Goal: Contribute content: Contribute content

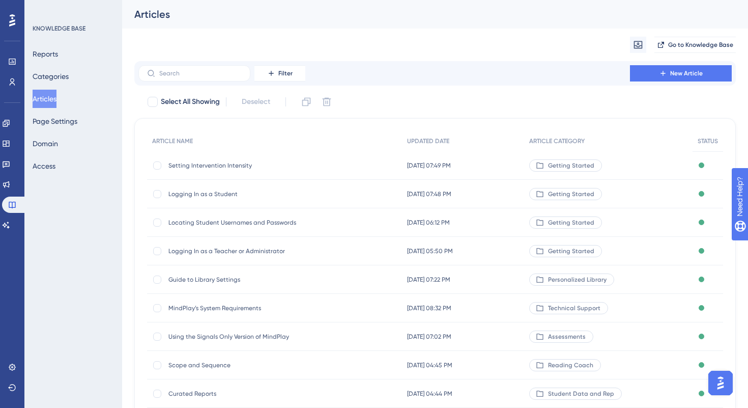
click at [53, 97] on button "Articles" at bounding box center [45, 99] width 24 height 18
click at [55, 100] on button "Articles" at bounding box center [45, 99] width 24 height 18
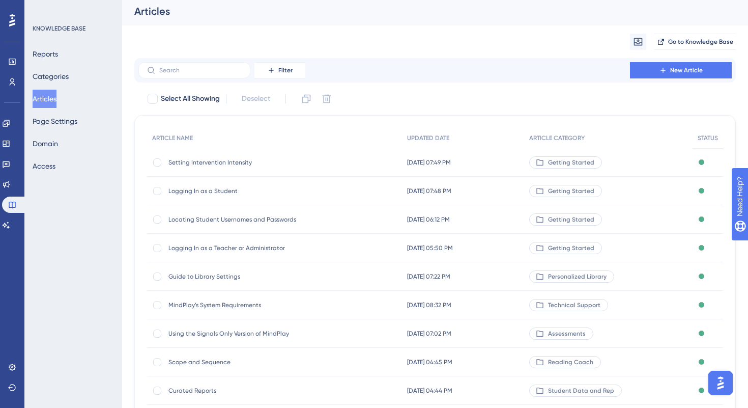
click at [214, 160] on span "Setting Intervention Intensity" at bounding box center [249, 162] width 163 height 8
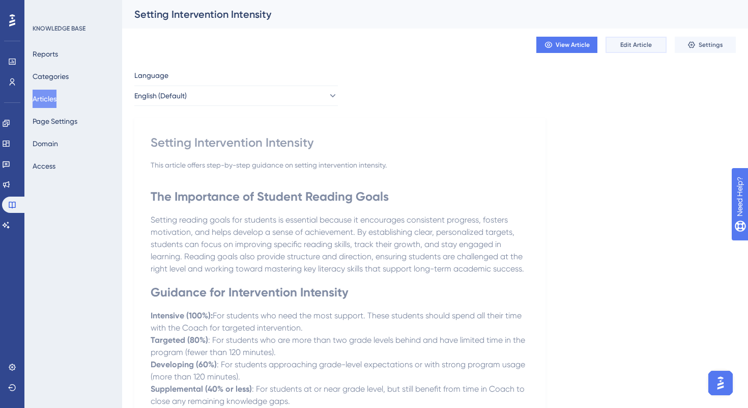
click at [644, 38] on button "Edit Article" at bounding box center [636, 45] width 61 height 16
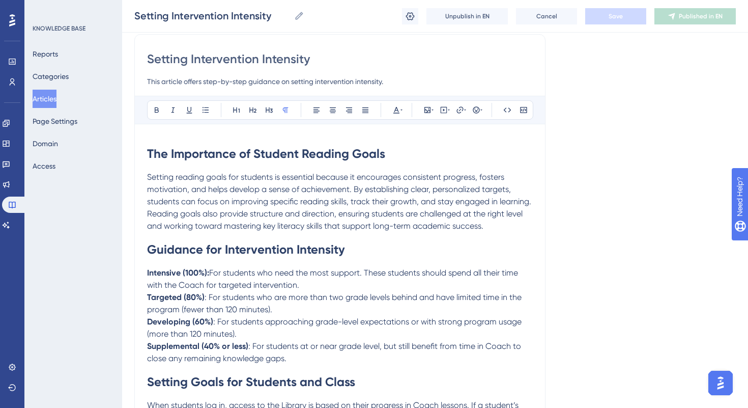
scroll to position [59, 0]
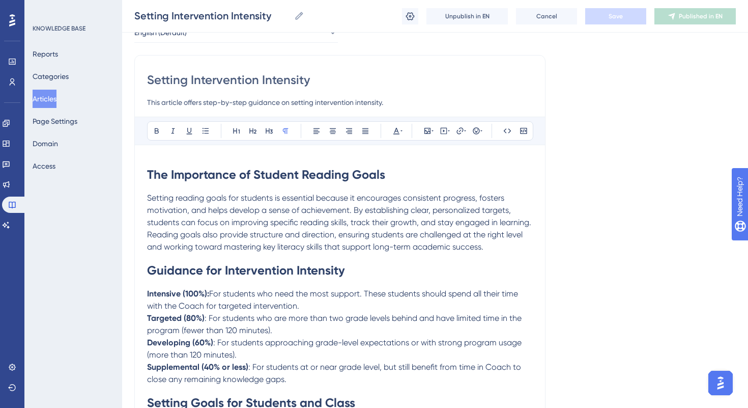
click at [487, 248] on p "Setting reading goals for students is essential because it encourages consisten…" at bounding box center [340, 222] width 386 height 61
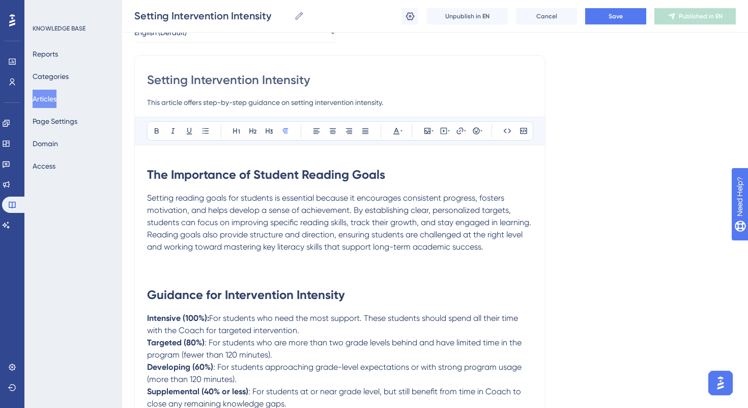
click at [150, 268] on p "To enrich screen reader interactions, please activate Accessibility in Grammarl…" at bounding box center [340, 271] width 386 height 12
click at [147, 273] on span "Intervention Intensity" at bounding box center [185, 271] width 77 height 10
click at [227, 271] on p "Intervention Intensity" at bounding box center [340, 271] width 386 height 12
click at [148, 270] on span "Intervention Intensity" at bounding box center [185, 271] width 77 height 10
click at [233, 269] on p "Intervention Intensity" at bounding box center [340, 271] width 386 height 12
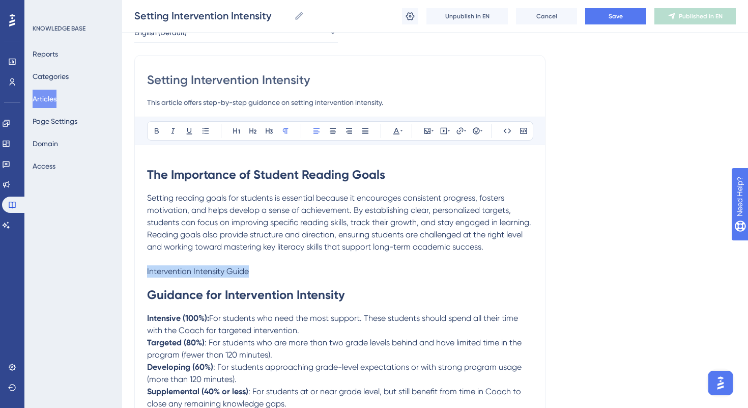
drag, startPoint x: 147, startPoint y: 270, endPoint x: 299, endPoint y: 275, distance: 152.3
click at [299, 275] on p "Intervention Intensity Guide" at bounding box center [340, 271] width 386 height 12
click at [461, 129] on icon at bounding box center [460, 131] width 8 height 8
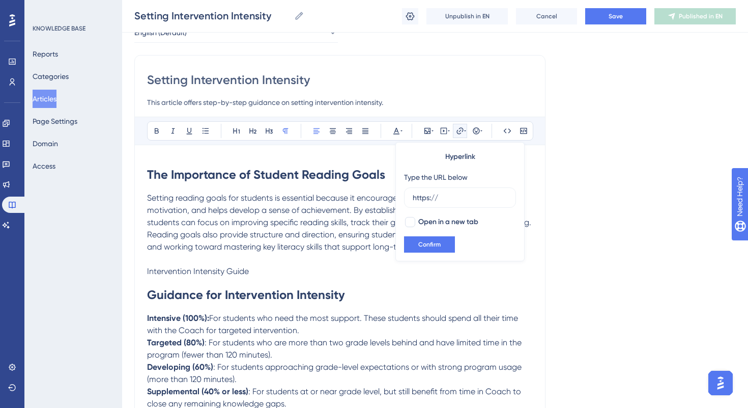
drag, startPoint x: 449, startPoint y: 201, endPoint x: 384, endPoint y: 201, distance: 65.2
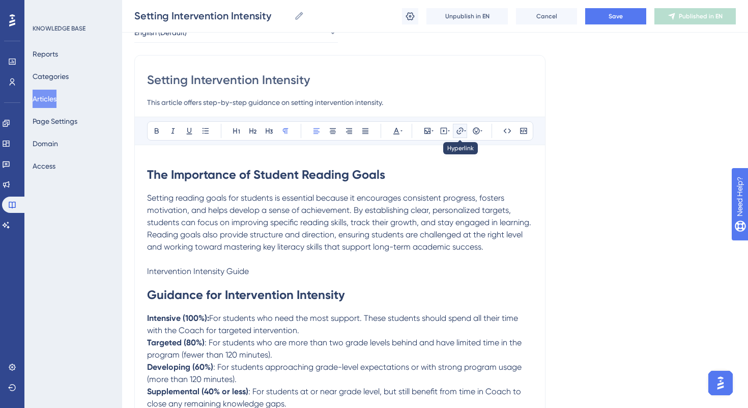
click at [459, 131] on icon at bounding box center [460, 131] width 8 height 8
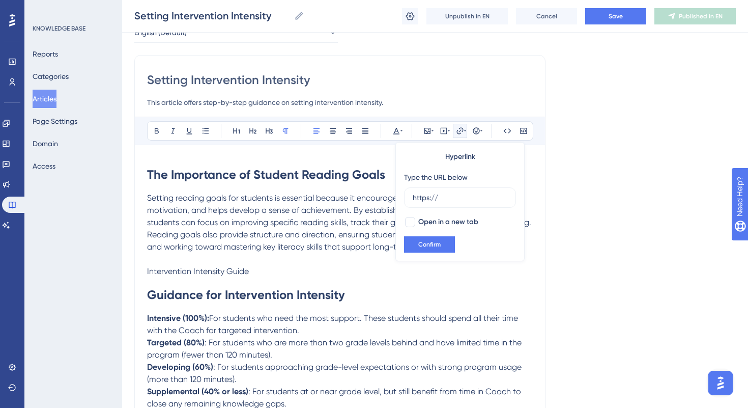
drag, startPoint x: 453, startPoint y: 200, endPoint x: 399, endPoint y: 200, distance: 54.5
click at [399, 200] on div "Hyperlink Type the URL below https:// Open in a new tab Confirm" at bounding box center [459, 201] width 129 height 119
type input "[URL][DOMAIN_NAME]"
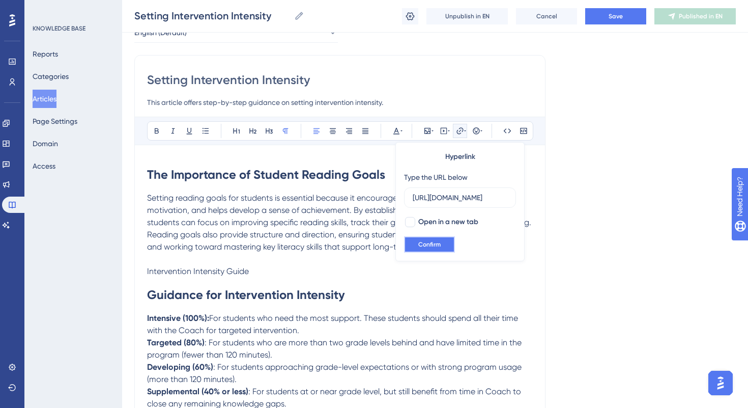
click at [439, 241] on span "Confirm" at bounding box center [429, 244] width 22 height 8
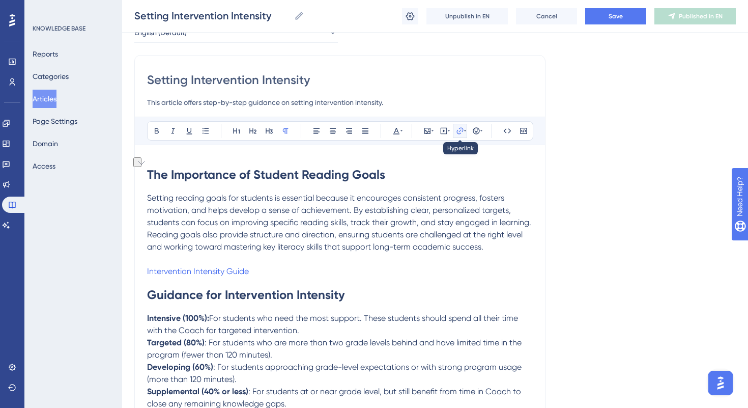
click at [461, 128] on icon at bounding box center [460, 130] width 7 height 7
drag, startPoint x: 207, startPoint y: 275, endPoint x: 303, endPoint y: 278, distance: 96.2
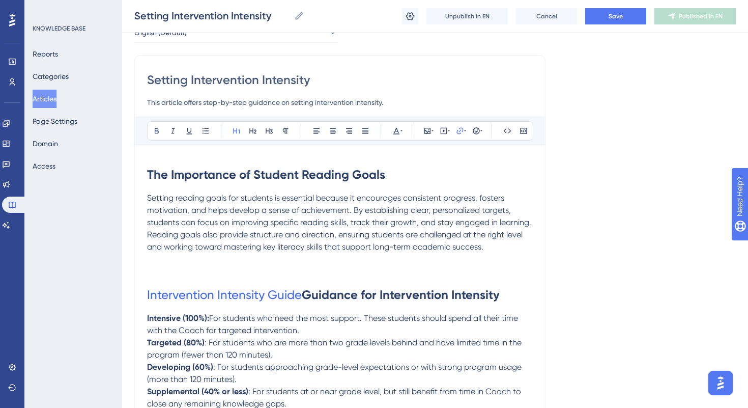
click at [303, 278] on h1 "Intervention Intensity Guide Guidance for Intervention Intensity" at bounding box center [340, 294] width 386 height 35
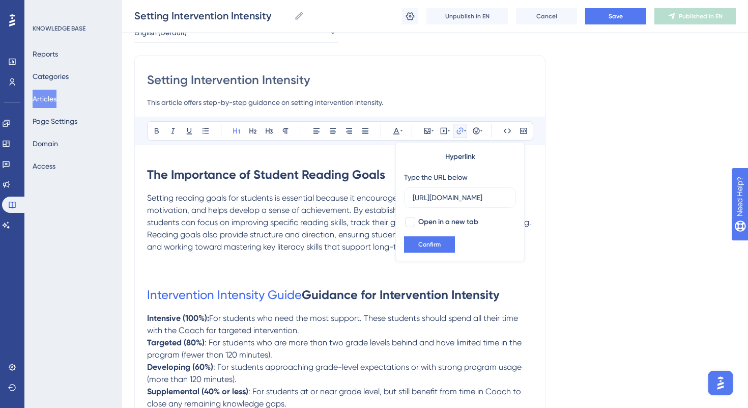
scroll to position [0, 800]
click at [412, 223] on div at bounding box center [410, 222] width 10 height 10
checkbox input "true"
click at [424, 245] on span "Confirm" at bounding box center [429, 244] width 22 height 8
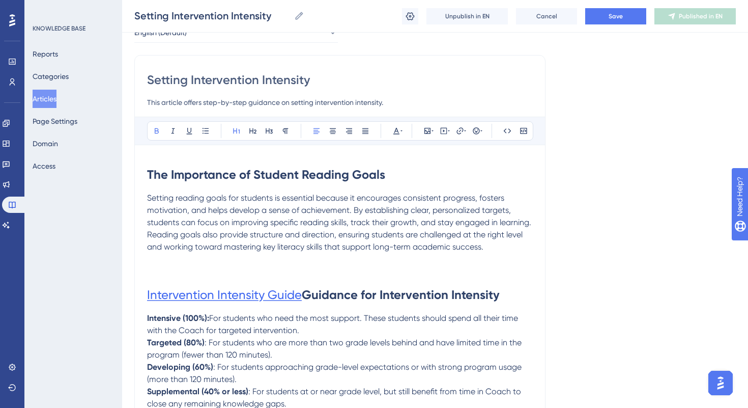
click at [300, 292] on span "Intervention Intensity Guide" at bounding box center [224, 295] width 155 height 14
click at [166, 268] on p "To enrich screen reader interactions, please activate Accessibility in Grammarl…" at bounding box center [340, 271] width 386 height 12
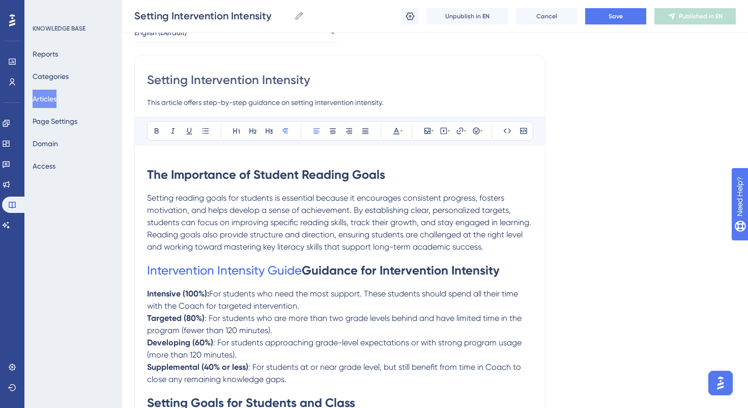
click at [304, 270] on strong "Guidance for Intervention Intensity" at bounding box center [401, 270] width 198 height 15
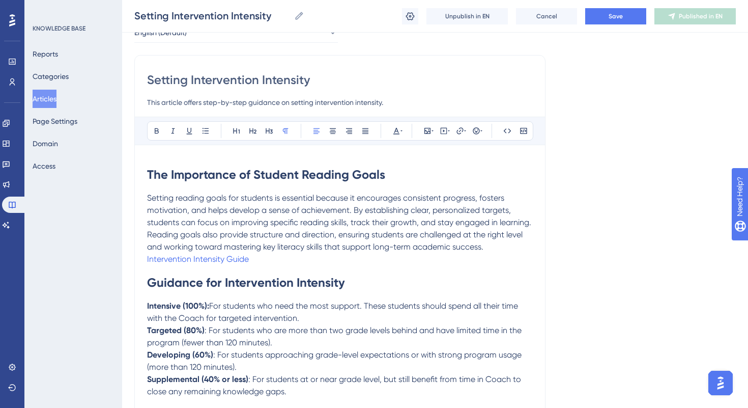
click at [494, 241] on p "Setting reading goals for students is essential because it encourages consisten…" at bounding box center [340, 222] width 386 height 61
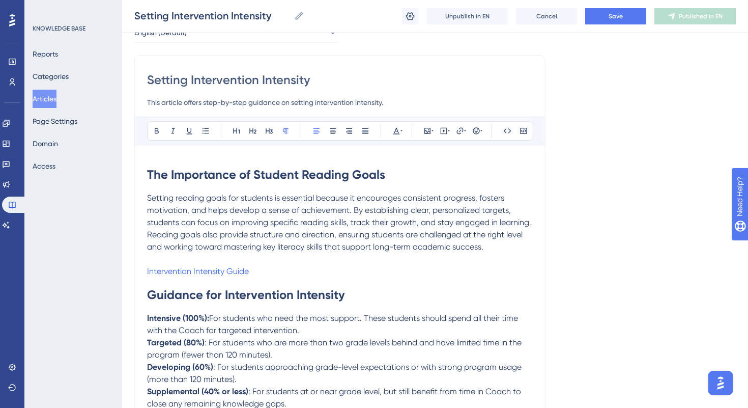
click at [496, 245] on p "Setting reading goals for students is essential because it encourages consisten…" at bounding box center [340, 222] width 386 height 61
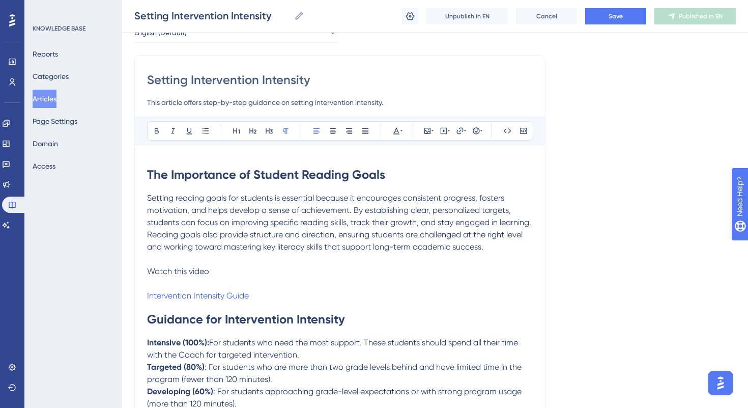
click at [215, 268] on p "Watch this video" at bounding box center [340, 271] width 386 height 12
click at [210, 271] on span "Watch this video Watch this video for a step-by-[PERSON_NAME] to setting interv…" at bounding box center [326, 271] width 359 height 10
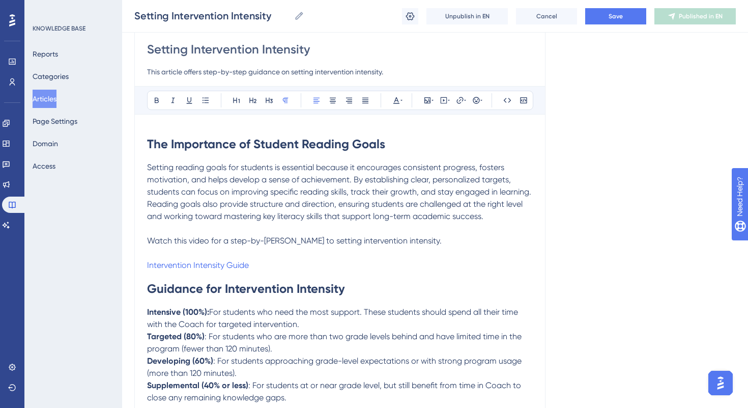
scroll to position [93, 0]
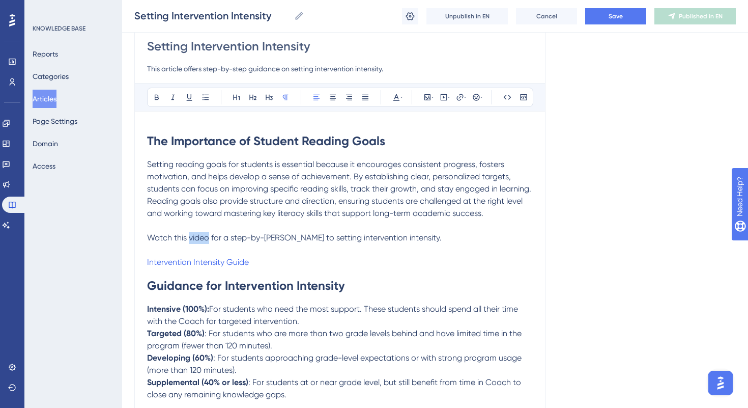
drag, startPoint x: 189, startPoint y: 238, endPoint x: 209, endPoint y: 240, distance: 20.5
click at [209, 240] on span "Watch this video for a step-by-[PERSON_NAME] to setting intervention intensity." at bounding box center [294, 238] width 295 height 10
click at [461, 98] on icon at bounding box center [460, 97] width 8 height 8
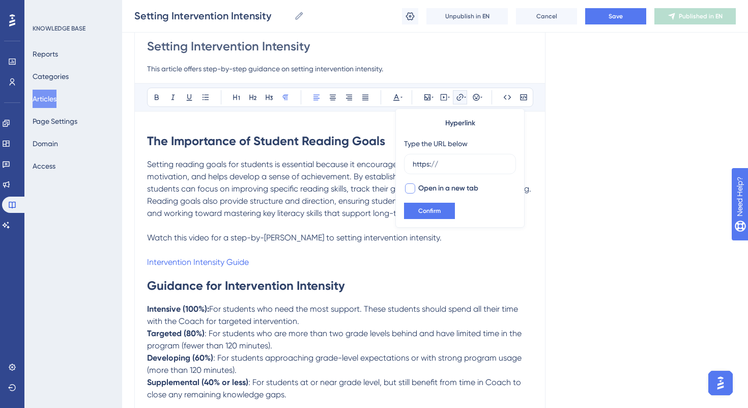
click at [409, 190] on div at bounding box center [410, 188] width 10 height 10
checkbox input "true"
click at [199, 248] on p "To enrich screen reader interactions, please activate Accessibility in Grammarl…" at bounding box center [340, 250] width 386 height 12
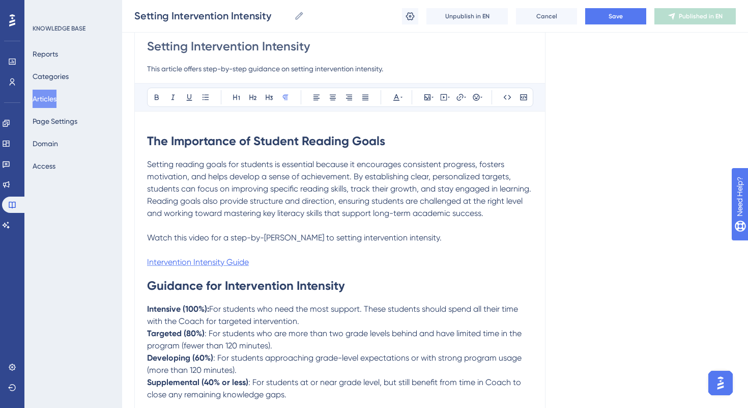
click at [239, 260] on span "Intervention Intensity Guide" at bounding box center [198, 262] width 102 height 10
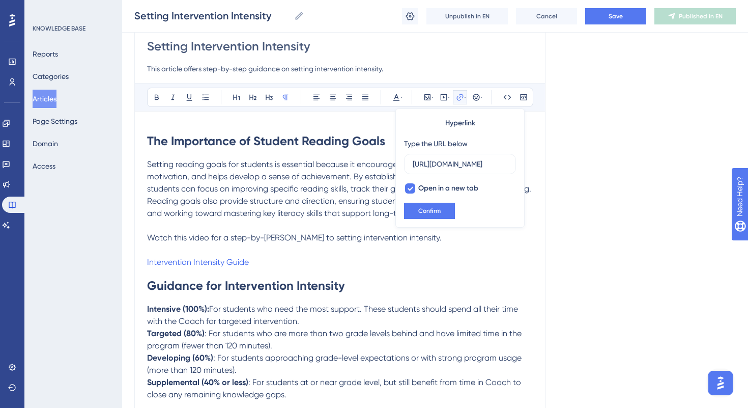
scroll to position [0, 800]
click at [457, 160] on input "[URL][DOMAIN_NAME]" at bounding box center [460, 163] width 95 height 11
click at [197, 236] on span "Watch this video for a step-by-[PERSON_NAME] to setting intervention intensity." at bounding box center [294, 238] width 295 height 10
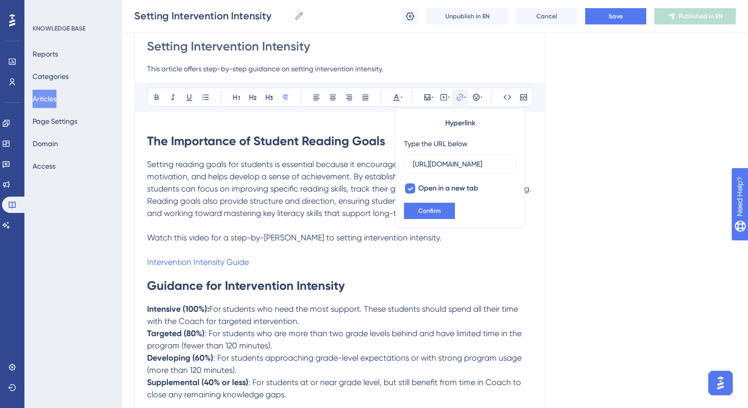
scroll to position [0, 0]
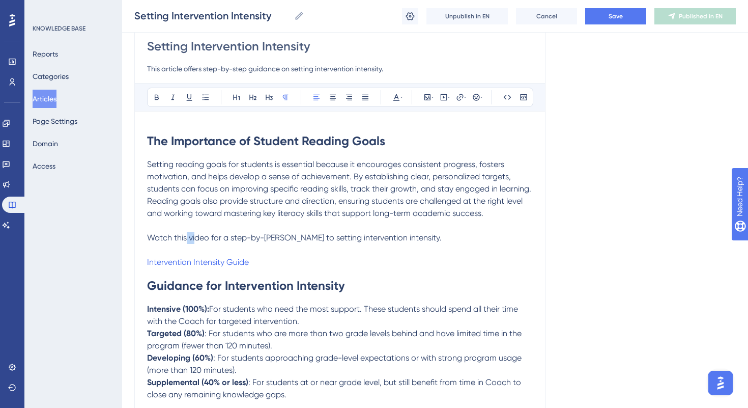
drag, startPoint x: 186, startPoint y: 236, endPoint x: 195, endPoint y: 237, distance: 8.7
click at [195, 237] on span "Watch this video for a step-by-[PERSON_NAME] to setting intervention intensity." at bounding box center [294, 238] width 295 height 10
click at [197, 237] on span "Watch this video for a step-by-[PERSON_NAME] to setting intervention intensity." at bounding box center [294, 238] width 295 height 10
drag, startPoint x: 189, startPoint y: 237, endPoint x: 210, endPoint y: 238, distance: 20.9
click at [210, 238] on span "Watch this video for a step-by-[PERSON_NAME] to setting intervention intensity." at bounding box center [294, 238] width 295 height 10
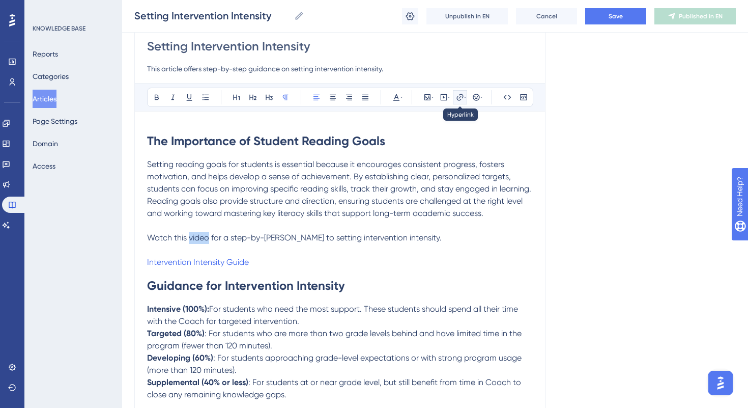
click at [460, 102] on button at bounding box center [460, 97] width 14 height 14
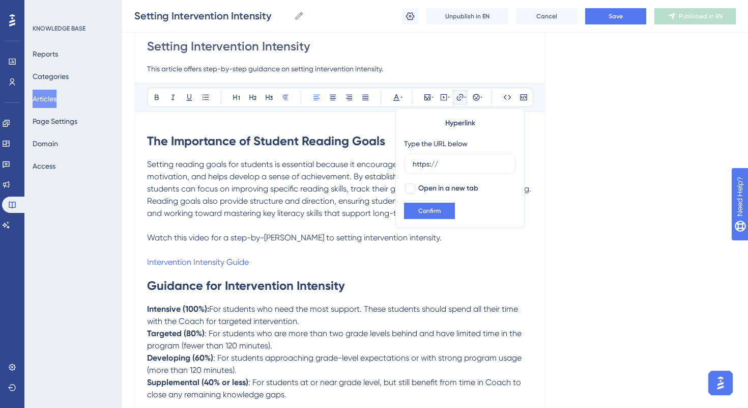
drag, startPoint x: 449, startPoint y: 166, endPoint x: 391, endPoint y: 166, distance: 58.5
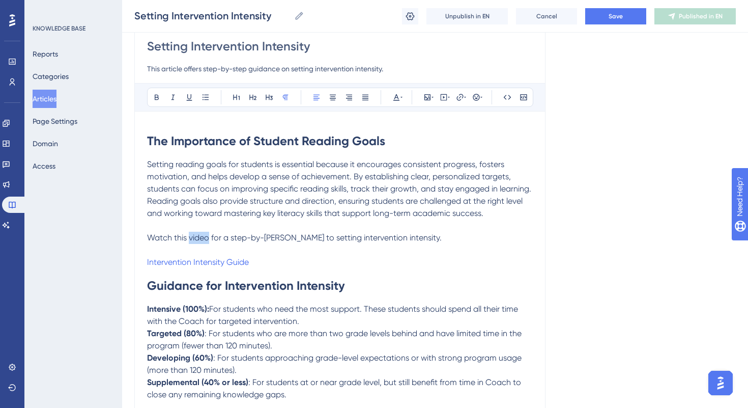
drag, startPoint x: 189, startPoint y: 235, endPoint x: 210, endPoint y: 239, distance: 21.3
click at [210, 239] on span "Watch this video for a step-by-[PERSON_NAME] to setting intervention intensity." at bounding box center [294, 238] width 295 height 10
click at [462, 94] on icon at bounding box center [460, 97] width 7 height 7
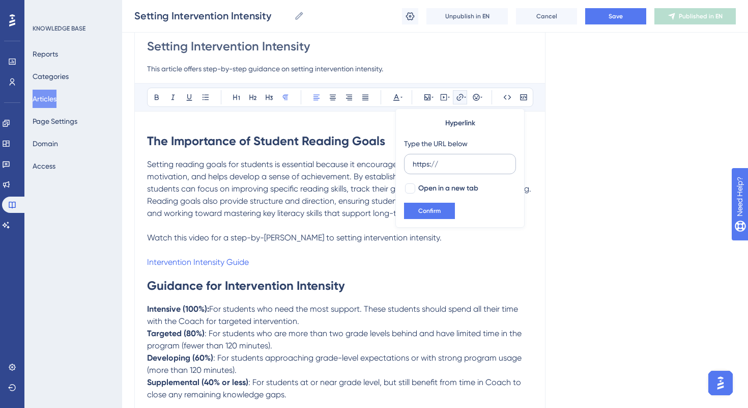
click at [444, 167] on input "https://" at bounding box center [460, 163] width 95 height 11
type input "h"
type input "[URL][DOMAIN_NAME]"
click at [441, 213] on button "Confirm" at bounding box center [429, 211] width 51 height 16
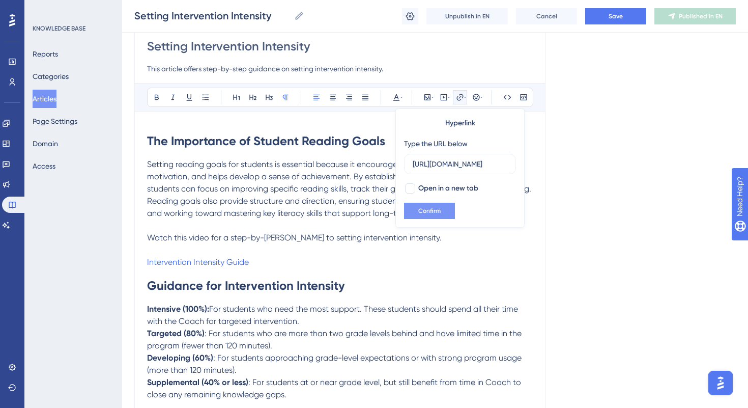
scroll to position [0, 0]
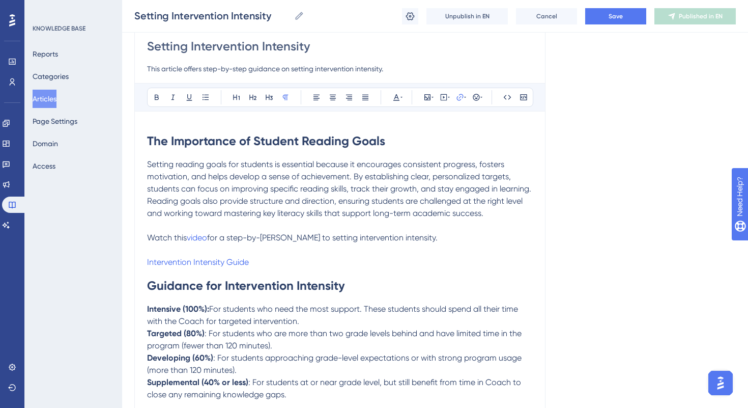
click at [267, 243] on p "Watch this video for a step-by-[PERSON_NAME] to setting intervention intensity." at bounding box center [340, 238] width 386 height 12
drag, startPoint x: 259, startPoint y: 264, endPoint x: 115, endPoint y: 260, distance: 143.6
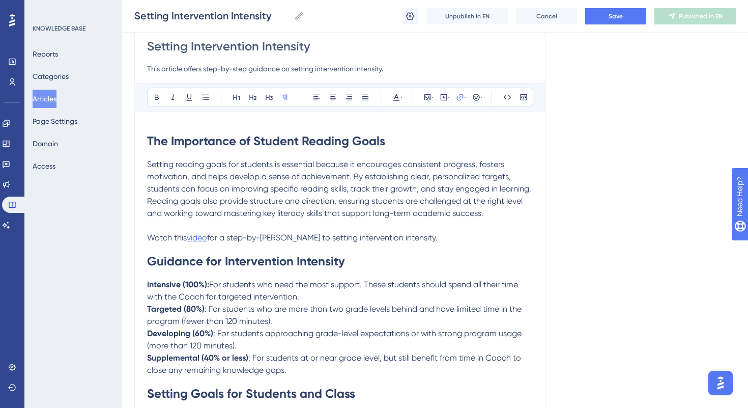
click at [204, 238] on span "video" at bounding box center [197, 238] width 20 height 10
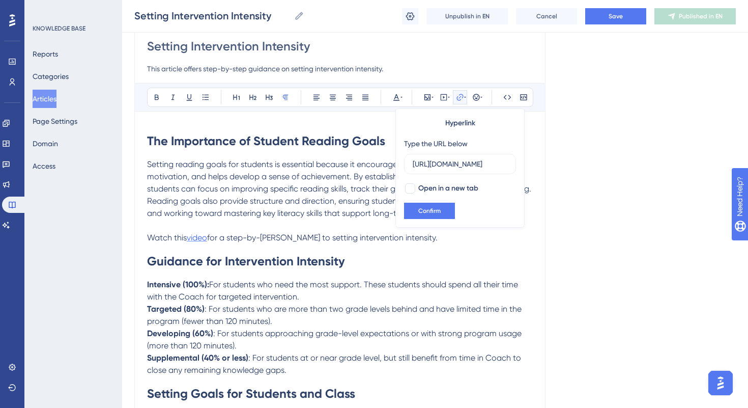
scroll to position [0, 800]
click at [411, 187] on div at bounding box center [410, 188] width 10 height 10
checkbox input "true"
click at [426, 212] on span "Confirm" at bounding box center [429, 211] width 22 height 8
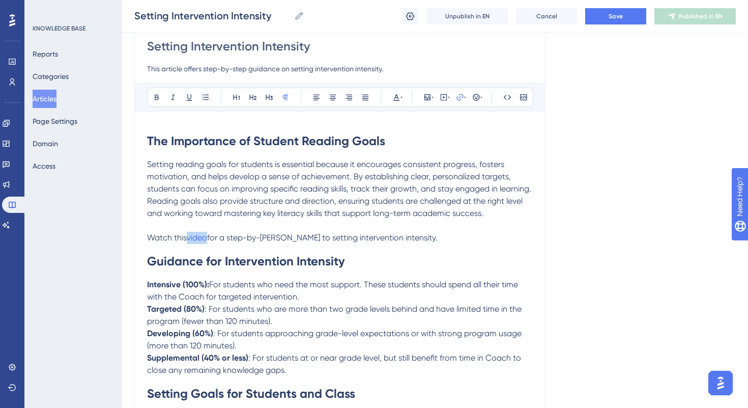
drag, startPoint x: 189, startPoint y: 239, endPoint x: 209, endPoint y: 242, distance: 20.1
click at [209, 242] on p "Watch this video for a step-by-[PERSON_NAME] to setting intervention intensity." at bounding box center [340, 238] width 386 height 12
click at [156, 93] on icon at bounding box center [157, 97] width 8 height 8
click at [283, 205] on span "Setting reading goals for students is essential because it encourages consisten…" at bounding box center [340, 188] width 386 height 59
click at [610, 18] on span "Save" at bounding box center [616, 16] width 14 height 8
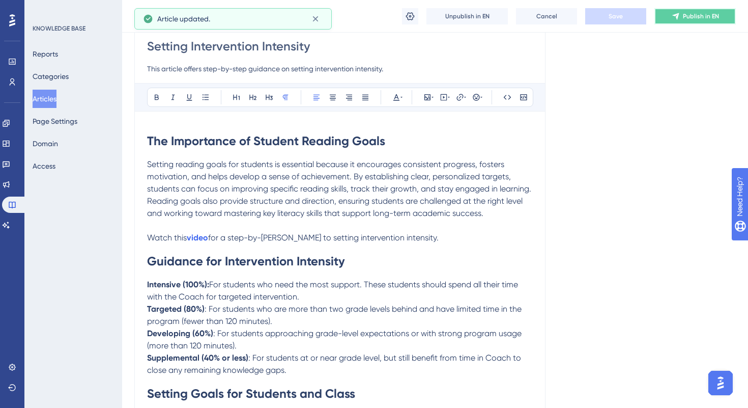
click at [703, 17] on span "Publish in EN" at bounding box center [701, 16] width 36 height 8
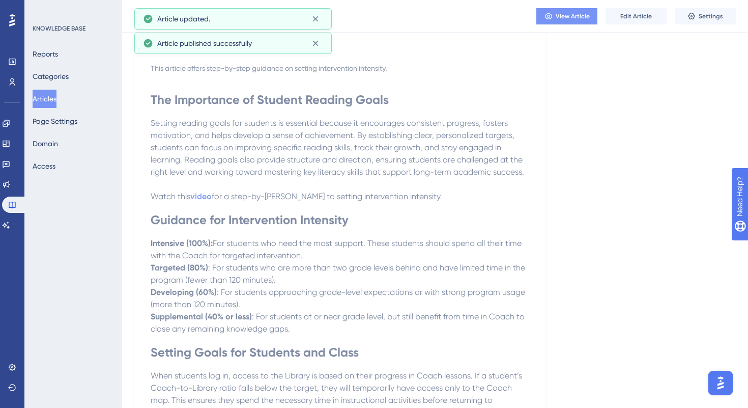
click at [578, 20] on button "View Article" at bounding box center [566, 16] width 61 height 16
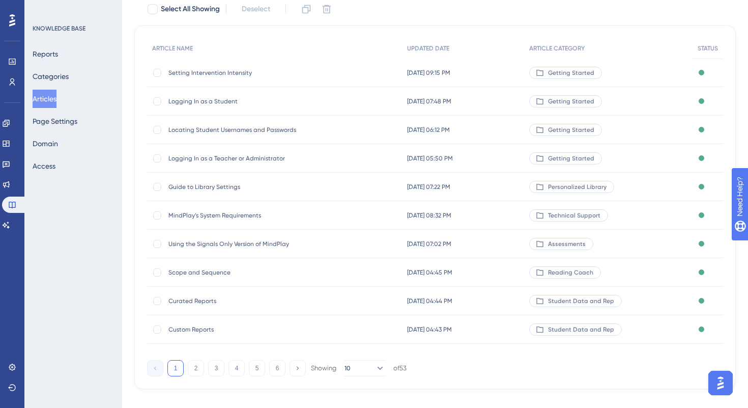
scroll to position [3, 0]
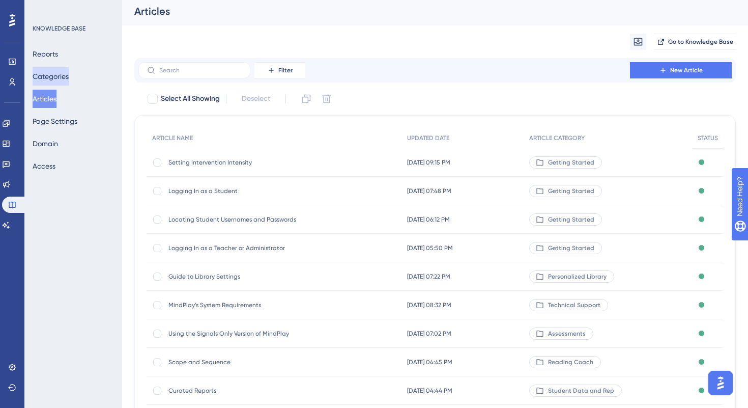
click at [53, 79] on button "Categories" at bounding box center [51, 76] width 36 height 18
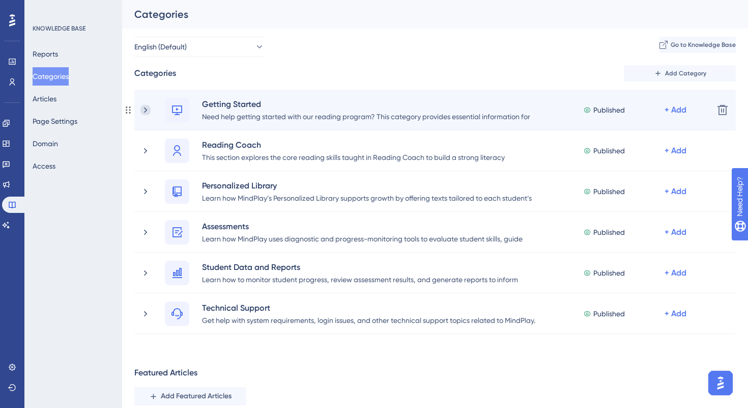
click at [146, 108] on icon at bounding box center [145, 110] width 10 height 10
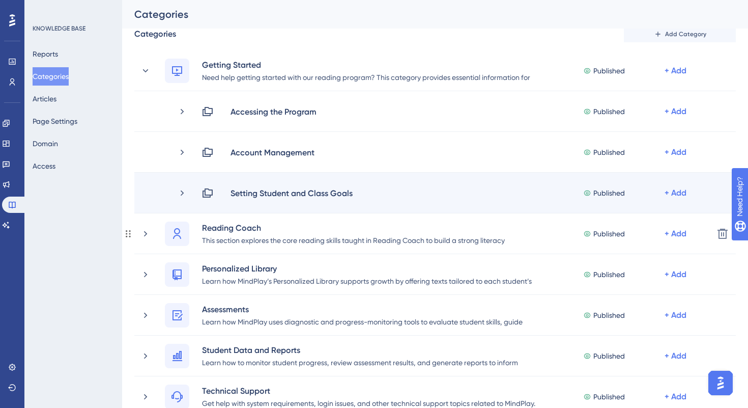
scroll to position [64, 0]
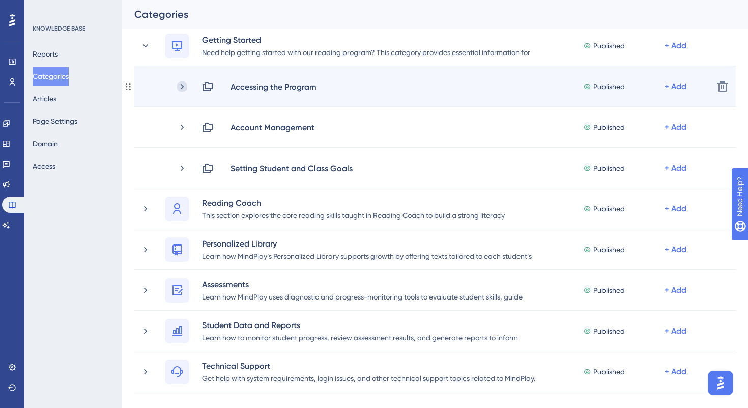
click at [183, 86] on icon at bounding box center [182, 86] width 3 height 6
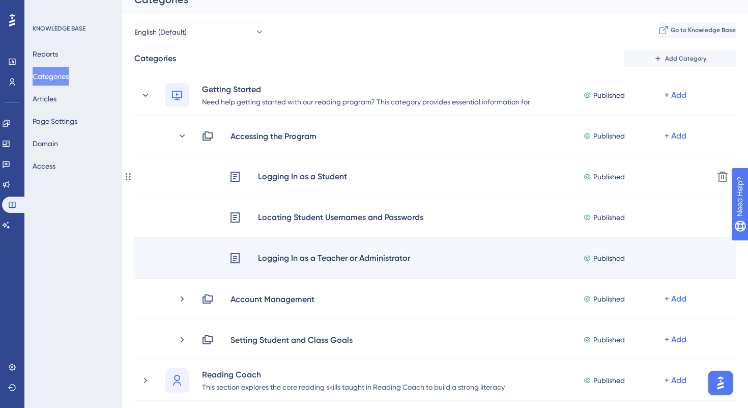
scroll to position [0, 0]
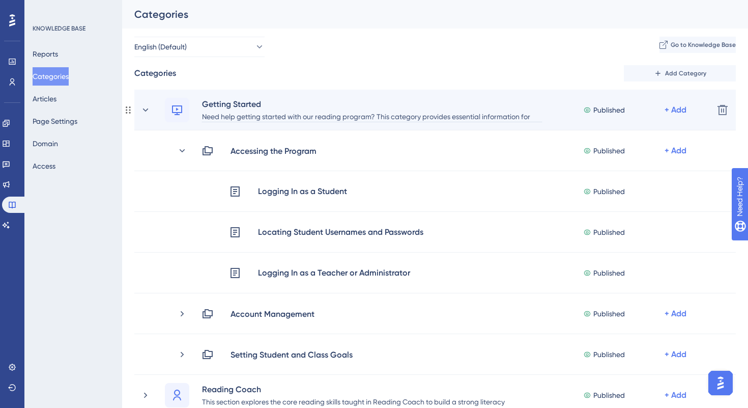
click at [288, 121] on div "Need help getting started with our reading program? This category provides esse…" at bounding box center [372, 116] width 341 height 12
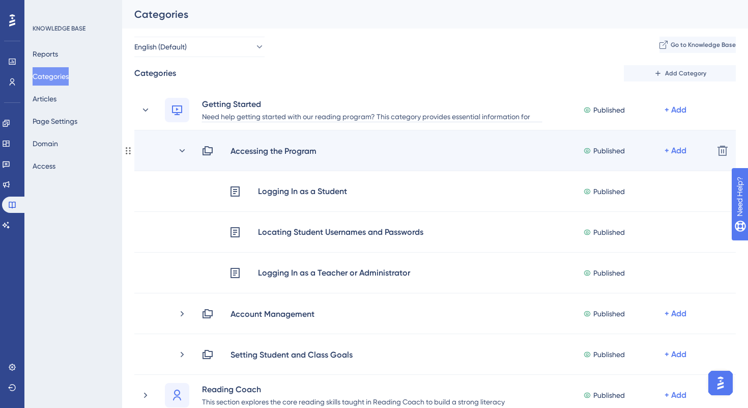
click at [348, 166] on div "Accessing the Program Published + Add Delete" at bounding box center [435, 150] width 602 height 41
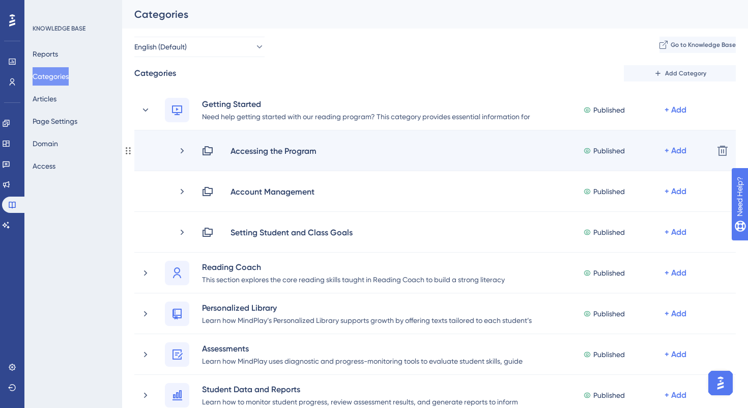
click at [287, 159] on div "Accessing the Program Published + Add Delete" at bounding box center [435, 150] width 602 height 41
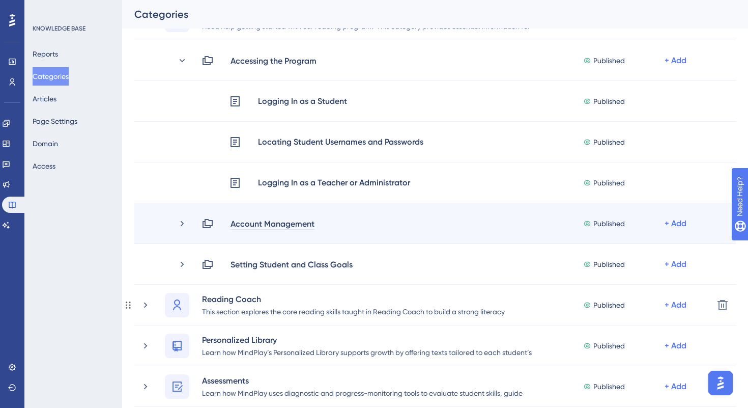
scroll to position [115, 0]
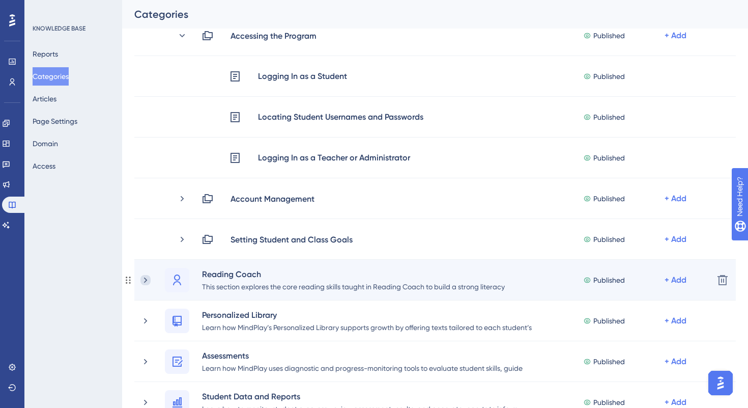
click at [148, 282] on icon at bounding box center [145, 280] width 10 height 10
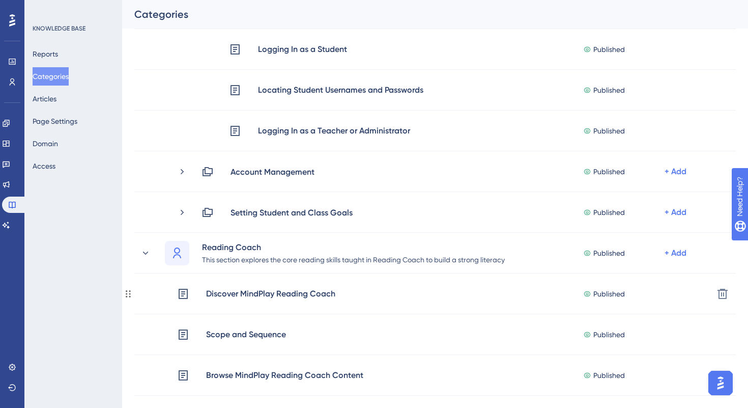
scroll to position [143, 0]
click at [50, 103] on button "Articles" at bounding box center [45, 99] width 24 height 18
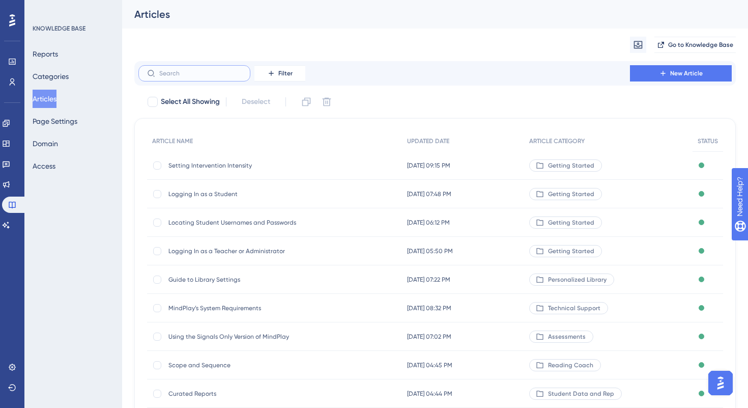
click at [213, 72] on input "text" at bounding box center [200, 73] width 82 height 7
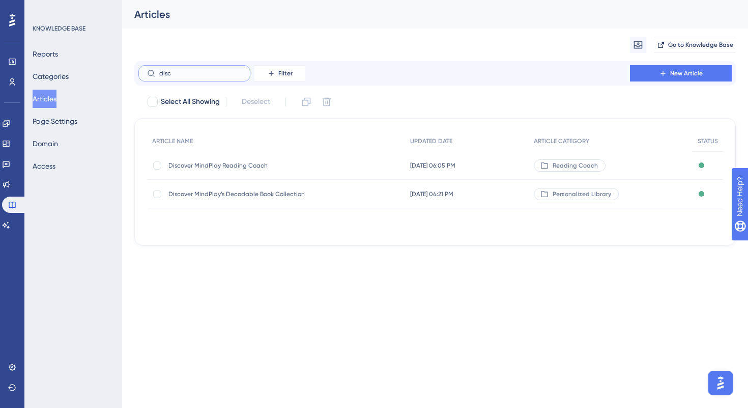
type input "disc"
click at [219, 168] on span "Discover MindPlay Reading Coach" at bounding box center [249, 165] width 163 height 8
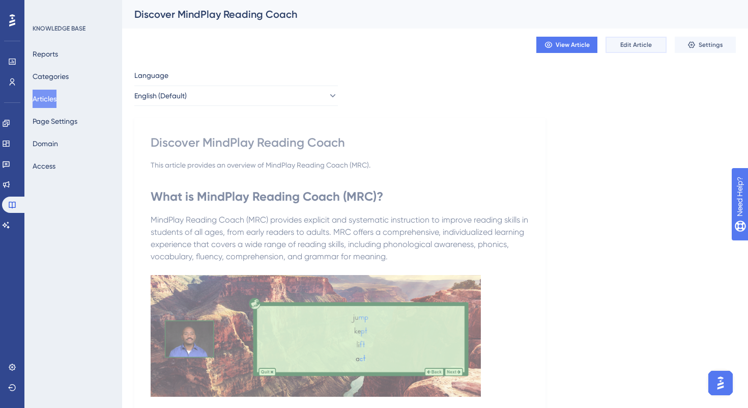
click at [634, 43] on span "Edit Article" at bounding box center [636, 45] width 32 height 8
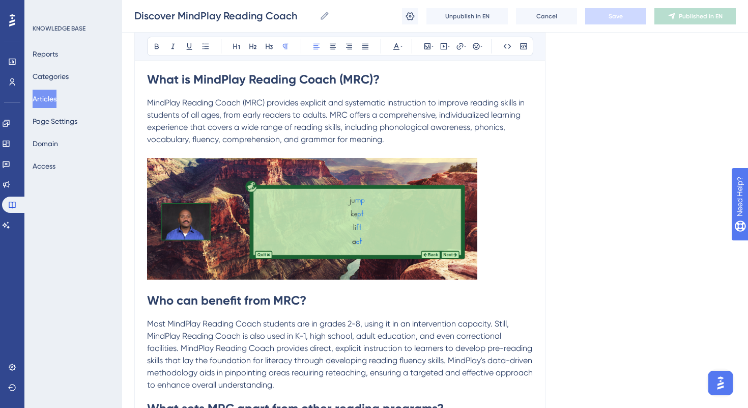
scroll to position [199, 0]
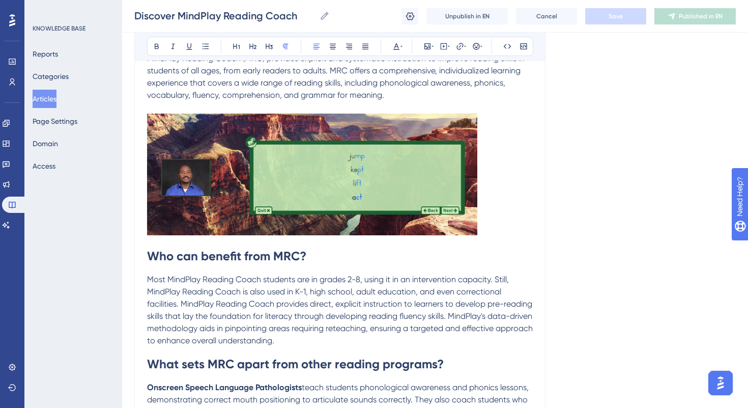
click at [147, 252] on strong "Who can benefit from MRC?" at bounding box center [226, 255] width 159 height 15
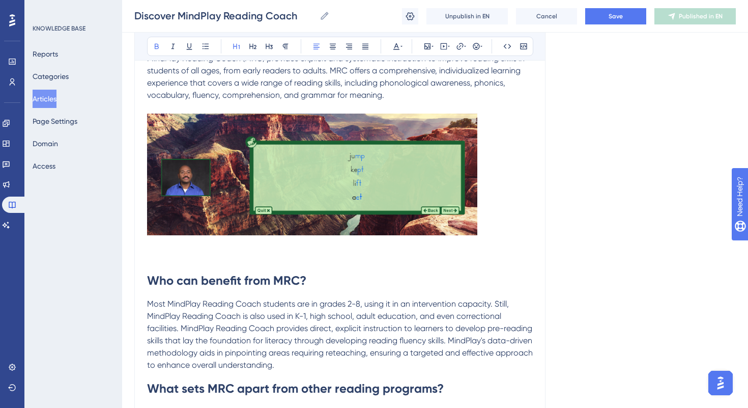
click at [154, 256] on p "To enrich screen reader interactions, please activate Accessibility in Grammarl…" at bounding box center [340, 257] width 386 height 12
drag, startPoint x: 150, startPoint y: 256, endPoint x: 278, endPoint y: 255, distance: 128.8
click at [278, 255] on p "Watch this video for a detailed" at bounding box center [340, 257] width 386 height 12
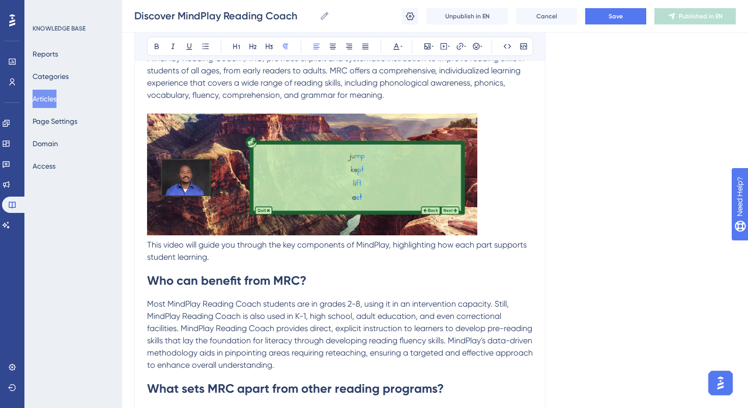
click at [225, 252] on p "This video will guide you through the key components of MindPlay, highlighting …" at bounding box center [340, 251] width 386 height 24
drag, startPoint x: 163, startPoint y: 246, endPoint x: 184, endPoint y: 248, distance: 20.5
click at [184, 248] on span "This video will guide you through the key components of MindPlay, highlighting …" at bounding box center [338, 251] width 382 height 22
click at [456, 47] on button at bounding box center [460, 46] width 14 height 14
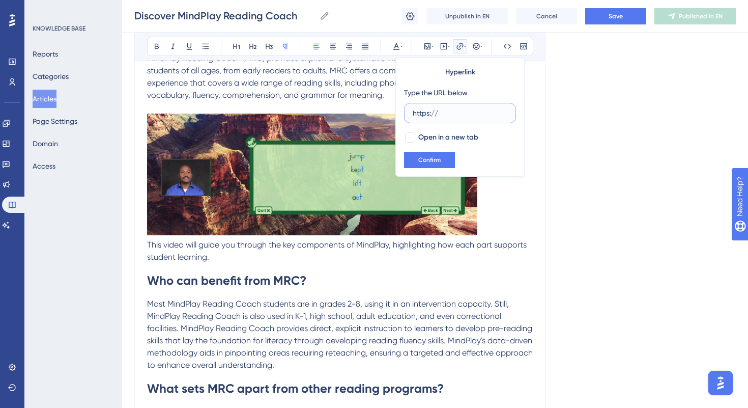
drag, startPoint x: 445, startPoint y: 114, endPoint x: 392, endPoint y: 114, distance: 53.4
click at [392, 114] on div "Bold Italic Underline Bullet Point Heading 1 Heading 2 Heading 3 Normal Align L…" at bounding box center [340, 264] width 386 height 575
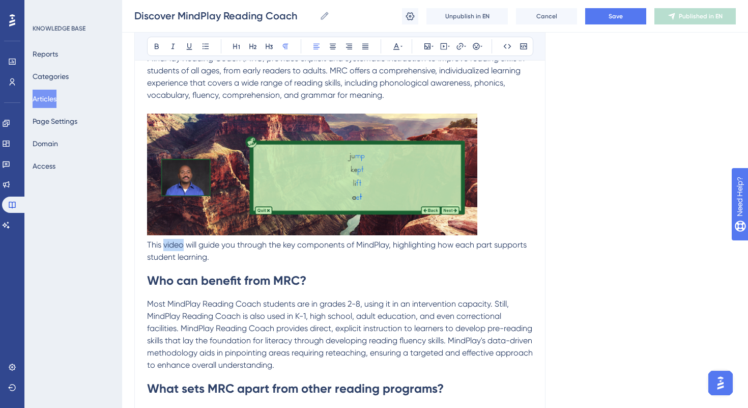
drag, startPoint x: 163, startPoint y: 247, endPoint x: 183, endPoint y: 249, distance: 20.0
click at [183, 249] on span "This video will guide you through the key components of MindPlay, highlighting …" at bounding box center [338, 251] width 382 height 22
click at [463, 45] on icon at bounding box center [460, 46] width 7 height 7
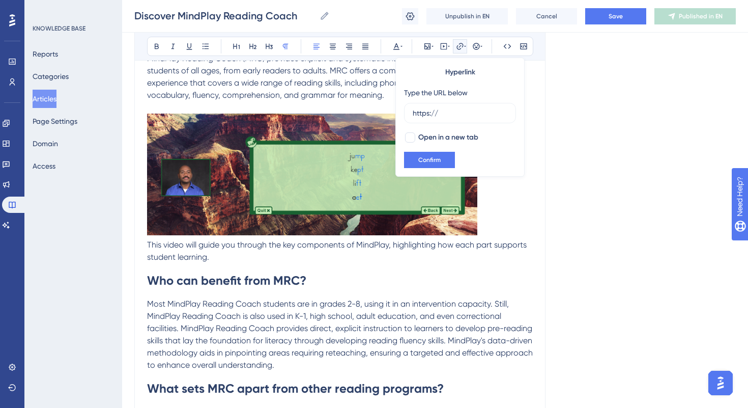
drag, startPoint x: 446, startPoint y: 114, endPoint x: 403, endPoint y: 114, distance: 43.8
click at [403, 114] on div "Hyperlink Type the URL below https:// Open in a new tab Confirm" at bounding box center [459, 117] width 129 height 119
type input "[URL][DOMAIN_NAME]"
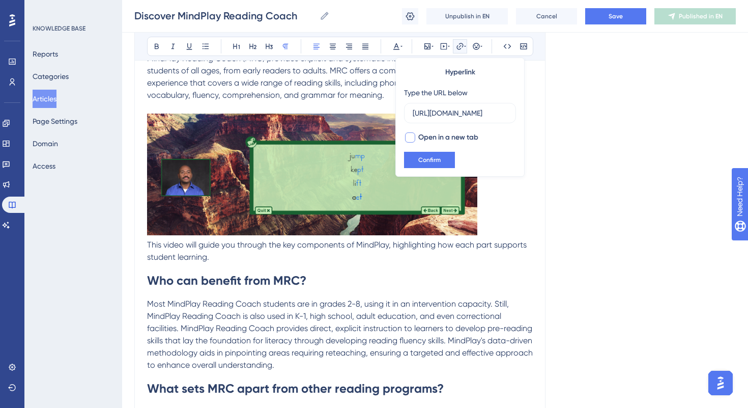
click at [412, 136] on div at bounding box center [410, 137] width 10 height 10
checkbox input "true"
click at [424, 154] on button "Confirm" at bounding box center [429, 160] width 51 height 16
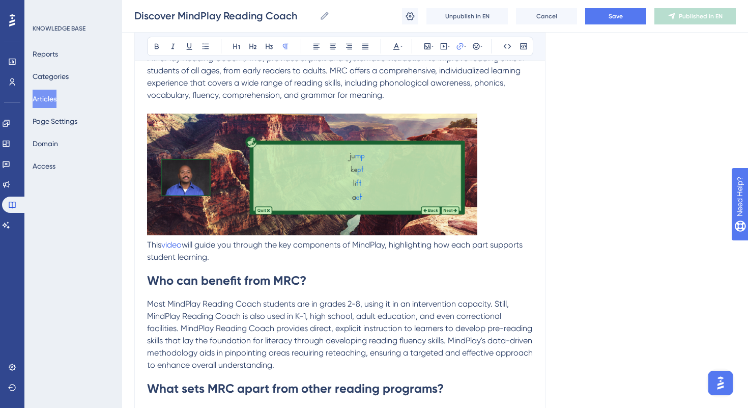
click at [210, 265] on h1 "Who can benefit from MRC?" at bounding box center [340, 280] width 386 height 35
drag, startPoint x: 162, startPoint y: 246, endPoint x: 184, endPoint y: 247, distance: 21.9
click at [184, 247] on p "This video will guide you through the key components of MindPlay, highlighting …" at bounding box center [340, 251] width 386 height 24
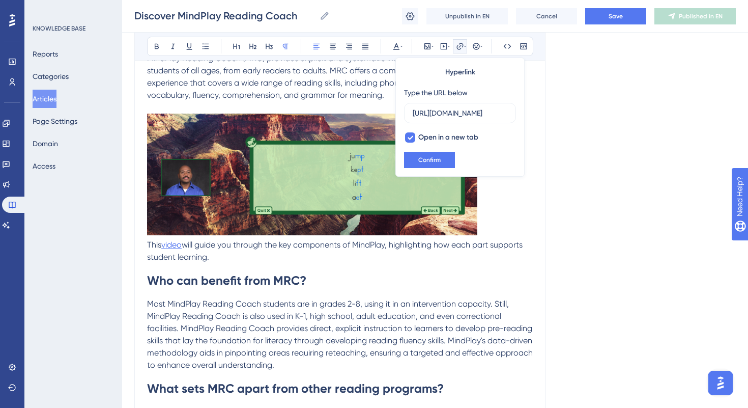
click at [182, 247] on span "video" at bounding box center [171, 245] width 20 height 10
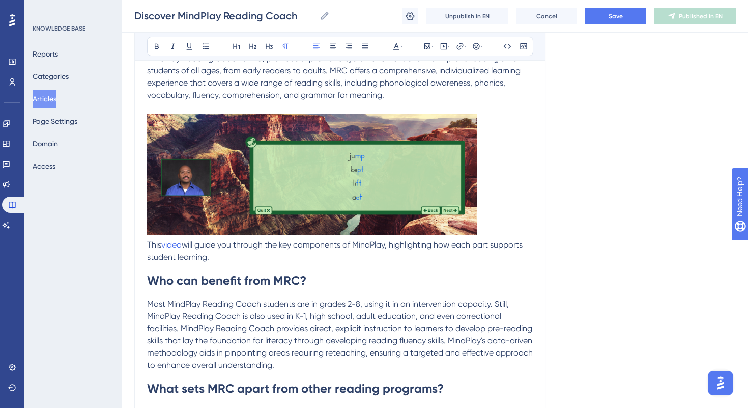
click at [222, 255] on p "This video will guide you through the key components of MindPlay, highlighting …" at bounding box center [340, 251] width 386 height 24
drag, startPoint x: 163, startPoint y: 247, endPoint x: 184, endPoint y: 248, distance: 20.9
click at [184, 248] on p "This video will guide you through the key components of MindPlay, highlighting …" at bounding box center [340, 251] width 386 height 24
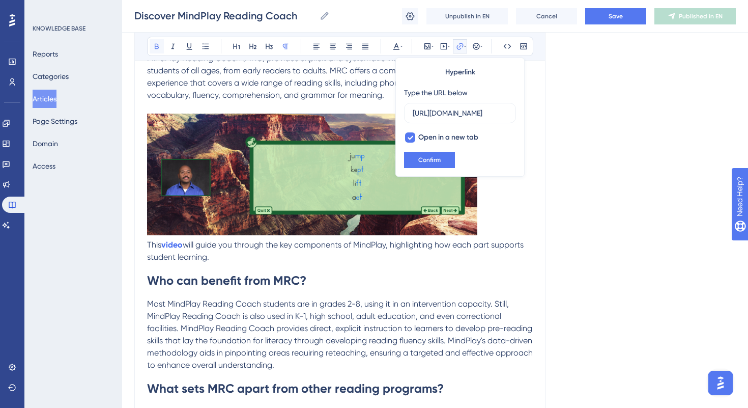
click at [158, 46] on icon at bounding box center [157, 47] width 4 height 6
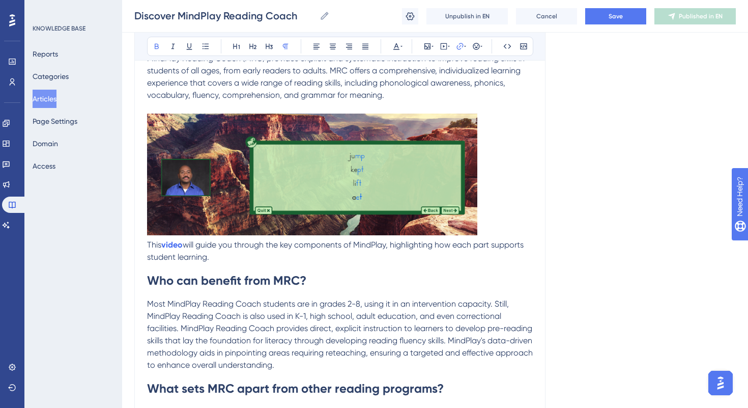
click at [233, 257] on p "This video will guide you through the key components of MindPlay, highlighting …" at bounding box center [340, 251] width 386 height 24
click at [145, 245] on div "Discover MindPlay Reading Coach This article provides an overview of MindPlay R…" at bounding box center [339, 240] width 411 height 649
click at [148, 246] on span "This" at bounding box center [154, 245] width 14 height 10
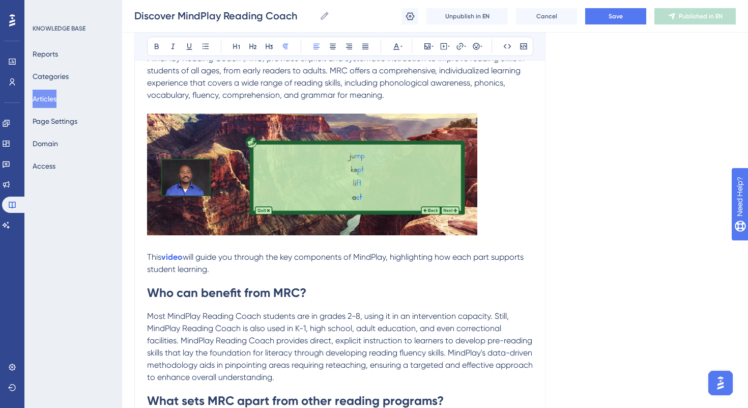
drag, startPoint x: 146, startPoint y: 256, endPoint x: 212, endPoint y: 269, distance: 67.6
click at [212, 270] on div "Discover MindPlay Reading Coach This article provides an overview of MindPlay R…" at bounding box center [339, 247] width 411 height 662
click at [210, 274] on p "This video will guide you through the key components of MindPlay, highlighting …" at bounding box center [340, 263] width 386 height 24
drag, startPoint x: 216, startPoint y: 271, endPoint x: 139, endPoint y: 256, distance: 78.3
click at [139, 256] on div "Performance Users Engagement Widgets Feedback Product Updates Knowledge Base AI…" at bounding box center [374, 235] width 748 height 869
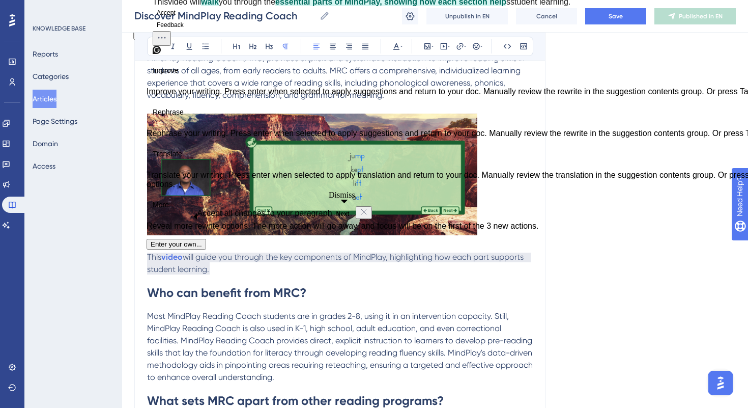
click at [361, 214] on icon "Dismiss" at bounding box center [363, 211] width 5 height 5
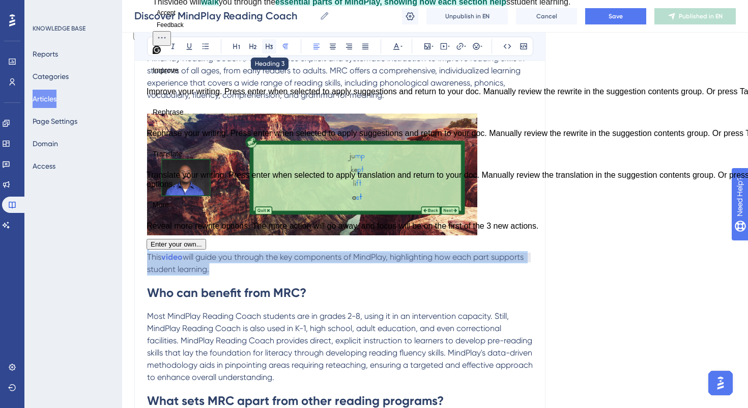
click at [268, 45] on icon at bounding box center [269, 46] width 8 height 8
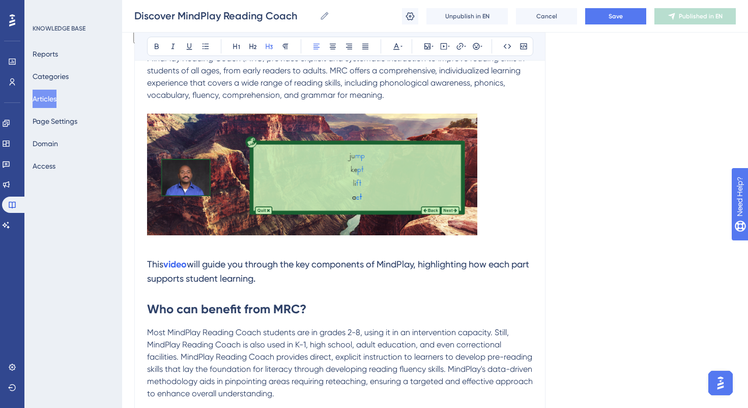
click at [303, 272] on h3 "This video will guide you through the key components of MindPlay, highlighting …" at bounding box center [340, 271] width 386 height 41
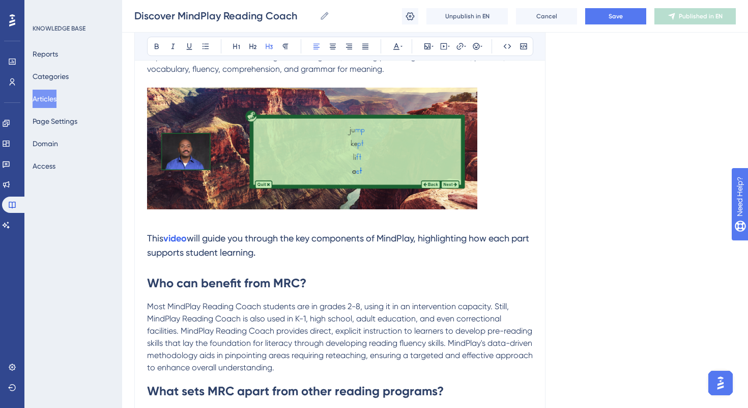
scroll to position [223, 0]
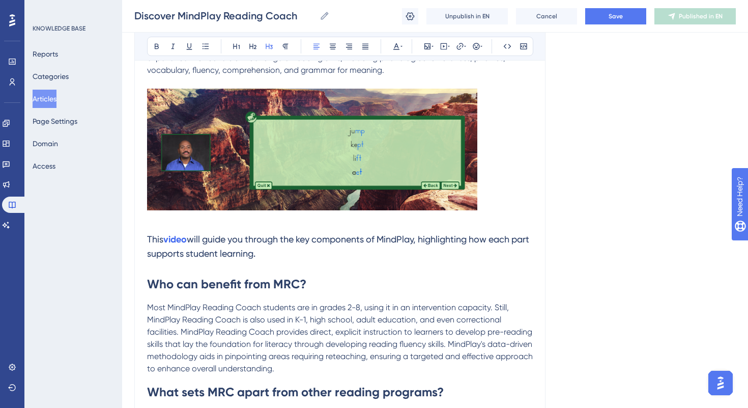
click at [211, 238] on span "will guide you through the key components of MindPlay, highlighting how each pa…" at bounding box center [339, 246] width 384 height 25
click at [522, 239] on h3 "This video will guide you through the key components of MindPlay, highlighting …" at bounding box center [340, 246] width 386 height 41
click at [160, 238] on span "This" at bounding box center [155, 239] width 16 height 11
click at [243, 258] on span "will guide you through the key components of MindPlay, highlighting how each pa…" at bounding box center [339, 246] width 384 height 25
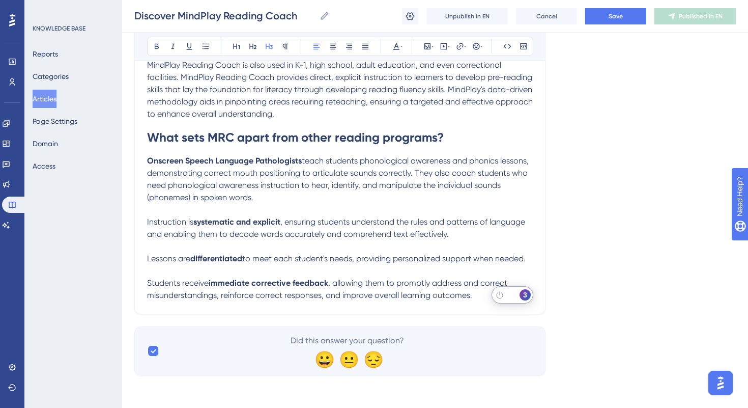
click at [519, 295] on div "3" at bounding box center [525, 294] width 13 height 13
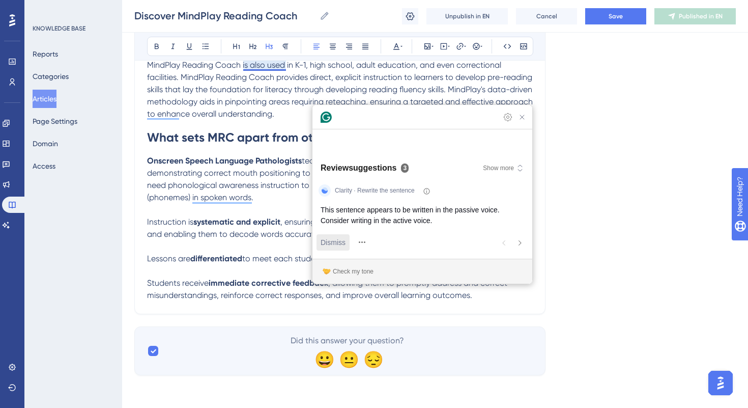
click at [334, 237] on span "Dismiss" at bounding box center [333, 242] width 25 height 11
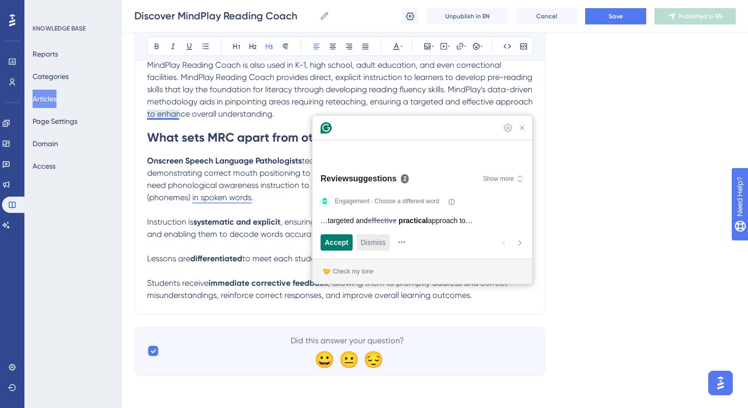
click at [373, 244] on span "Dismiss" at bounding box center [373, 242] width 25 height 11
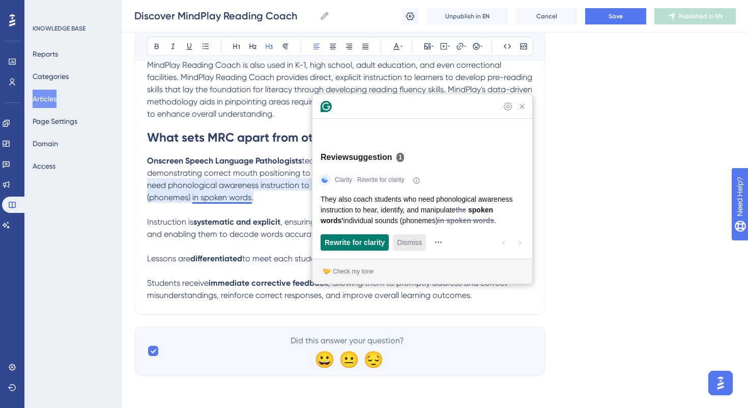
click at [407, 240] on span "Dismiss" at bounding box center [409, 242] width 25 height 11
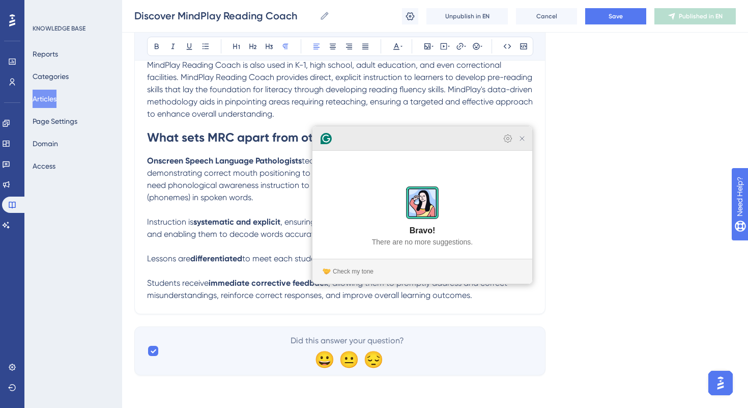
click at [526, 145] on icon "Close Grammarly Assistant" at bounding box center [522, 138] width 12 height 12
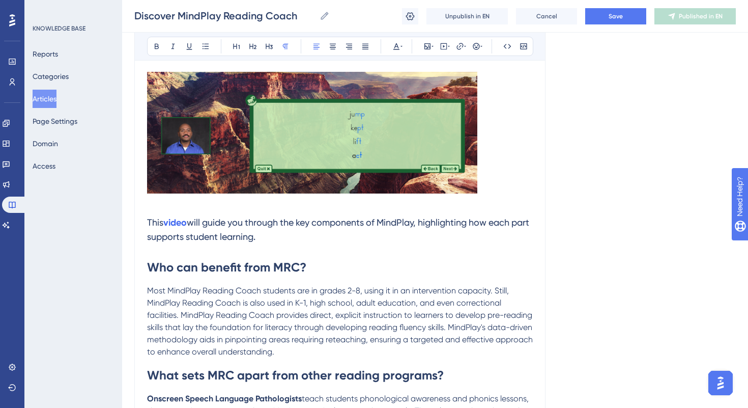
scroll to position [223, 0]
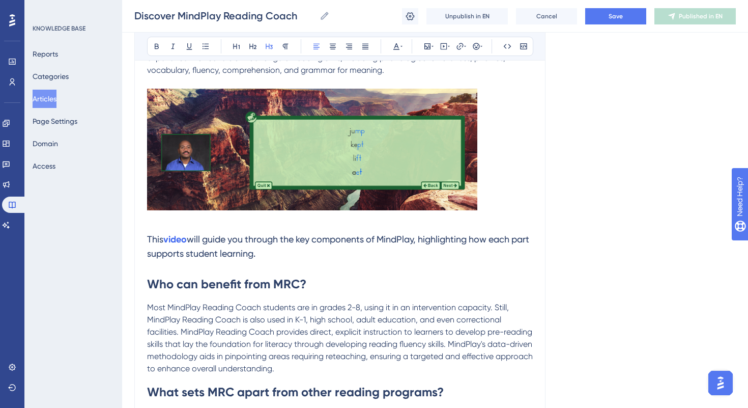
click at [214, 251] on span "will guide you through the key components of MindPlay, highlighting how each pa…" at bounding box center [339, 246] width 384 height 25
drag, startPoint x: 282, startPoint y: 253, endPoint x: 133, endPoint y: 241, distance: 149.1
click at [133, 241] on div "Performance Users Engagement Widgets Feedback Product Updates Knowledge Base AI…" at bounding box center [435, 211] width 626 height 869
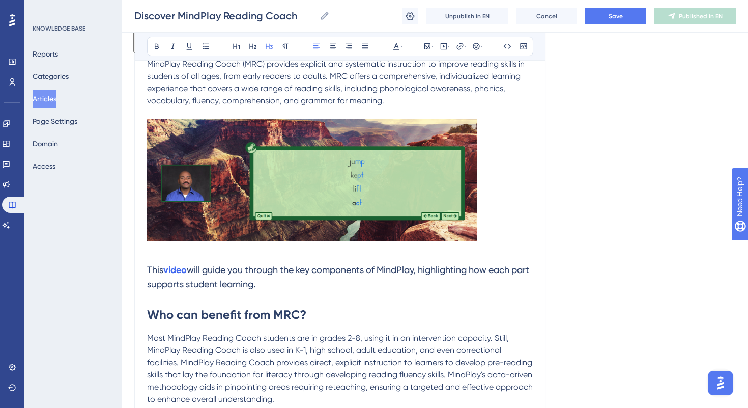
scroll to position [315, 0]
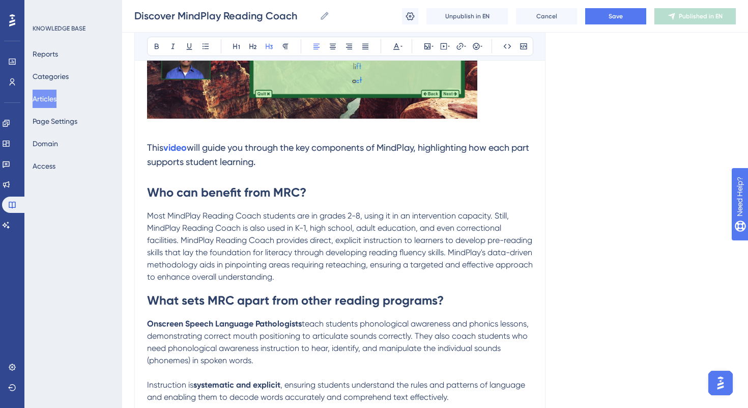
click at [290, 149] on span "will guide you through the key components of MindPlay, highlighting how each pa…" at bounding box center [339, 154] width 384 height 25
click at [242, 146] on span "will guide you through the key components of MindPlay, highlighting how each pa…" at bounding box center [339, 154] width 384 height 25
drag, startPoint x: 149, startPoint y: 143, endPoint x: 293, endPoint y: 157, distance: 144.7
click at [293, 157] on h3 "This video will guide you through the key components of MindPlay, highlighting …" at bounding box center [340, 154] width 386 height 41
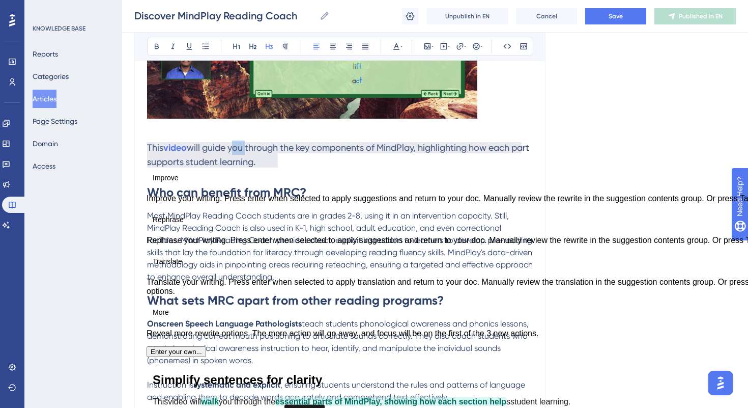
click at [173, 406] on button "Accept" at bounding box center [166, 412] width 27 height 12
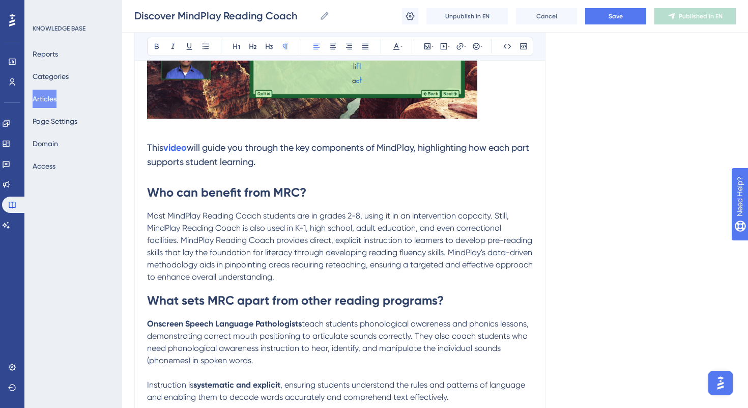
click at [217, 226] on span "Most MindPlay Reading Coach students are in grades 2-8, using it in an interven…" at bounding box center [341, 246] width 388 height 71
click at [254, 155] on h3 "This video will guide you through the key components of MindPlay, highlighting …" at bounding box center [340, 154] width 386 height 41
click at [184, 147] on strong "video" at bounding box center [174, 147] width 23 height 11
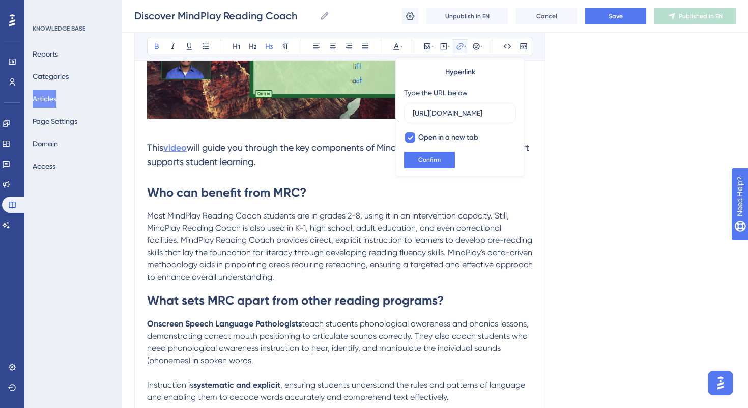
scroll to position [0, 224]
click at [233, 152] on span "will guide you through the key components of MindPlay, highlighting how each pa…" at bounding box center [339, 154] width 384 height 25
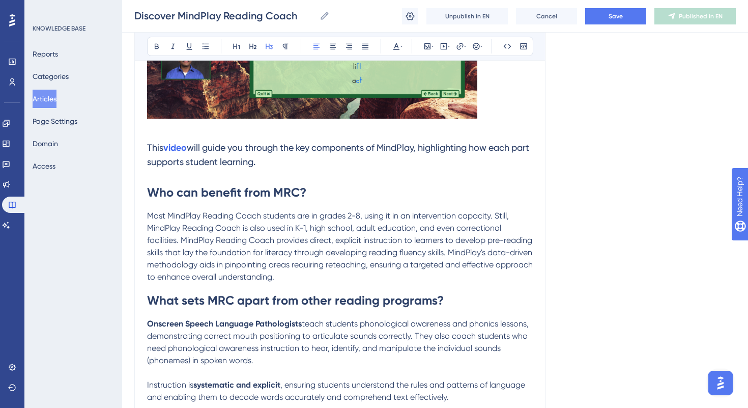
drag, startPoint x: 299, startPoint y: 167, endPoint x: 127, endPoint y: 151, distance: 172.3
click at [127, 151] on div "Performance Users Engagement Widgets Feedback Product Updates Knowledge Base AI…" at bounding box center [435, 119] width 626 height 869
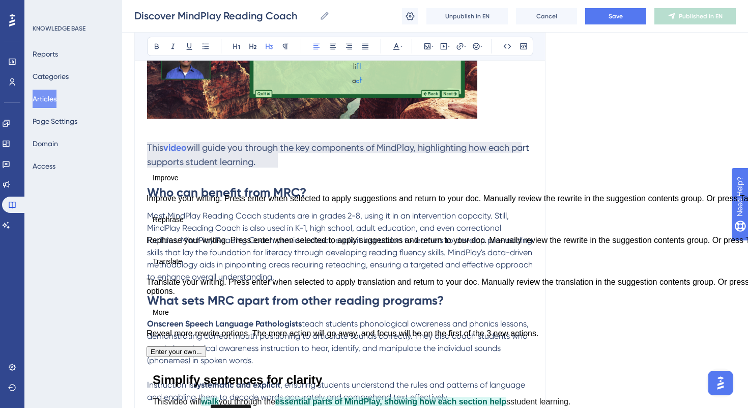
click at [177, 406] on button "Accept" at bounding box center [166, 412] width 27 height 12
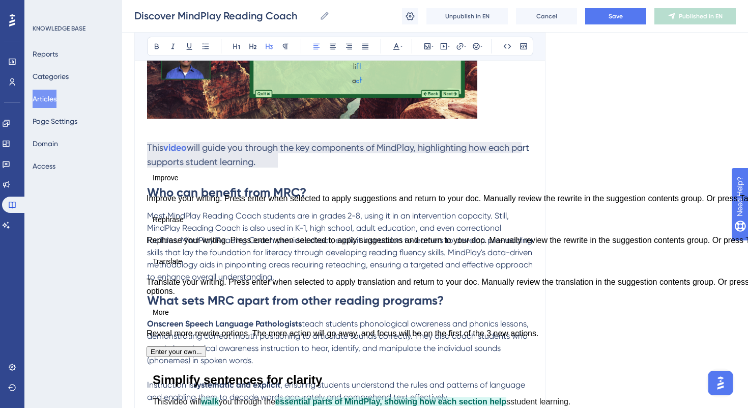
click at [180, 406] on button "Accept" at bounding box center [166, 412] width 27 height 12
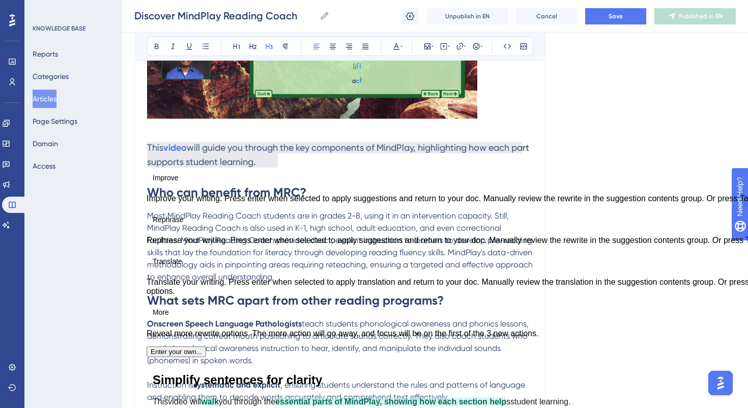
click at [309, 168] on h3 "This video will guide you through the key components of MindPlay, highlighting …" at bounding box center [340, 154] width 386 height 41
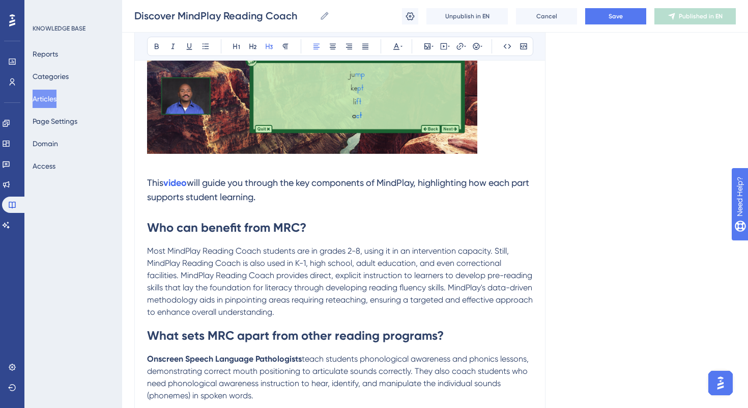
scroll to position [279, 0]
click at [611, 18] on span "Save" at bounding box center [616, 16] width 14 height 8
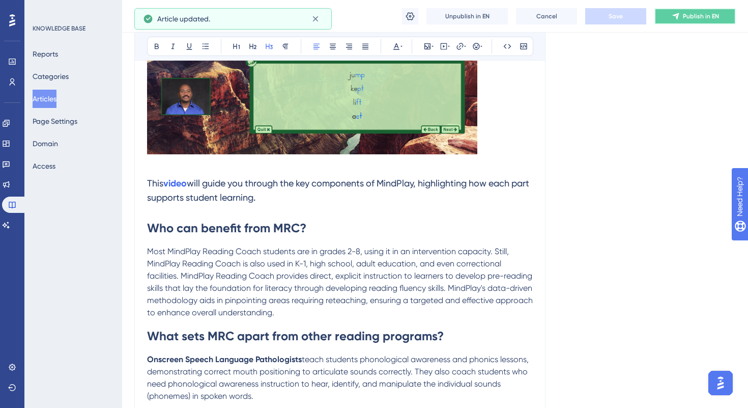
click at [678, 15] on icon at bounding box center [676, 16] width 8 height 8
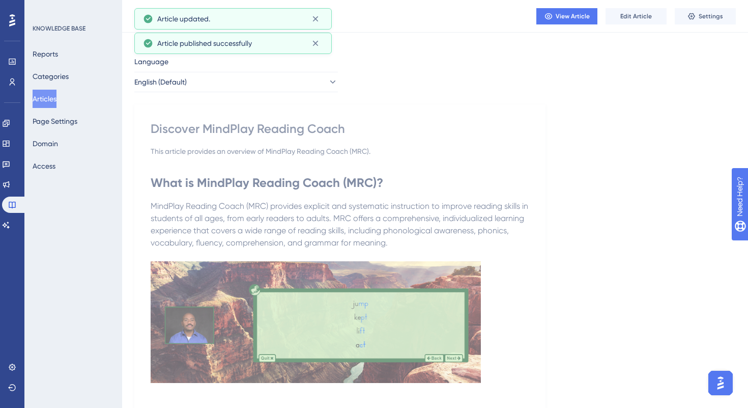
scroll to position [0, 0]
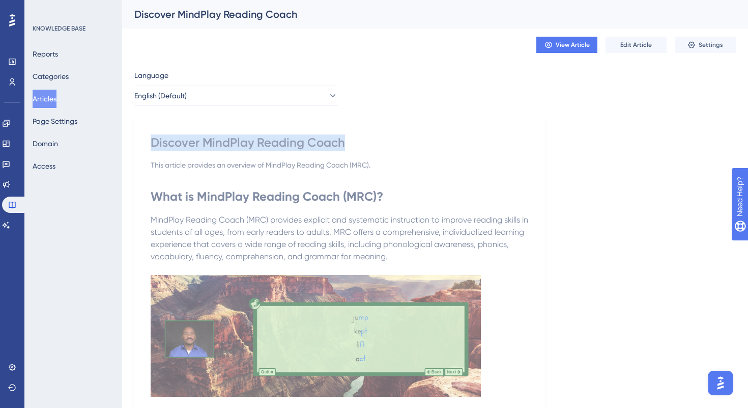
drag, startPoint x: 153, startPoint y: 147, endPoint x: 363, endPoint y: 154, distance: 210.3
copy div "Discover MindPlay Reading Coach"
click at [60, 78] on button "Categories" at bounding box center [51, 76] width 36 height 18
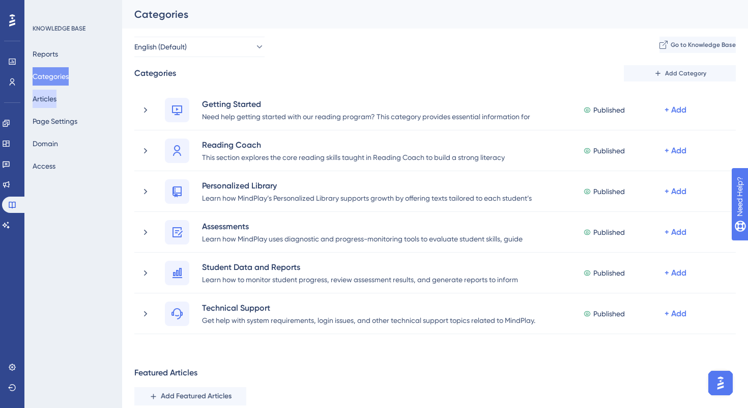
click at [54, 101] on button "Articles" at bounding box center [45, 99] width 24 height 18
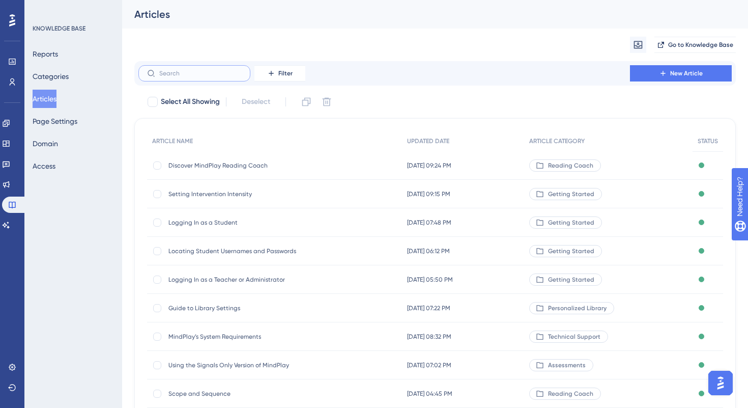
click at [206, 72] on input "text" at bounding box center [200, 73] width 82 height 7
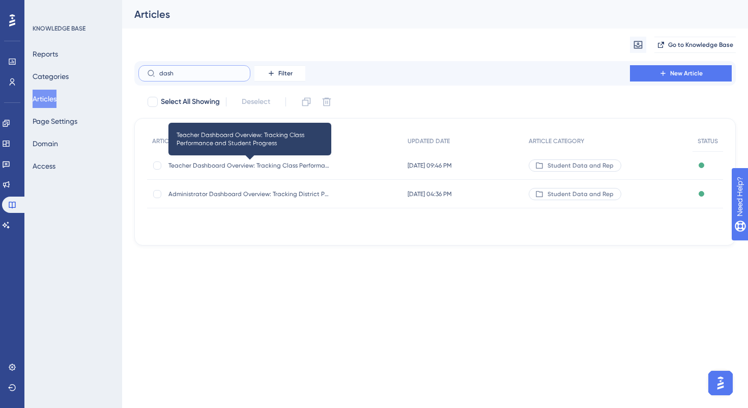
type input "dash"
click at [247, 162] on span "Teacher Dashboard Overview: Tracking Class Performance and Student Progress" at bounding box center [249, 165] width 163 height 8
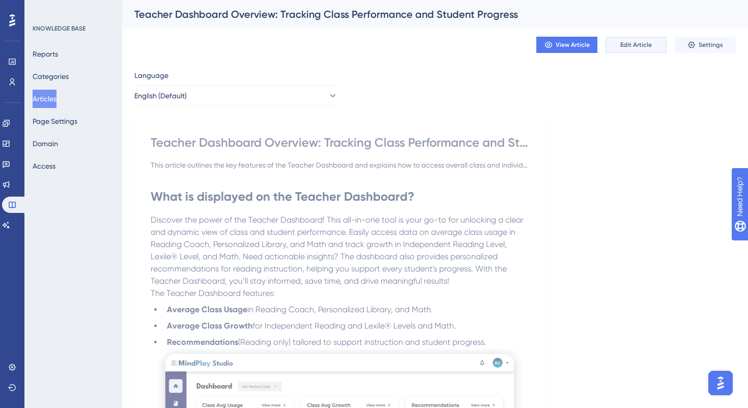
click at [638, 45] on span "Edit Article" at bounding box center [636, 45] width 32 height 8
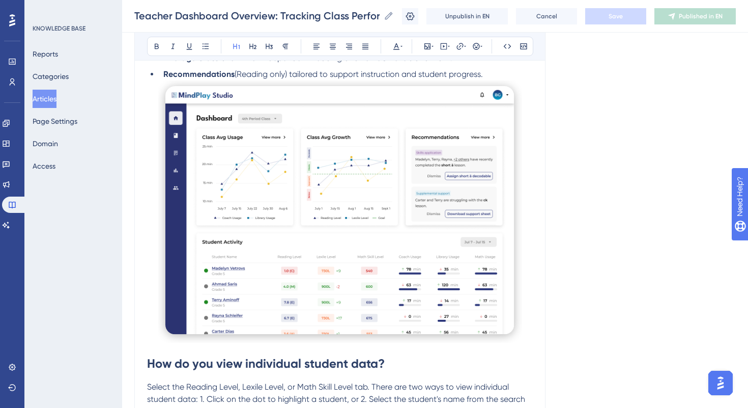
scroll to position [277, 0]
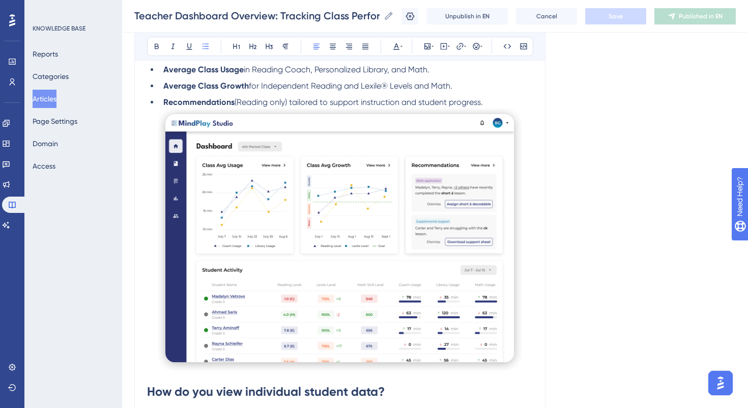
click at [491, 103] on li "Recommendations (Reading only) tailored to support instruction and student prog…" at bounding box center [346, 102] width 374 height 12
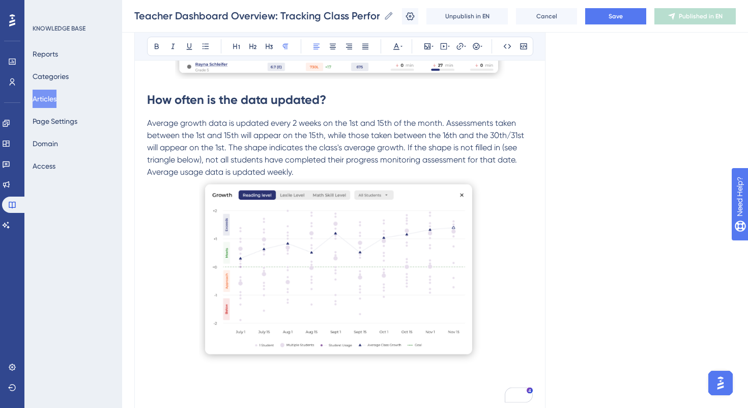
scroll to position [935, 0]
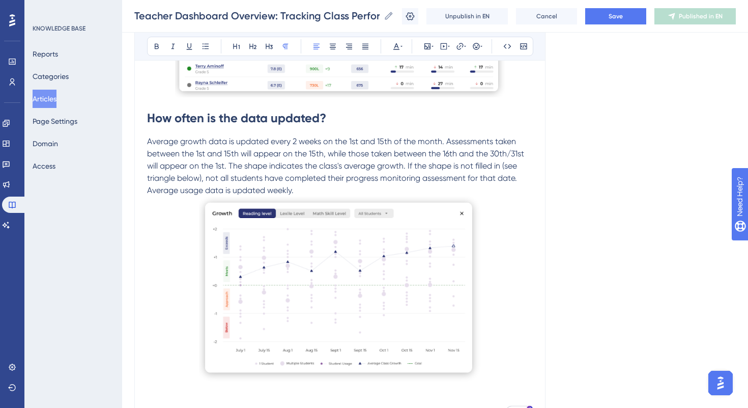
click at [322, 193] on p "Average growth data is updated every 2 weeks on the 1st and 15th of the month. …" at bounding box center [340, 165] width 386 height 61
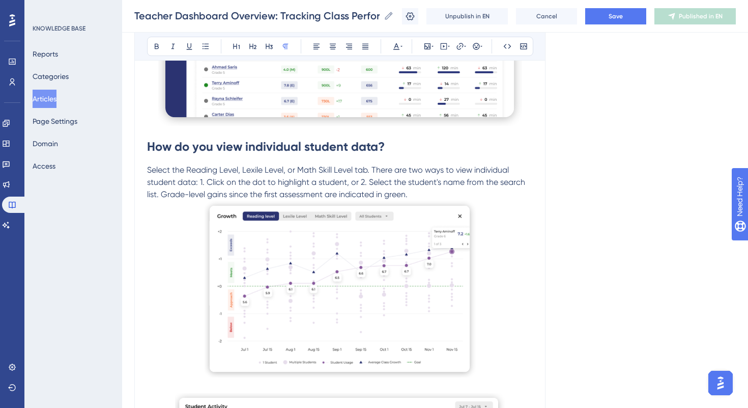
scroll to position [525, 0]
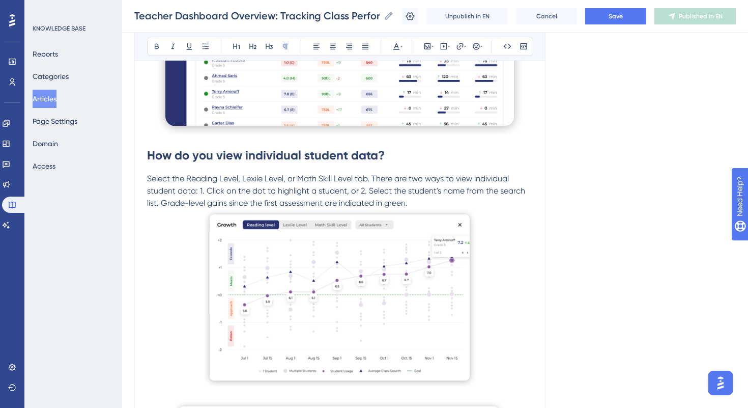
click at [420, 201] on p "Select the Reading Level, Lexile Level, or Math Skill Level tab. There are two …" at bounding box center [340, 191] width 386 height 37
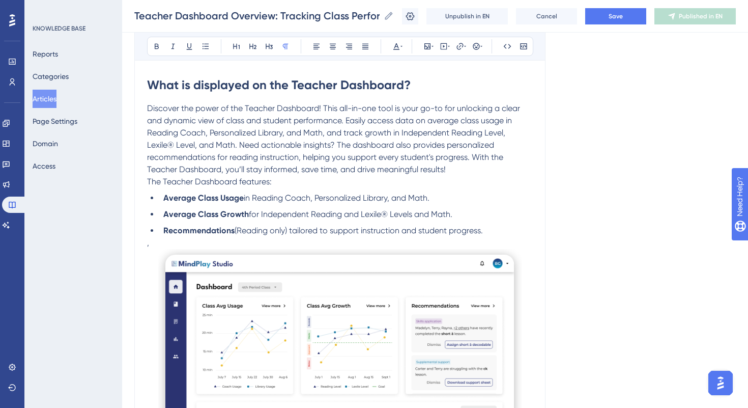
scroll to position [95, 0]
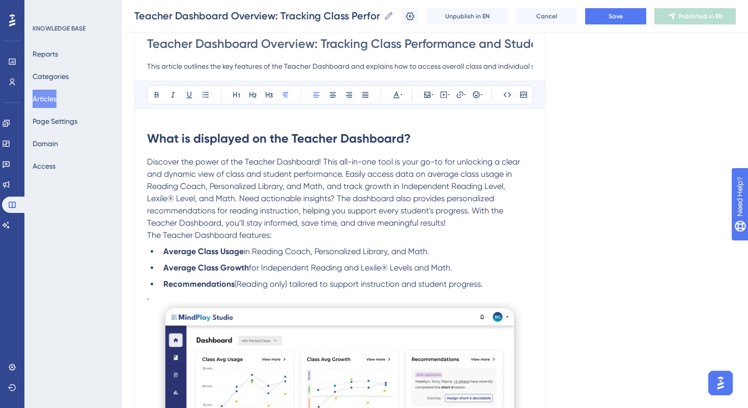
click at [451, 221] on p "Discover the power of the Teacher Dashboard! This all-in-one tool is your go-to…" at bounding box center [340, 192] width 386 height 73
click at [452, 224] on span "Discover the power of the Teacher Dashboard! This all-in-one tool is your go-to…" at bounding box center [334, 192] width 375 height 71
drag, startPoint x: 447, startPoint y: 221, endPoint x: 533, endPoint y: 219, distance: 85.5
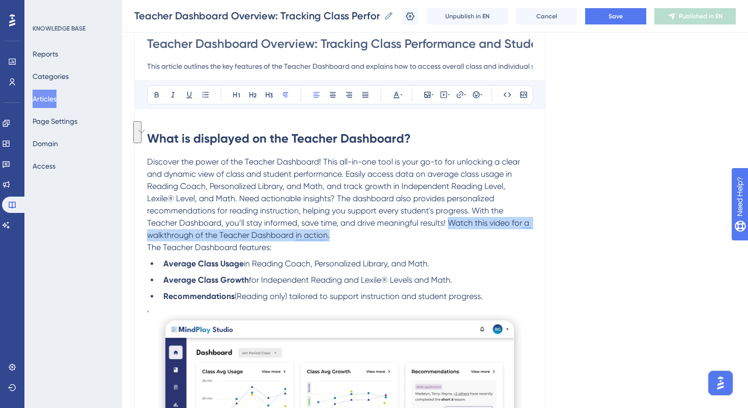
drag, startPoint x: 447, startPoint y: 223, endPoint x: 468, endPoint y: 231, distance: 22.9
click at [468, 231] on p "Discover the power of the Teacher Dashboard! This all-in-one tool is your go-to…" at bounding box center [340, 199] width 386 height 86
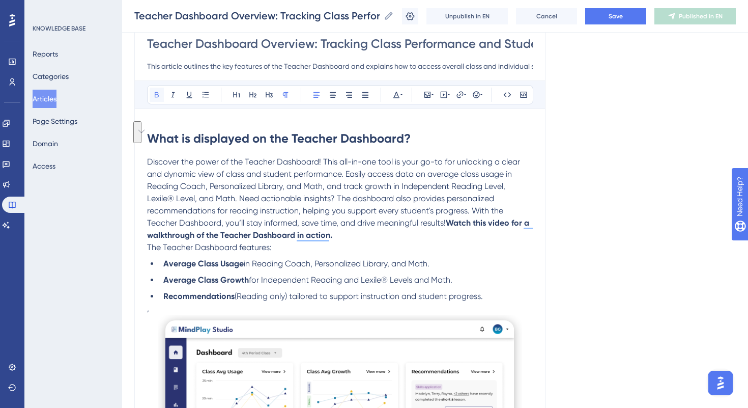
click at [155, 94] on icon at bounding box center [157, 95] width 4 height 6
click at [345, 258] on li "Average Class Usage in Reading Coach, Personalized Library, and Math." at bounding box center [346, 264] width 374 height 12
click at [492, 223] on strong "Watch this video for a walkthrough of the Teacher Dashboard in action." at bounding box center [339, 229] width 384 height 22
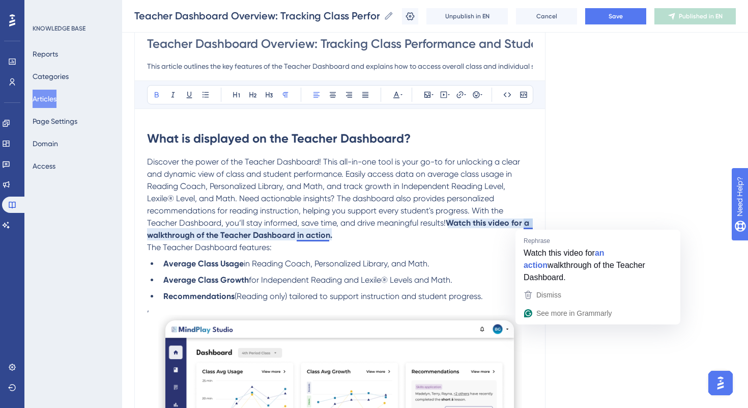
click at [527, 223] on strong "Watch this video for a walkthrough of the Teacher Dashboard in action." at bounding box center [339, 229] width 384 height 22
click at [470, 234] on p "Discover the power of the Teacher Dashboard! This all-in-one tool is your go-to…" at bounding box center [340, 199] width 386 height 86
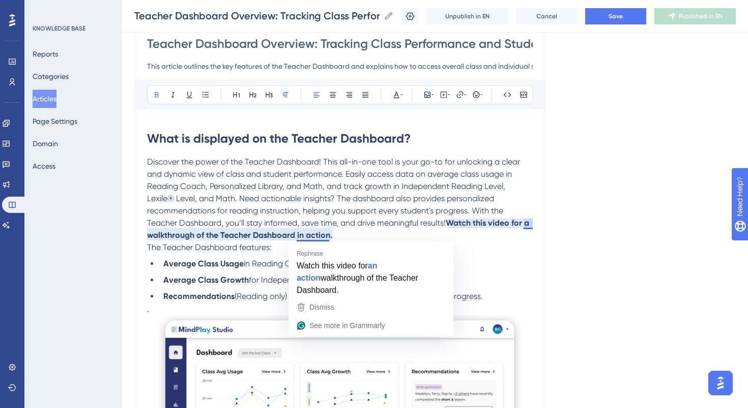
click at [328, 234] on strong "Watch this video for a walkthrough of the Teacher Dashboard in action." at bounding box center [339, 229] width 384 height 22
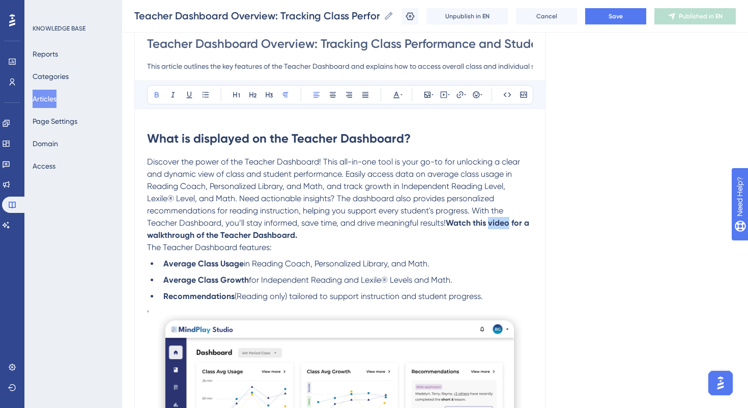
drag, startPoint x: 492, startPoint y: 222, endPoint x: 511, endPoint y: 229, distance: 20.3
click at [511, 229] on p "Discover the power of the Teacher Dashboard! This all-in-one tool is your go-to…" at bounding box center [340, 199] width 386 height 86
click at [463, 94] on icon at bounding box center [460, 94] width 7 height 7
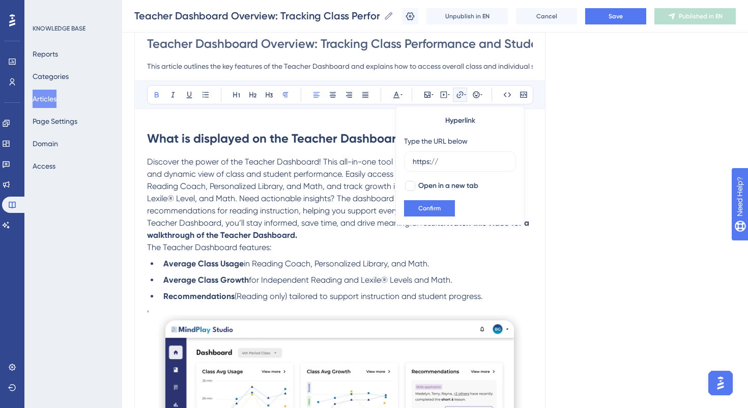
drag, startPoint x: 455, startPoint y: 161, endPoint x: 389, endPoint y: 160, distance: 65.7
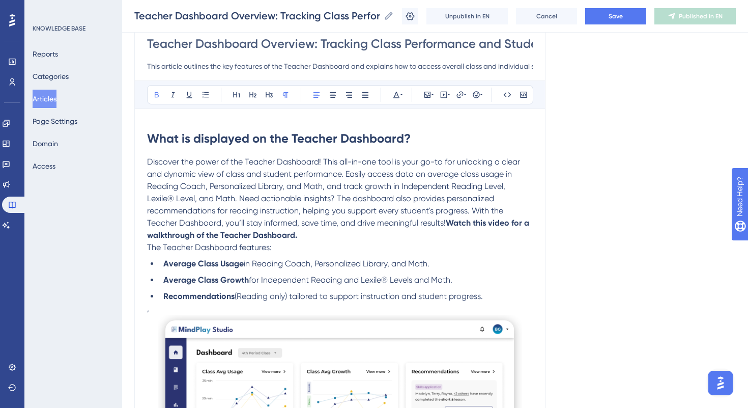
drag, startPoint x: 489, startPoint y: 224, endPoint x: 508, endPoint y: 223, distance: 18.9
click at [508, 224] on strong "Watch this video for a walkthrough of the Teacher Dashboard." at bounding box center [339, 229] width 384 height 22
drag, startPoint x: 492, startPoint y: 224, endPoint x: 512, endPoint y: 226, distance: 20.0
click at [512, 226] on strong "Watch this video for a walkthrough of the Teacher Dashboard." at bounding box center [339, 229] width 384 height 22
click at [461, 96] on icon at bounding box center [460, 95] width 8 height 8
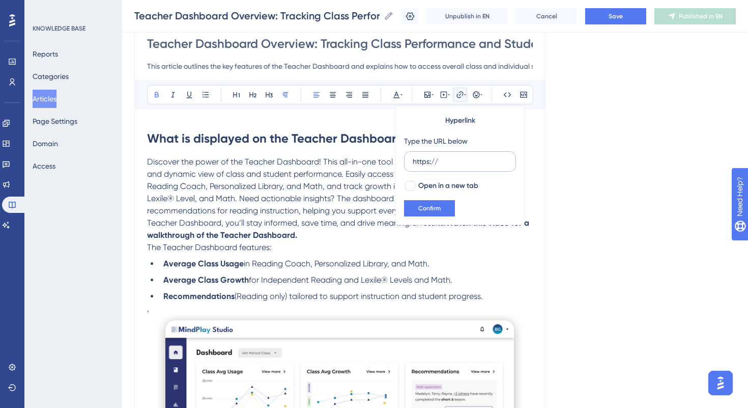
drag, startPoint x: 449, startPoint y: 162, endPoint x: 409, endPoint y: 159, distance: 40.3
click at [409, 159] on label "https://" at bounding box center [460, 161] width 112 height 20
click at [413, 159] on input "https://" at bounding box center [460, 161] width 95 height 11
type input "[URL][DOMAIN_NAME]"
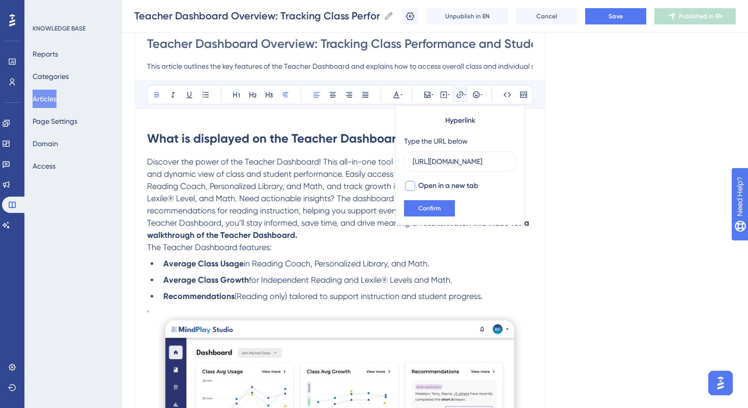
click at [411, 189] on div at bounding box center [410, 186] width 10 height 10
checkbox input "true"
click at [426, 211] on span "Confirm" at bounding box center [429, 208] width 22 height 8
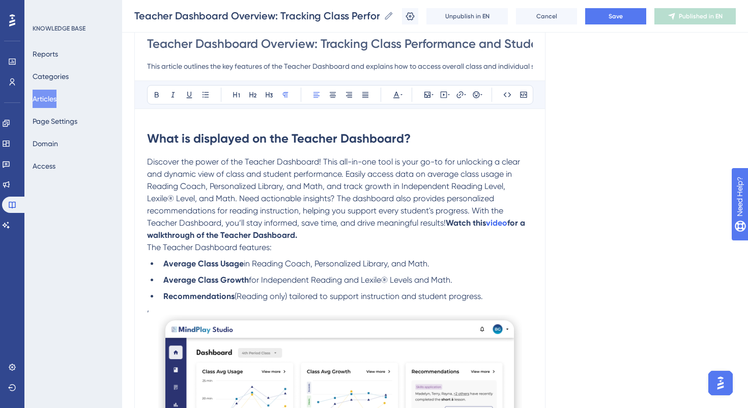
click at [477, 250] on p "The Teacher Dashboard features:" at bounding box center [340, 247] width 386 height 12
click at [303, 233] on p "Discover the power of the Teacher Dashboard! This all-in-one tool is your go-to…" at bounding box center [340, 199] width 386 height 86
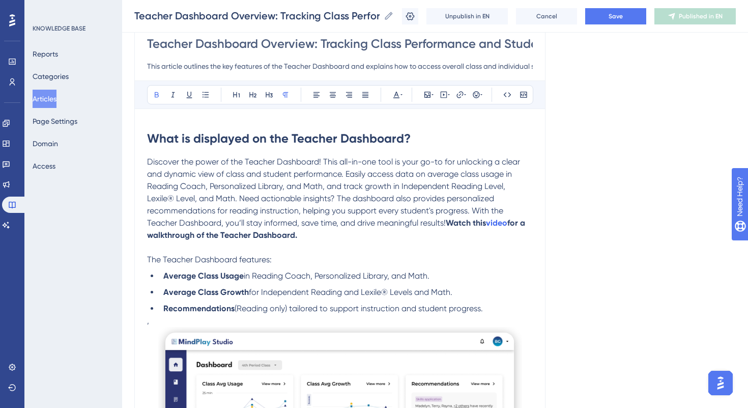
click at [450, 221] on strong "Watch this" at bounding box center [466, 223] width 40 height 10
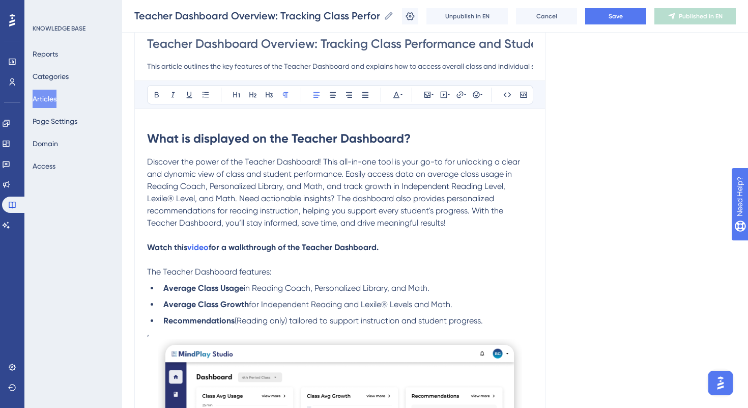
click at [225, 259] on p "To enrich screen reader interactions, please activate Accessibility in Grammarl…" at bounding box center [340, 259] width 386 height 12
click at [147, 247] on strong "Watch this" at bounding box center [167, 247] width 40 height 10
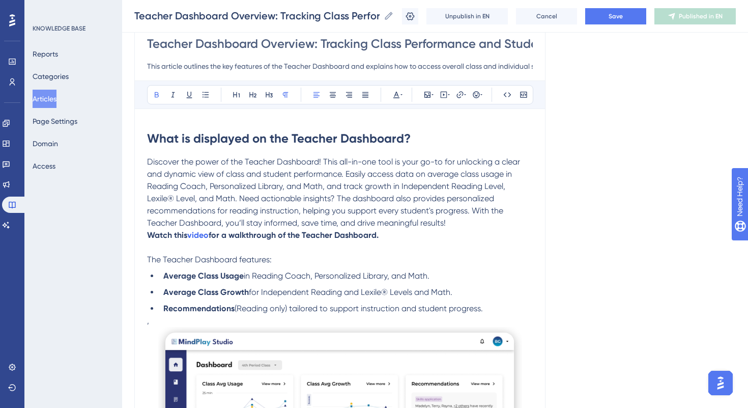
click at [294, 253] on p "The Teacher Dashboard features:" at bounding box center [340, 259] width 386 height 12
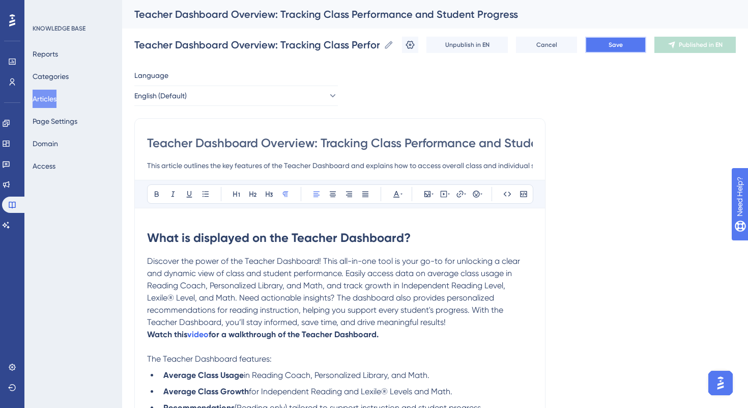
click at [626, 46] on button "Save" at bounding box center [615, 45] width 61 height 16
drag, startPoint x: 148, startPoint y: 143, endPoint x: 313, endPoint y: 140, distance: 165.4
click at [315, 141] on input "Teacher Dashboard Overview: Tracking Class Performance and Student Progress" at bounding box center [340, 143] width 386 height 16
click at [673, 49] on button "Publish in EN" at bounding box center [695, 45] width 81 height 16
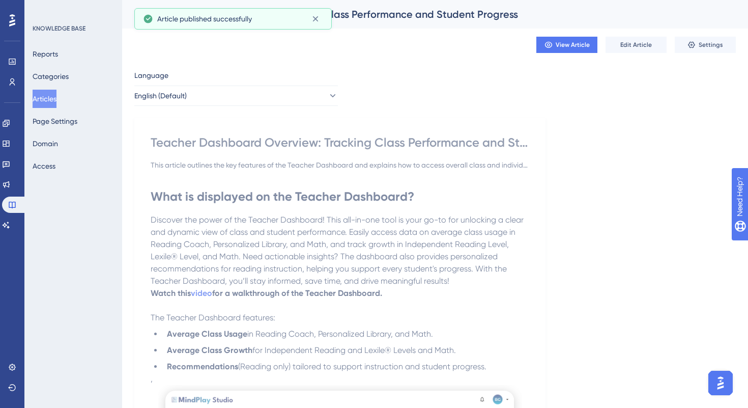
click at [41, 97] on button "Articles" at bounding box center [45, 99] width 24 height 18
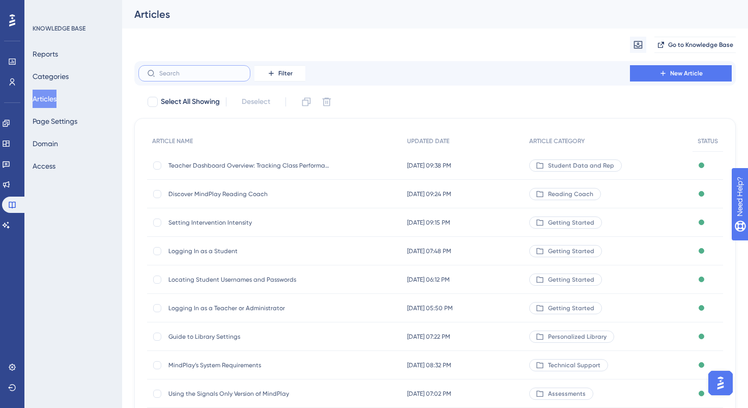
click at [197, 71] on input "text" at bounding box center [200, 73] width 82 height 7
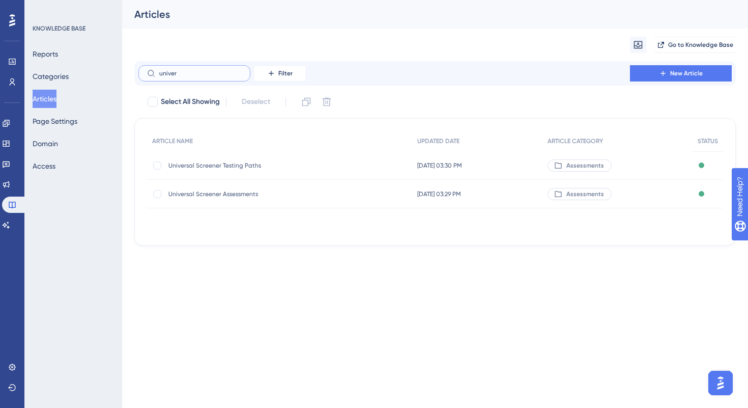
type input "univer"
click at [206, 195] on span "Universal Screener Assessments" at bounding box center [249, 194] width 163 height 8
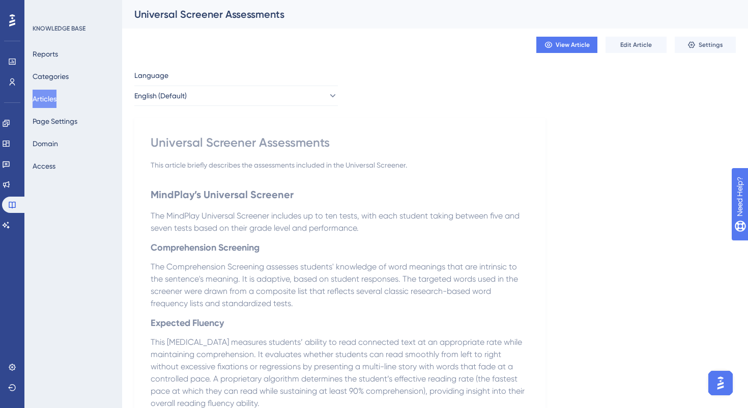
click at [56, 100] on button "Articles" at bounding box center [45, 99] width 24 height 18
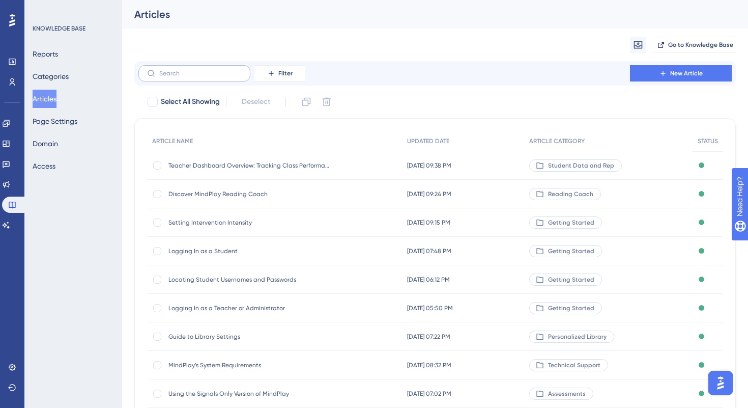
click at [206, 77] on label at bounding box center [194, 73] width 112 height 16
click at [206, 77] on input "text" at bounding box center [200, 73] width 82 height 7
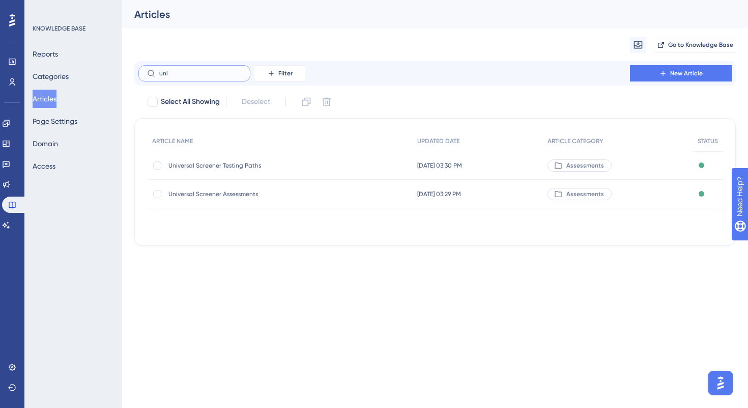
type input "uni"
click at [227, 165] on span "Universal Screener Testing Paths" at bounding box center [249, 165] width 163 height 8
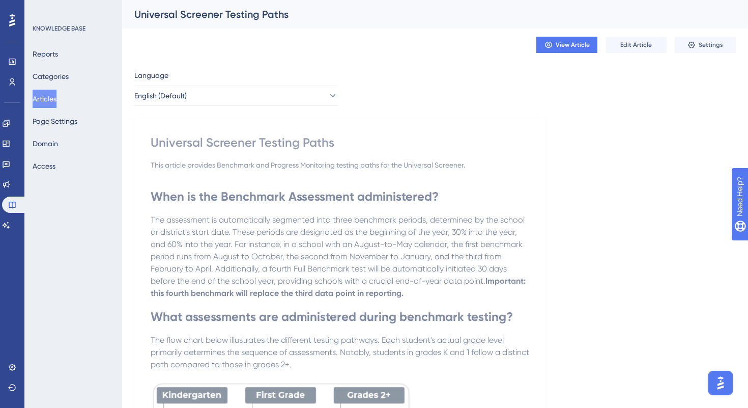
click at [53, 93] on button "Articles" at bounding box center [45, 99] width 24 height 18
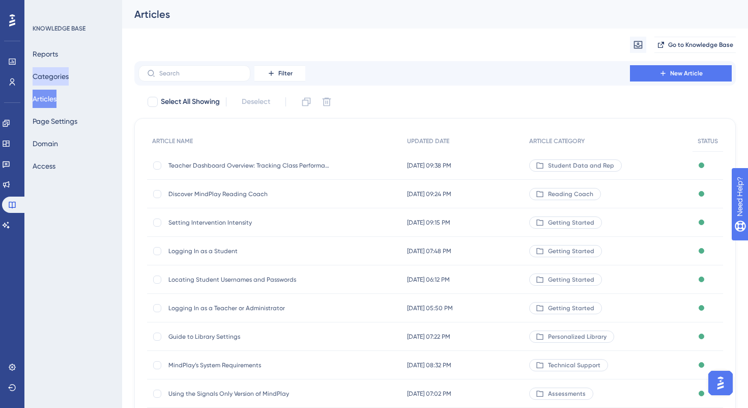
click at [45, 76] on button "Categories" at bounding box center [51, 76] width 36 height 18
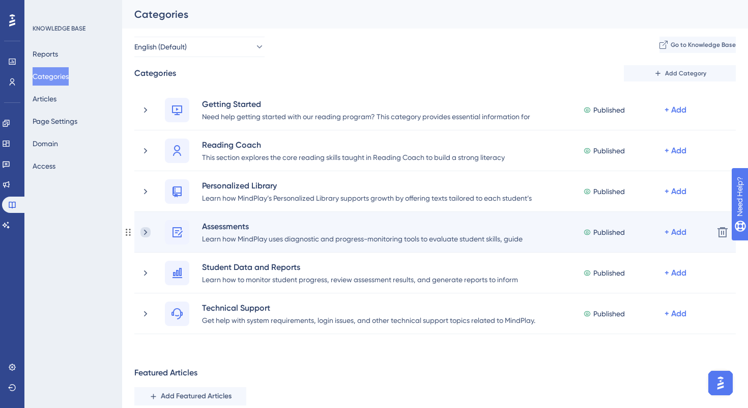
click at [150, 229] on icon at bounding box center [145, 232] width 10 height 10
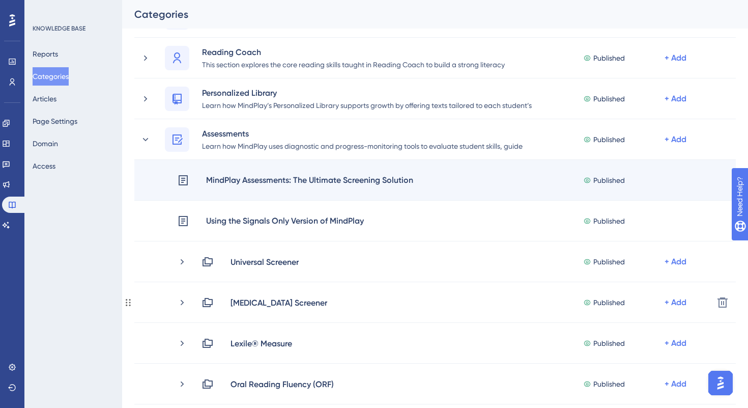
scroll to position [126, 0]
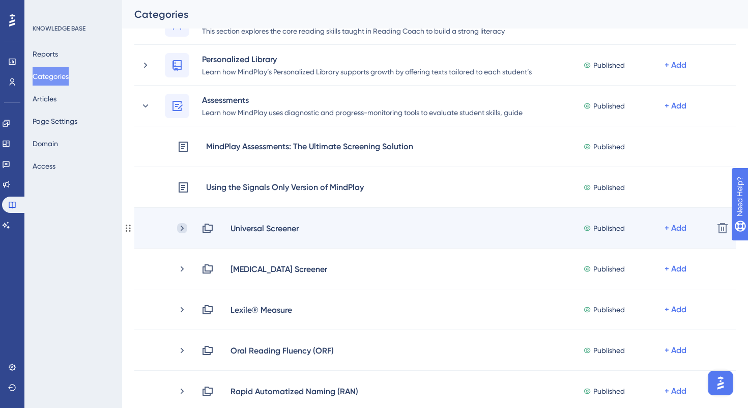
click at [183, 224] on icon at bounding box center [182, 228] width 10 height 10
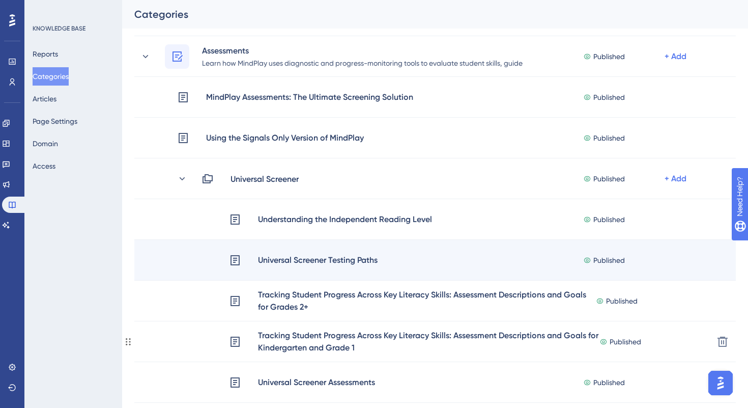
scroll to position [247, 0]
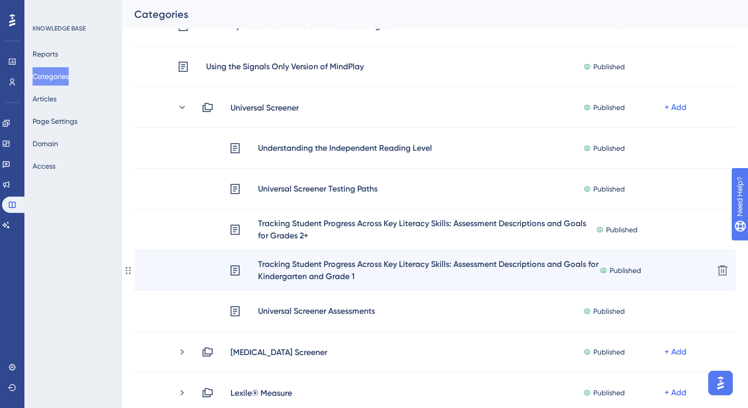
click at [356, 269] on div "Tracking Student Progress Across Key Literacy Skills: Assessment Descriptions a…" at bounding box center [429, 270] width 342 height 25
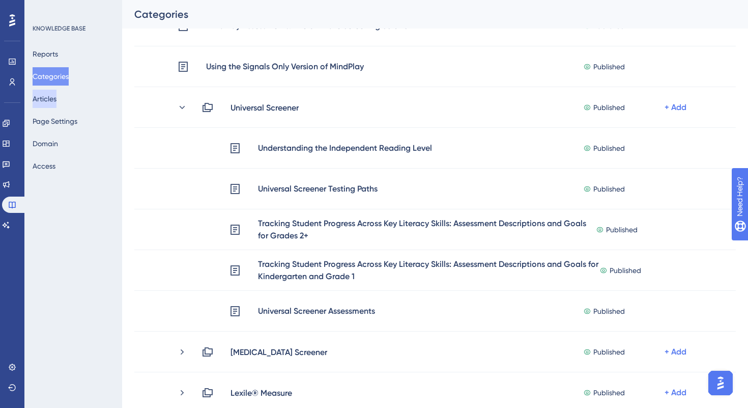
click at [52, 100] on button "Articles" at bounding box center [45, 99] width 24 height 18
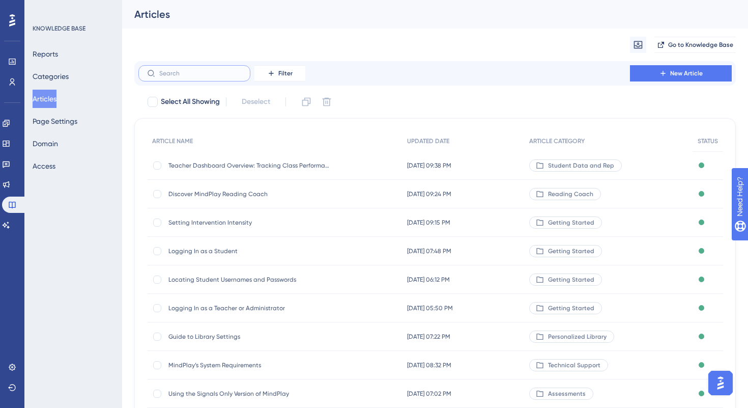
click at [212, 70] on input "text" at bounding box center [200, 73] width 82 height 7
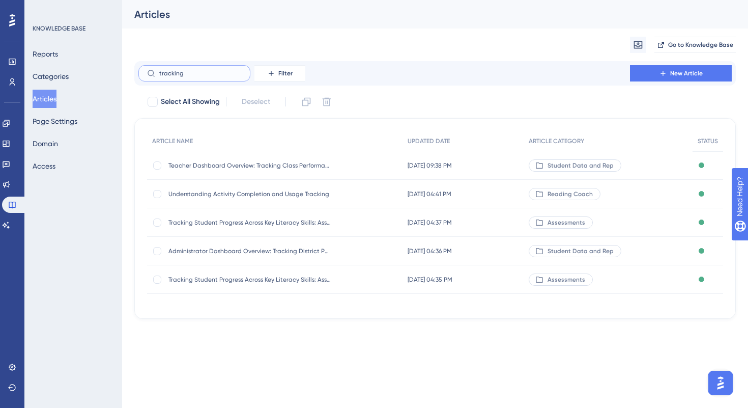
type input "tracking"
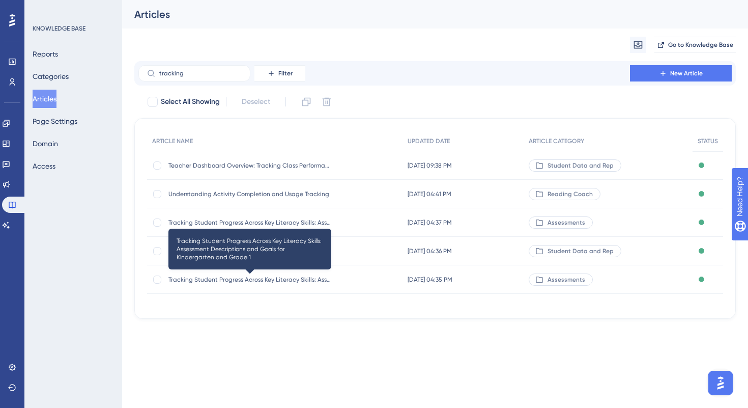
click at [229, 281] on span "Tracking Student Progress Across Key Literacy Skills: Assessment Descriptions a…" at bounding box center [249, 279] width 163 height 8
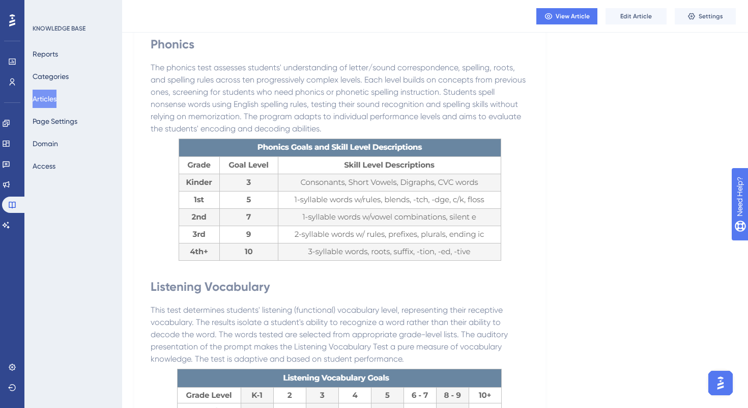
scroll to position [159, 0]
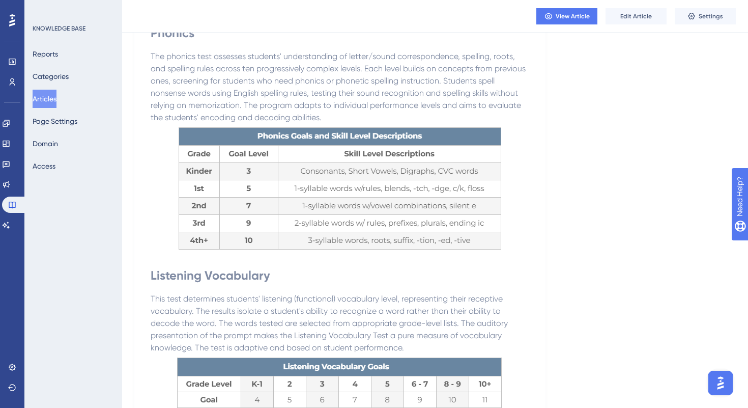
click at [278, 284] on h1 "Listening Vocabulary" at bounding box center [340, 275] width 379 height 35
click at [617, 15] on button "Edit Article" at bounding box center [636, 16] width 61 height 16
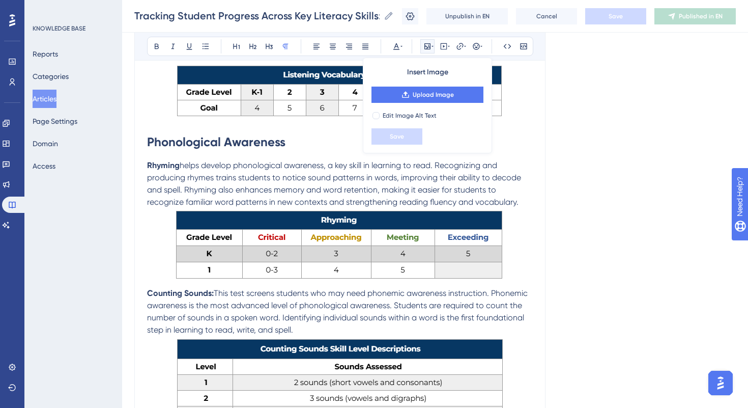
click at [459, 176] on span "helps develop phonological awareness, a key skill in learning to read. Recogniz…" at bounding box center [335, 183] width 376 height 46
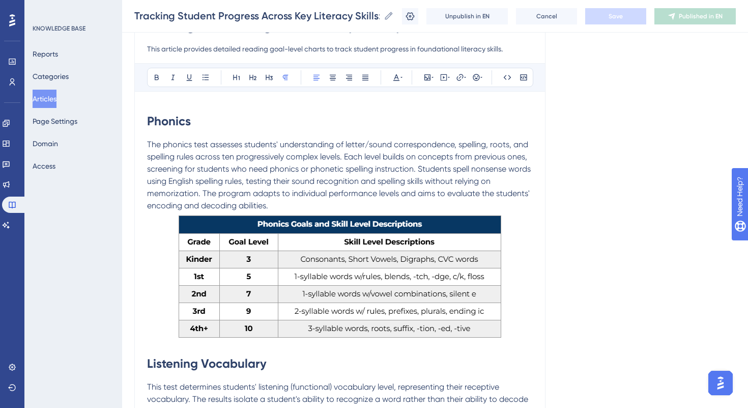
scroll to position [0, 0]
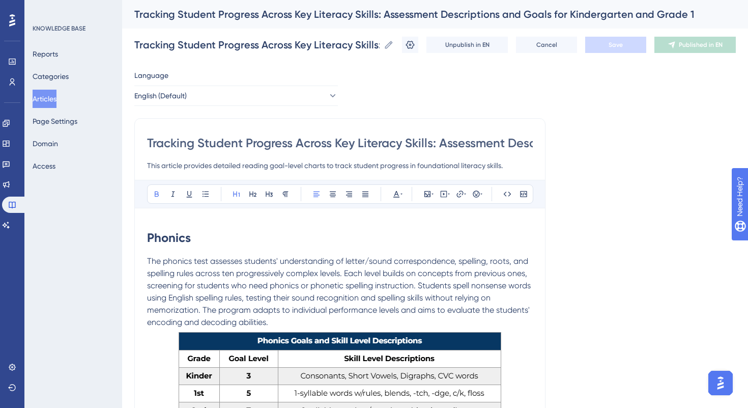
click at [153, 224] on h1 "Phonics" at bounding box center [340, 237] width 386 height 35
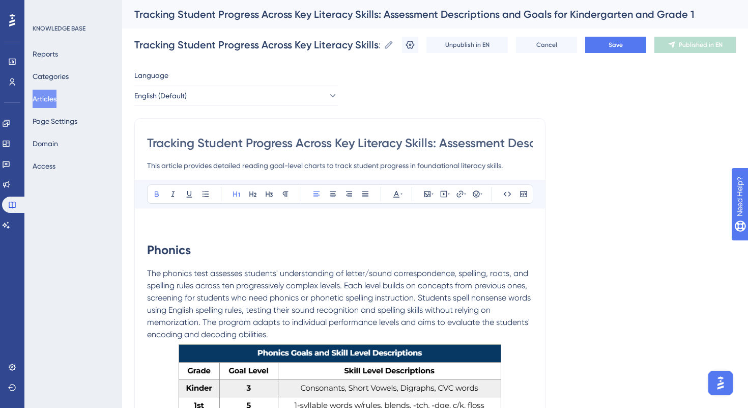
click at [150, 228] on p "To enrich screen reader interactions, please activate Accessibility in Grammarl…" at bounding box center [340, 226] width 386 height 12
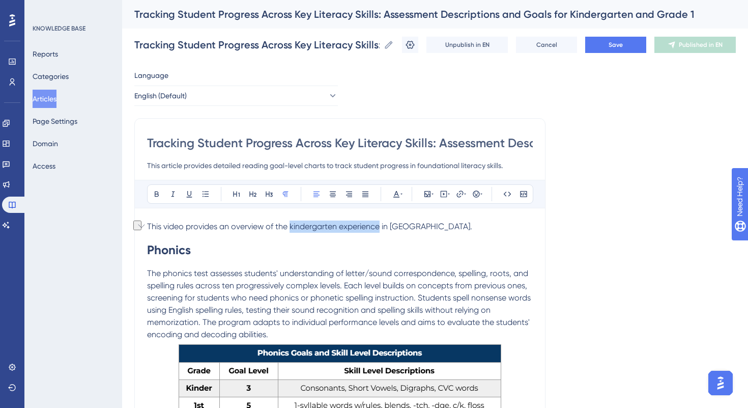
drag, startPoint x: 291, startPoint y: 224, endPoint x: 381, endPoint y: 229, distance: 90.2
click at [381, 229] on span "This video provides an overview of the kindergarten experience in MindPlay." at bounding box center [309, 226] width 325 height 10
click at [461, 192] on icon at bounding box center [460, 194] width 8 height 8
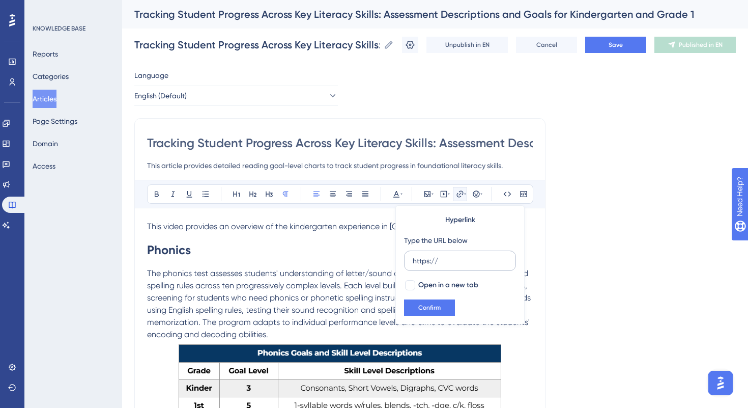
click at [449, 259] on input "https://" at bounding box center [460, 260] width 95 height 11
click at [326, 232] on p "This video provides an overview of the kindergarten experience in MindPlay." at bounding box center [340, 226] width 386 height 12
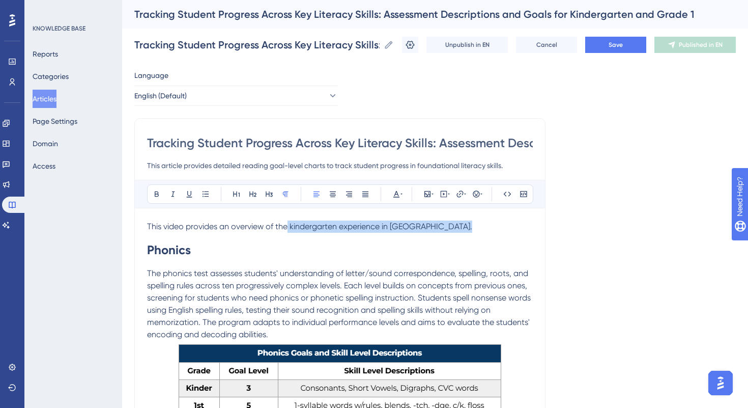
drag, startPoint x: 288, startPoint y: 231, endPoint x: 366, endPoint y: 232, distance: 77.9
click at [366, 232] on p "This video provides an overview of the kindergarten experience in MindPlay." at bounding box center [340, 226] width 386 height 12
drag, startPoint x: 289, startPoint y: 225, endPoint x: 380, endPoint y: 226, distance: 91.1
click at [380, 226] on span "This video provides an overview of the kindergarten experience in MindPlay." at bounding box center [309, 226] width 325 height 10
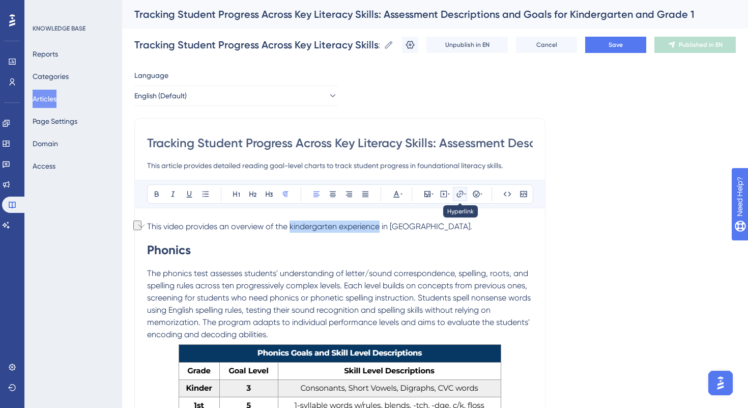
click at [464, 196] on icon at bounding box center [460, 194] width 8 height 8
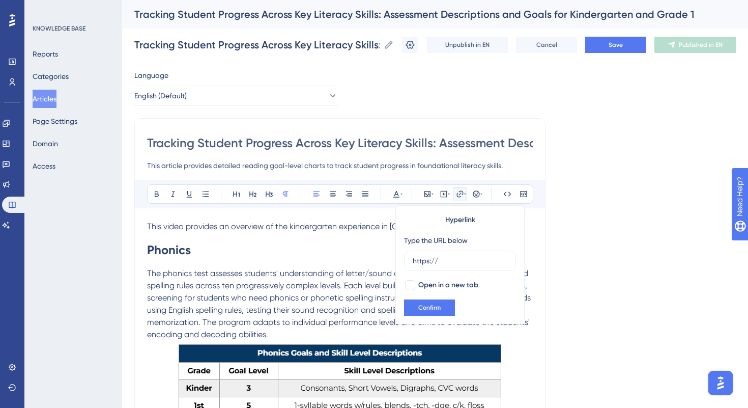
click at [366, 231] on p "This video provides an overview of the kindergarten experience in MindPlay." at bounding box center [340, 226] width 386 height 12
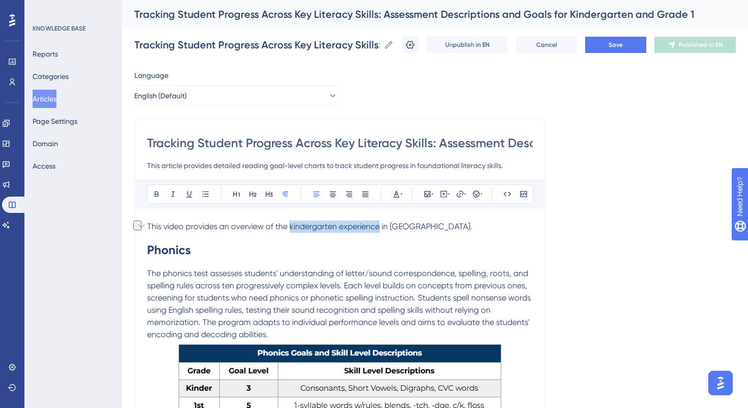
drag, startPoint x: 381, startPoint y: 231, endPoint x: 290, endPoint y: 228, distance: 90.7
click at [290, 228] on span "This video provides an overview of the kindergarten experience in MindPlay." at bounding box center [309, 226] width 325 height 10
click at [461, 195] on icon at bounding box center [460, 194] width 8 height 8
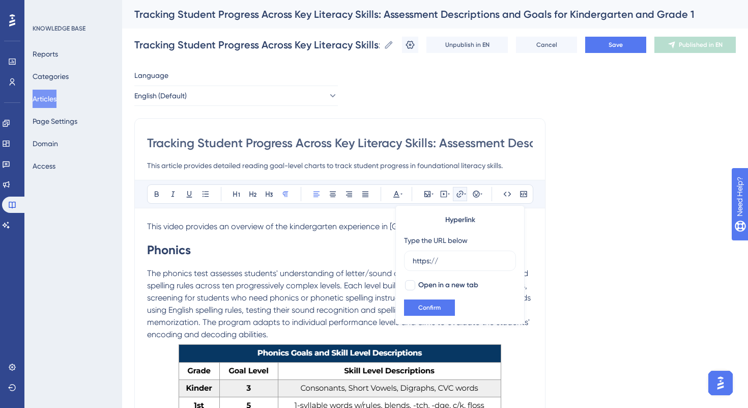
click at [348, 206] on div "Bold Italic Underline Bullet Point Heading 1 Heading 2 Heading 3 Normal Align L…" at bounding box center [340, 194] width 410 height 29
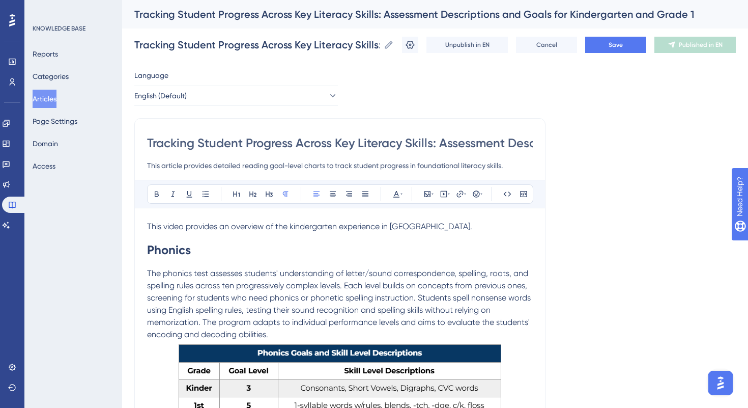
click at [320, 232] on p "This video provides an overview of the kindergarten experience in MindPlay." at bounding box center [340, 226] width 386 height 12
drag, startPoint x: 289, startPoint y: 226, endPoint x: 337, endPoint y: 225, distance: 47.8
click at [337, 226] on span "This video provides an overview of the kindergarten experience in MindPlay." at bounding box center [309, 226] width 325 height 10
click at [459, 195] on icon at bounding box center [460, 194] width 8 height 8
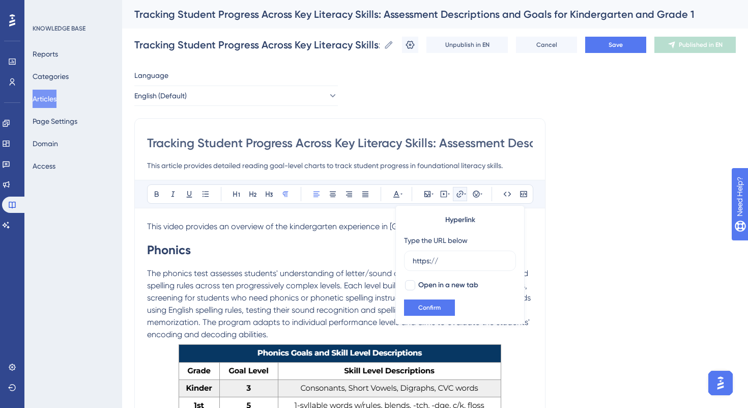
click at [327, 248] on h1 "Phonics" at bounding box center [340, 250] width 386 height 35
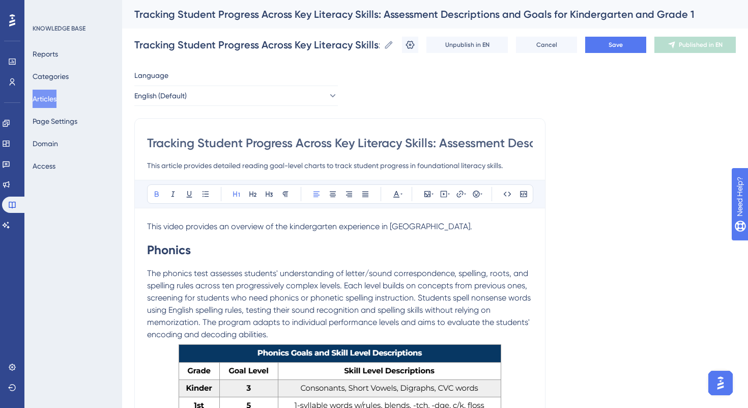
click at [149, 226] on span "This video provides an overview of the kindergarten experience in MindPlay." at bounding box center [309, 226] width 325 height 10
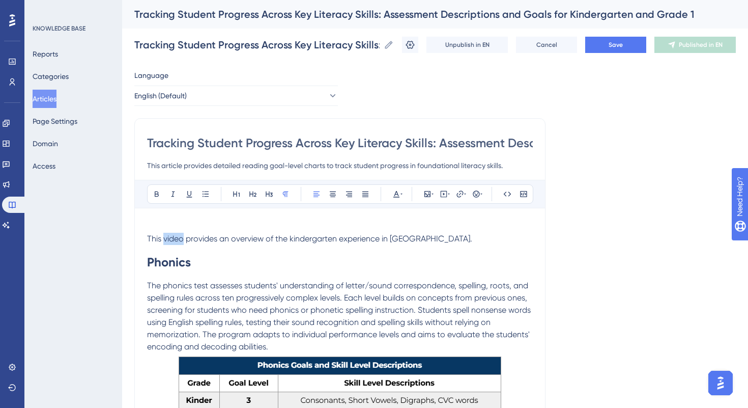
drag, startPoint x: 164, startPoint y: 237, endPoint x: 183, endPoint y: 238, distance: 18.4
click at [183, 238] on span "This video provides an overview of the kindergarten experience in MindPlay." at bounding box center [309, 239] width 325 height 10
click at [463, 193] on icon at bounding box center [460, 194] width 8 height 8
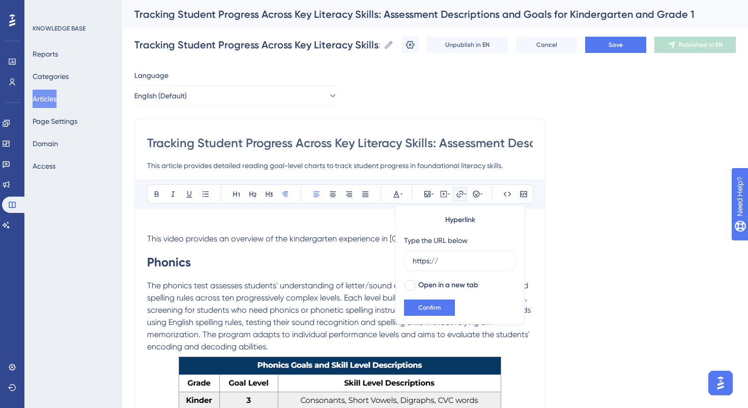
drag, startPoint x: 460, startPoint y: 258, endPoint x: 399, endPoint y: 256, distance: 61.1
click at [399, 256] on div "Hyperlink Type the URL below https:// Open in a new tab Confirm" at bounding box center [459, 264] width 129 height 119
type input "https://drive.google.com/file/d/1bQfskuBXoMUY-VpgznGD6Jz2aSA7AySJ/view?usp=shar…"
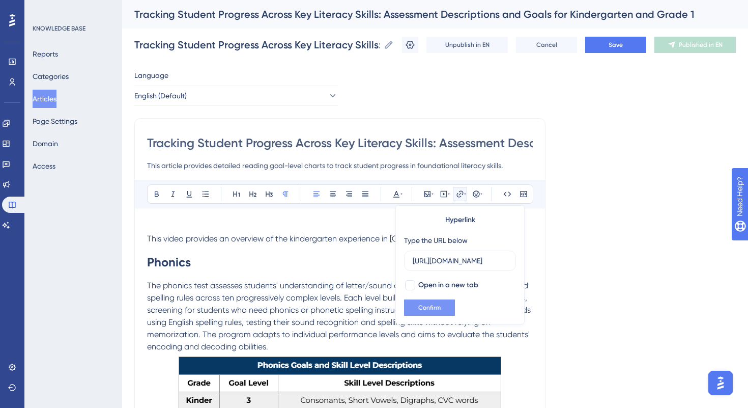
click at [421, 310] on span "Confirm" at bounding box center [429, 307] width 22 height 8
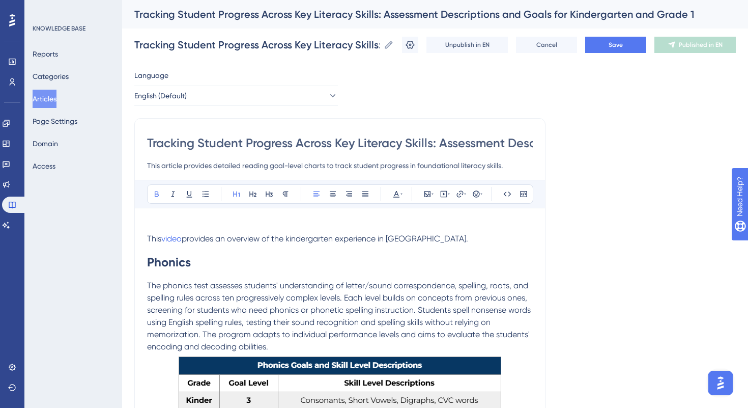
click at [314, 252] on h1 "Phonics" at bounding box center [340, 262] width 386 height 35
drag, startPoint x: 145, startPoint y: 240, endPoint x: 308, endPoint y: 239, distance: 163.9
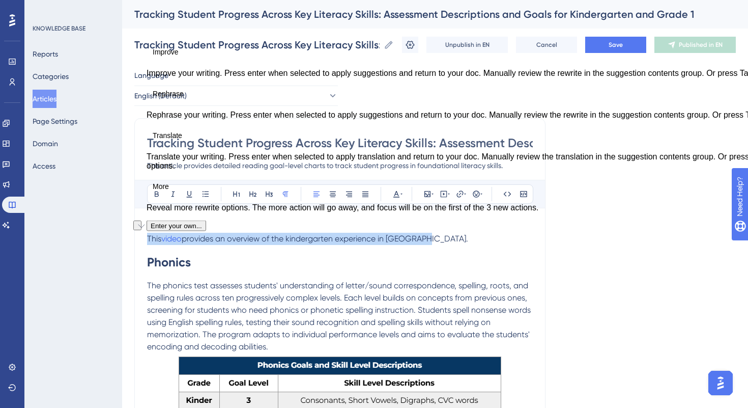
drag, startPoint x: 423, startPoint y: 240, endPoint x: 146, endPoint y: 240, distance: 277.9
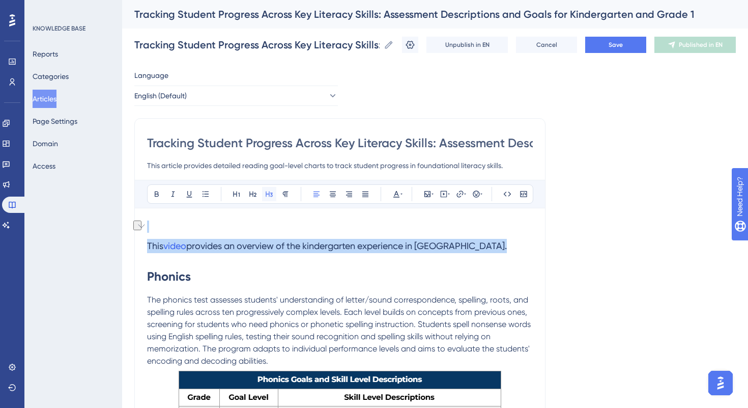
click at [270, 192] on icon at bounding box center [269, 194] width 8 height 8
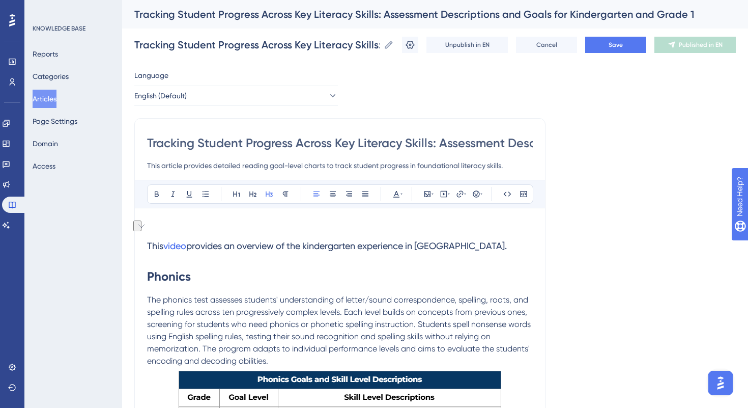
click at [273, 264] on h1 "Phonics" at bounding box center [340, 276] width 386 height 35
drag, startPoint x: 146, startPoint y: 243, endPoint x: 389, endPoint y: 247, distance: 243.8
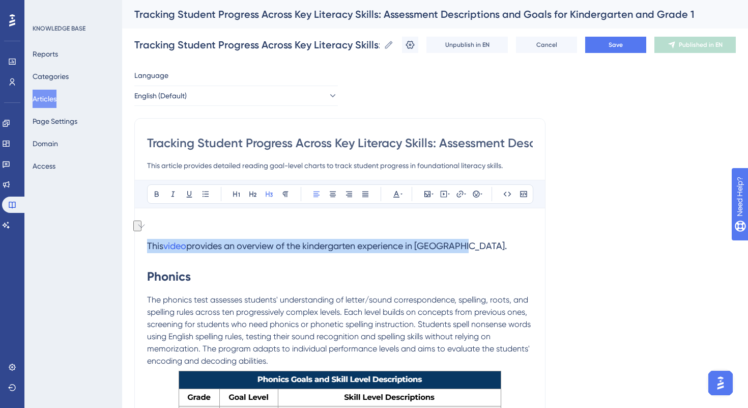
drag, startPoint x: 479, startPoint y: 242, endPoint x: 181, endPoint y: 237, distance: 298.8
click at [181, 237] on h3 "This video provides an overview of the kindergarten experience in MindPlay." at bounding box center [340, 246] width 386 height 26
copy h3 "This video provides an overview of the kindergarten experience in MindPlay."
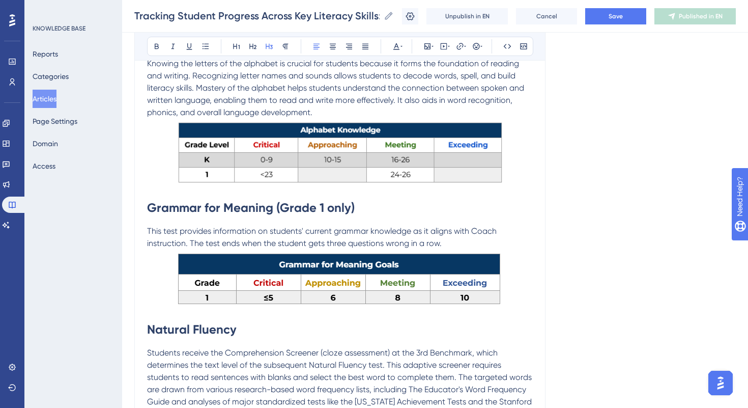
scroll to position [1179, 0]
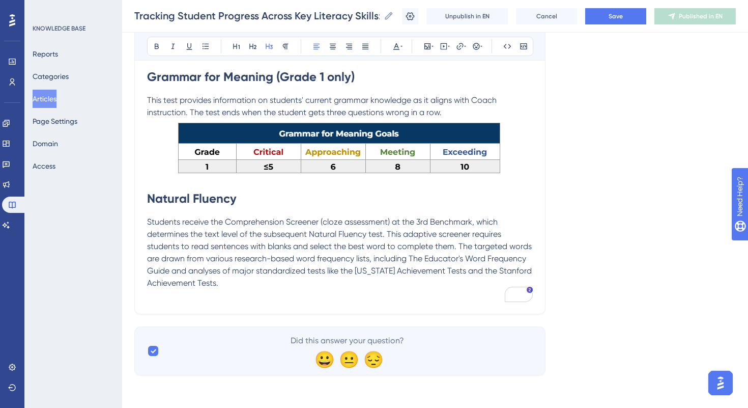
click at [226, 282] on p "Students receive the Comprehension Screener (cloze assessment) at the 3rd Bench…" at bounding box center [340, 252] width 386 height 73
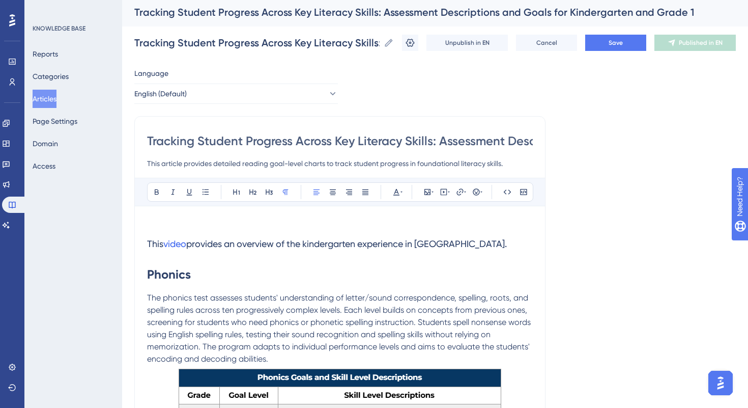
scroll to position [0, 0]
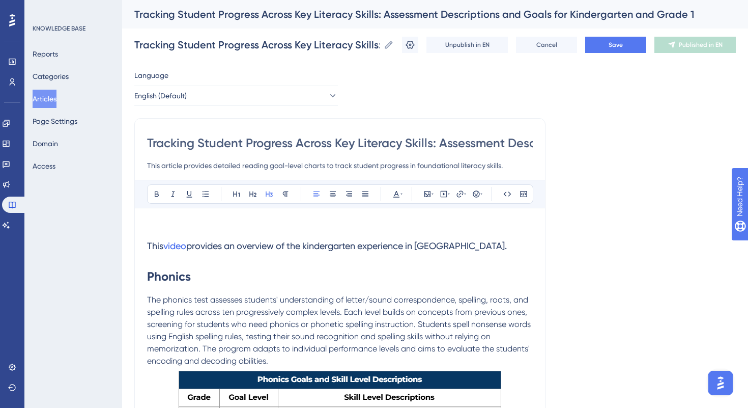
click at [151, 256] on h3 "This video provides an overview of the kindergarten experience in MindPlay." at bounding box center [340, 246] width 386 height 26
click at [174, 262] on h1 "Phonics" at bounding box center [340, 276] width 386 height 35
click at [164, 254] on h3 "This video provides an overview of the kindergarten experience in MindPlay." at bounding box center [340, 246] width 386 height 26
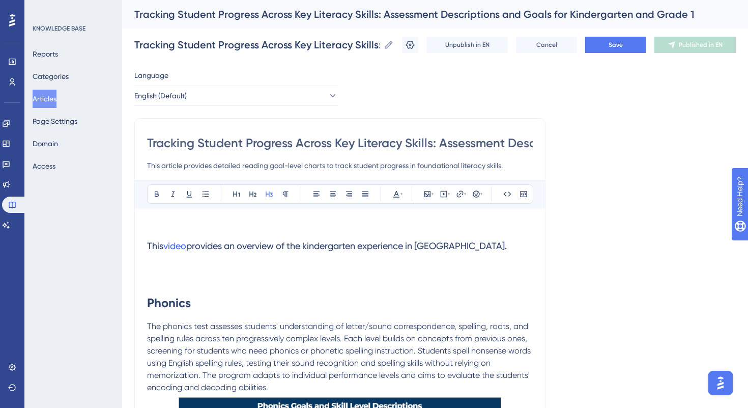
click at [470, 249] on h3 "This video provides an overview of the kindergarten experience in MindPlay." at bounding box center [340, 246] width 386 height 26
click at [366, 248] on span "provides an overview of the kindergarten experience in MindPlay." at bounding box center [346, 245] width 321 height 11
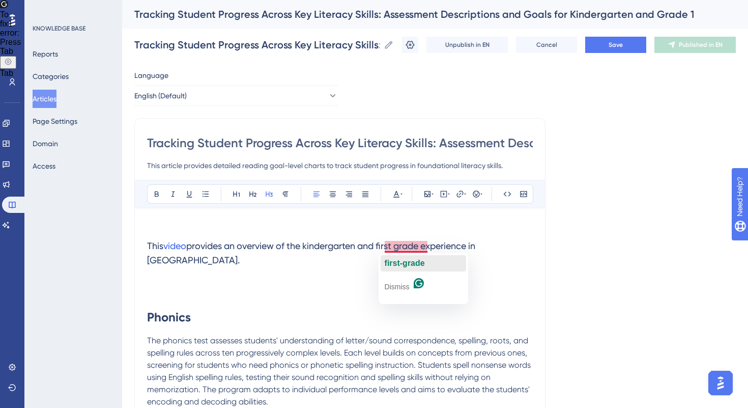
click at [395, 262] on span "first-grade" at bounding box center [405, 263] width 40 height 9
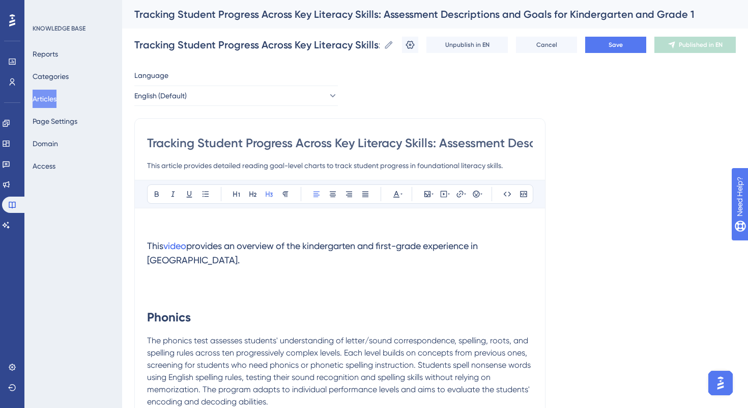
click at [161, 243] on span "This" at bounding box center [155, 245] width 16 height 11
click at [199, 244] on span "provides an overview of the kindergarten and first-grade experience in MindPlay." at bounding box center [317, 252] width 341 height 25
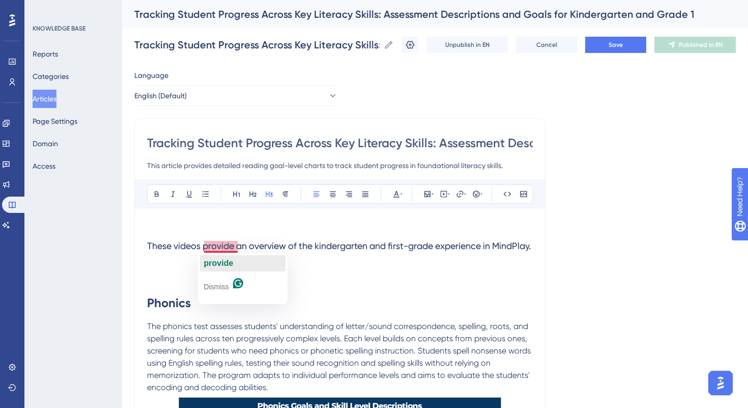
click at [225, 261] on span "provide" at bounding box center [219, 263] width 30 height 9
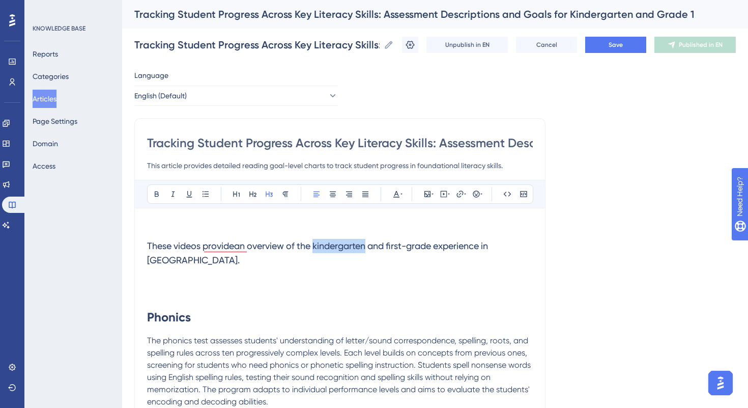
drag, startPoint x: 316, startPoint y: 246, endPoint x: 370, endPoint y: 246, distance: 54.0
click at [370, 246] on span "These videos providean overview of the kindergarten and first-grade experience …" at bounding box center [318, 252] width 343 height 25
click at [397, 248] on span "These videos providean overview of the kindergarten and first-grade experience …" at bounding box center [318, 252] width 343 height 25
drag, startPoint x: 390, startPoint y: 245, endPoint x: 432, endPoint y: 249, distance: 41.9
click at [433, 249] on span "These videos providean overview of the kindergarten and first-grade experience …" at bounding box center [318, 252] width 343 height 25
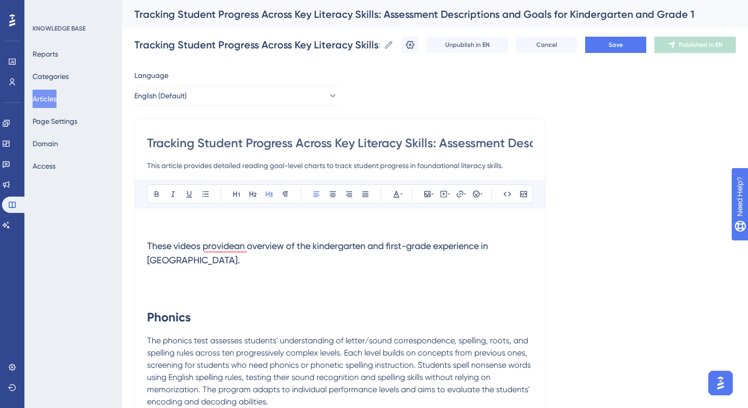
click at [422, 254] on h3 "These videos providean overview of the kindergarten and first-grade experience …" at bounding box center [340, 253] width 386 height 41
drag, startPoint x: 390, startPoint y: 247, endPoint x: 435, endPoint y: 249, distance: 44.8
click at [435, 249] on span "These videos providean overview of the kindergarten and first-grade experience …" at bounding box center [318, 252] width 343 height 25
click at [462, 187] on button at bounding box center [460, 194] width 14 height 14
drag, startPoint x: 446, startPoint y: 263, endPoint x: 393, endPoint y: 263, distance: 53.4
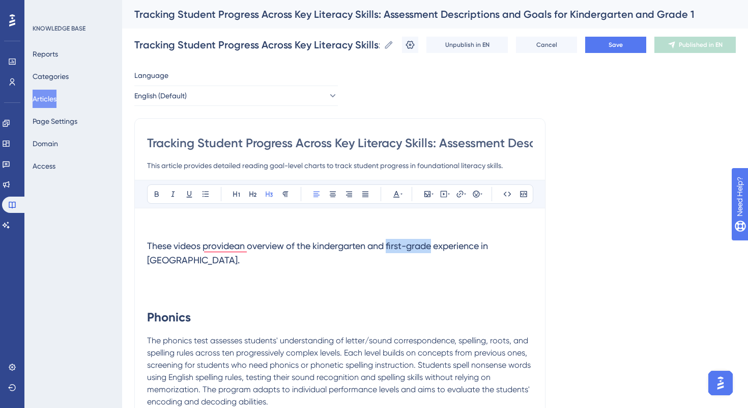
drag, startPoint x: 391, startPoint y: 247, endPoint x: 435, endPoint y: 249, distance: 43.8
click at [435, 249] on span "These videos providean overview of the kindergarten and first-grade experience …" at bounding box center [318, 252] width 343 height 25
click at [462, 189] on button at bounding box center [460, 194] width 14 height 14
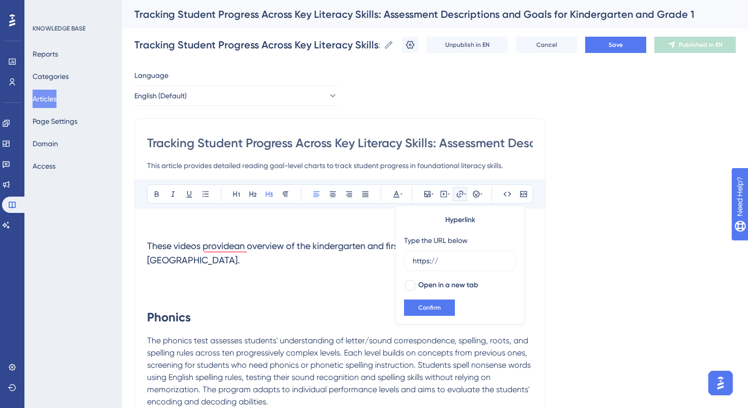
drag, startPoint x: 455, startPoint y: 261, endPoint x: 399, endPoint y: 261, distance: 56.5
click at [399, 261] on div "Hyperlink Type the URL below https:// Open in a new tab Confirm" at bounding box center [459, 264] width 129 height 119
type input "https://drive.google.com/file/d/1kAK3CzErMF63wTfclvajr6j8nvwwBwkp/view?usp=shar…"
click at [409, 287] on div at bounding box center [410, 285] width 10 height 10
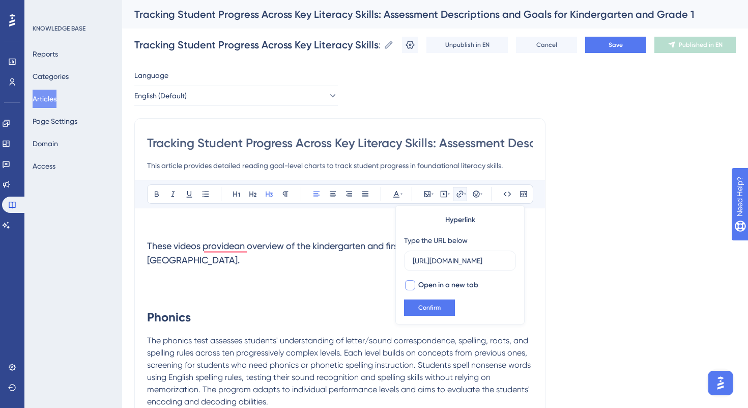
checkbox input "true"
click at [429, 310] on span "Confirm" at bounding box center [429, 307] width 22 height 8
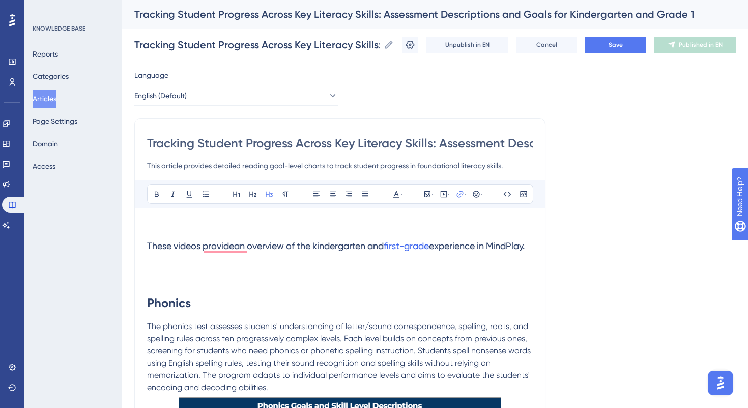
click at [395, 274] on h3 "To enrich screen reader interactions, please activate Accessibility in Grammarl…" at bounding box center [340, 272] width 386 height 26
drag, startPoint x: 318, startPoint y: 247, endPoint x: 371, endPoint y: 252, distance: 53.2
click at [371, 252] on h3 "These videos provide an overview of the kindergarten and first-grade experience…" at bounding box center [340, 246] width 386 height 26
click at [461, 192] on icon at bounding box center [460, 194] width 8 height 8
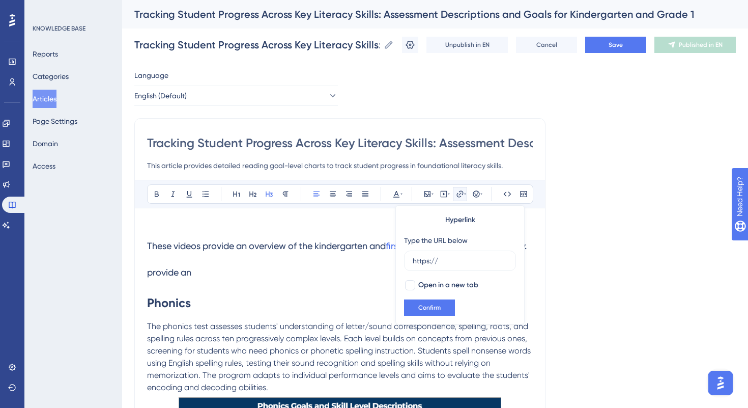
drag, startPoint x: 461, startPoint y: 263, endPoint x: 385, endPoint y: 262, distance: 75.3
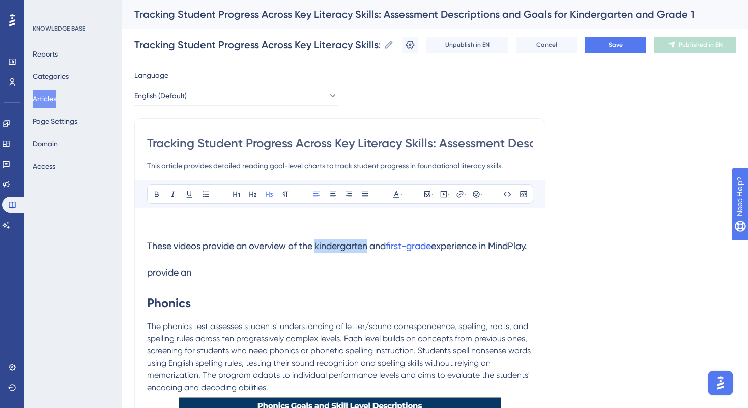
drag, startPoint x: 317, startPoint y: 248, endPoint x: 371, endPoint y: 248, distance: 54.0
click at [371, 248] on span "These videos provide an overview of the kindergarten and" at bounding box center [266, 245] width 239 height 11
click at [455, 195] on button at bounding box center [460, 194] width 14 height 14
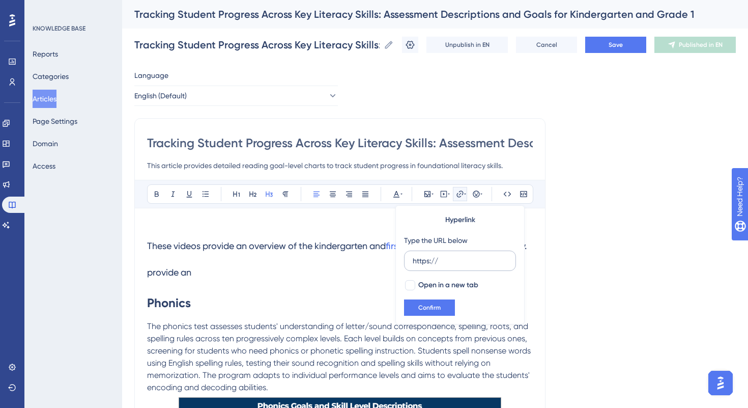
drag, startPoint x: 460, startPoint y: 262, endPoint x: 409, endPoint y: 262, distance: 50.9
click at [409, 262] on label "https://" at bounding box center [460, 260] width 112 height 20
click at [413, 262] on input "https://" at bounding box center [460, 260] width 95 height 11
type input "https://drive.google.com/file/d/1bQfskuBXoMUY-VpgznGD6Jz2aSA7AySJ/view?usp=shar…"
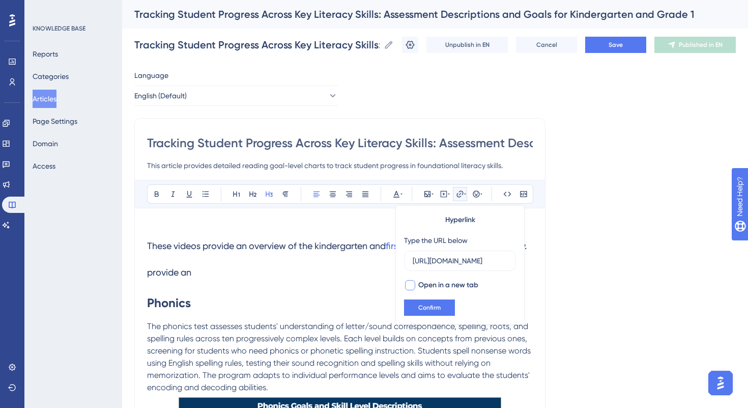
click at [410, 282] on div at bounding box center [410, 285] width 10 height 10
checkbox input "true"
click at [424, 309] on span "Confirm" at bounding box center [429, 307] width 22 height 8
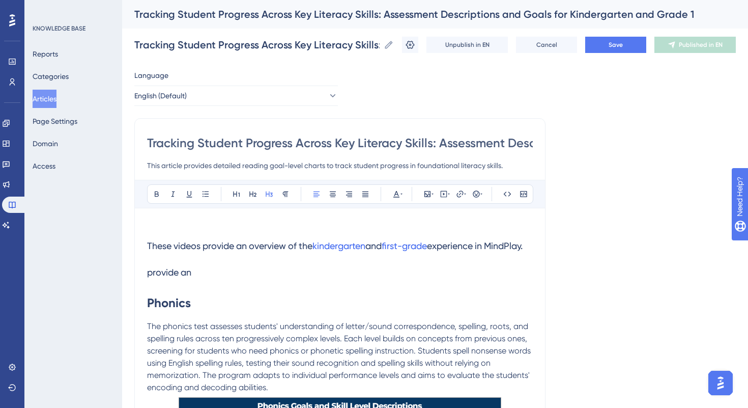
click at [372, 283] on h3 "provide an" at bounding box center [340, 272] width 386 height 26
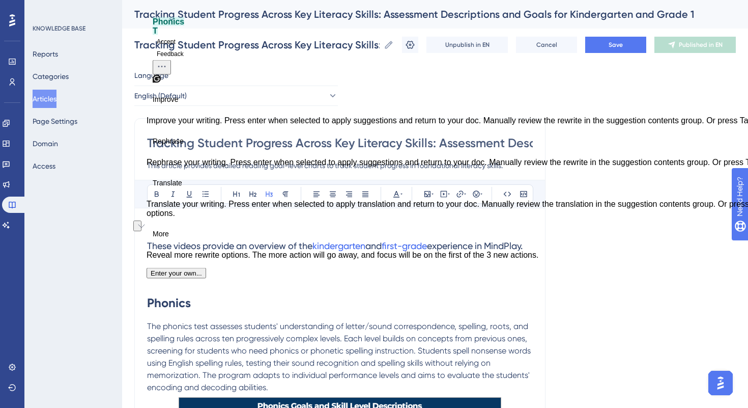
click at [170, 286] on h3 "To enrich screen reader interactions, please activate Accessibility in Grammarl…" at bounding box center [340, 272] width 386 height 26
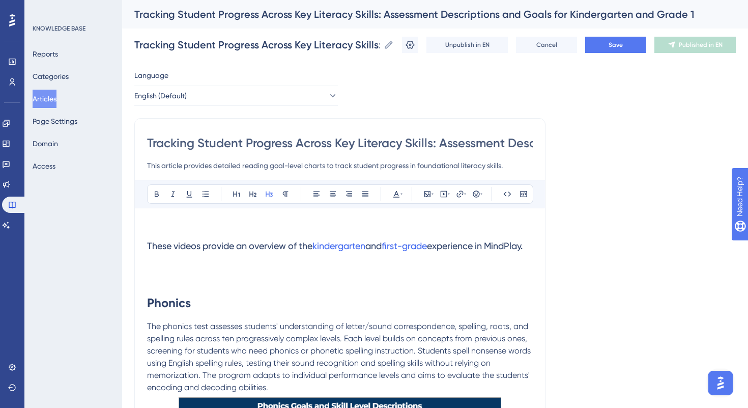
click at [148, 310] on strong "Phonics" at bounding box center [169, 302] width 44 height 15
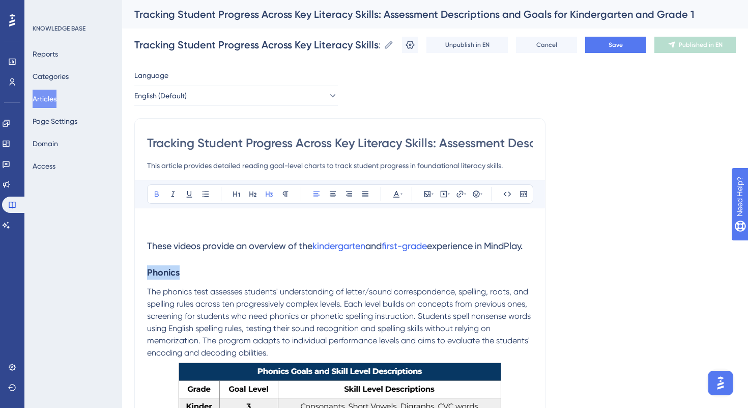
drag, startPoint x: 148, startPoint y: 283, endPoint x: 180, endPoint y: 284, distance: 32.1
click at [180, 278] on strong "Phonics" at bounding box center [163, 272] width 33 height 11
click at [235, 195] on icon at bounding box center [237, 194] width 8 height 8
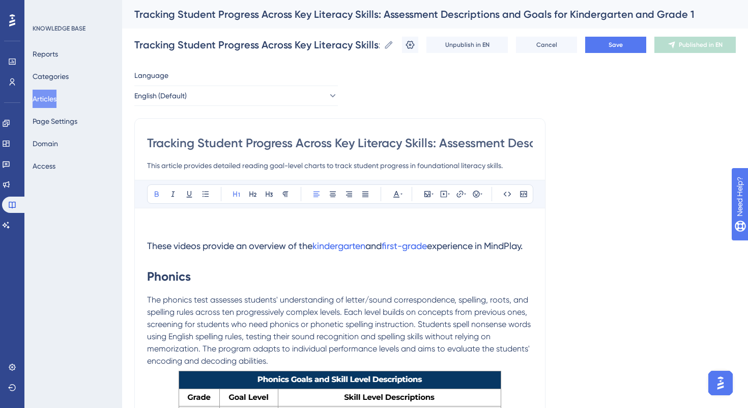
click at [241, 290] on h1 "Phonics" at bounding box center [340, 276] width 386 height 35
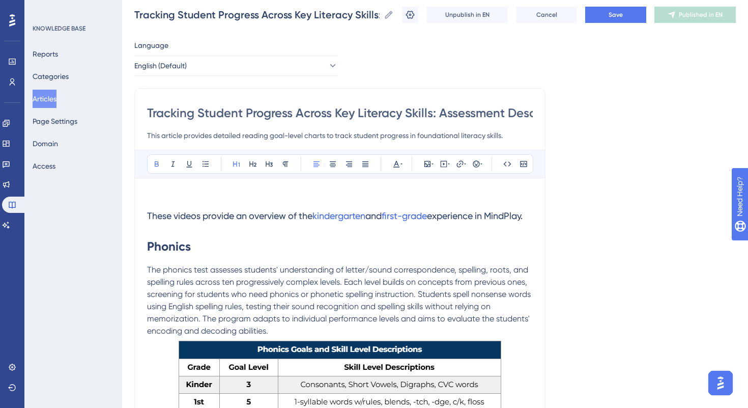
scroll to position [19, 0]
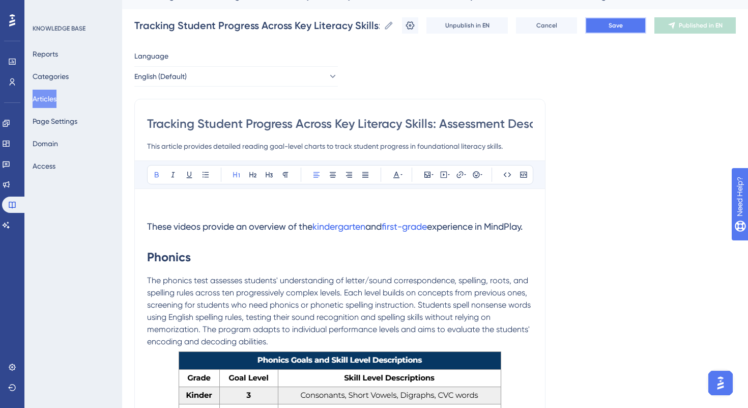
click at [613, 27] on span "Save" at bounding box center [616, 25] width 14 height 8
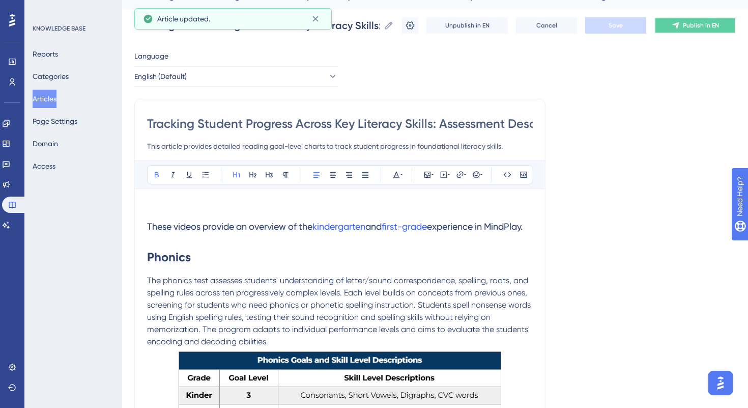
click at [680, 25] on button "Publish in EN" at bounding box center [695, 25] width 81 height 16
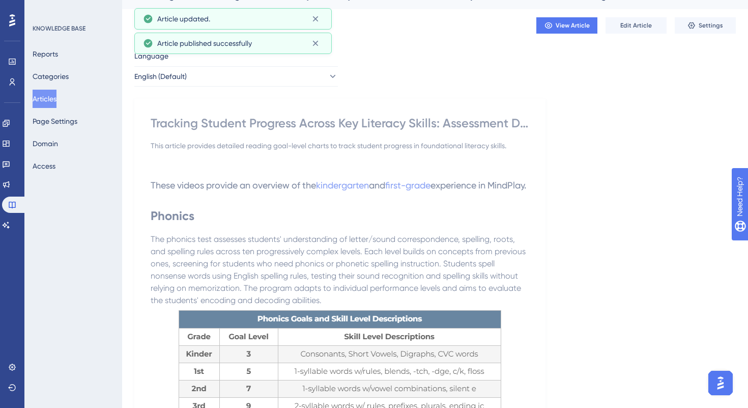
scroll to position [0, 0]
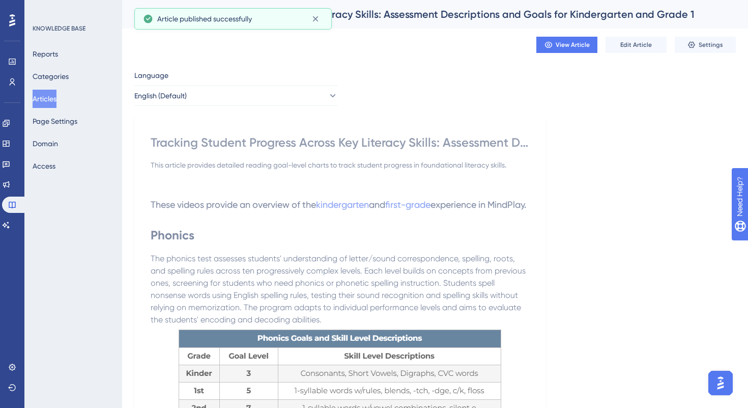
click at [155, 139] on div "Tracking Student Progress Across Key Literacy Skills: Assessment Descriptions a…" at bounding box center [340, 142] width 379 height 16
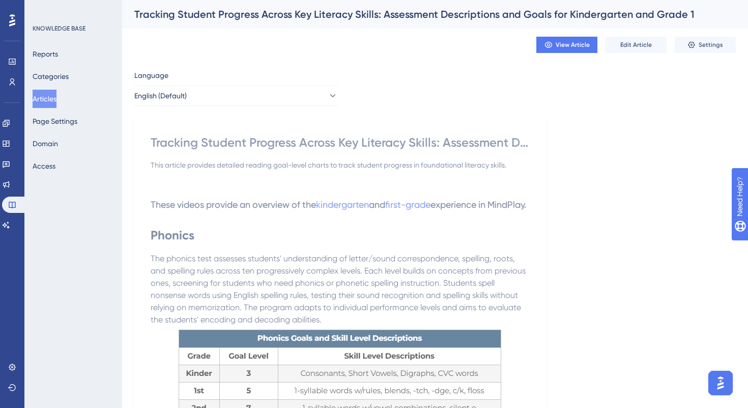
click at [160, 141] on div "Tracking Student Progress Across Key Literacy Skills: Assessment Descriptions a…" at bounding box center [340, 142] width 379 height 16
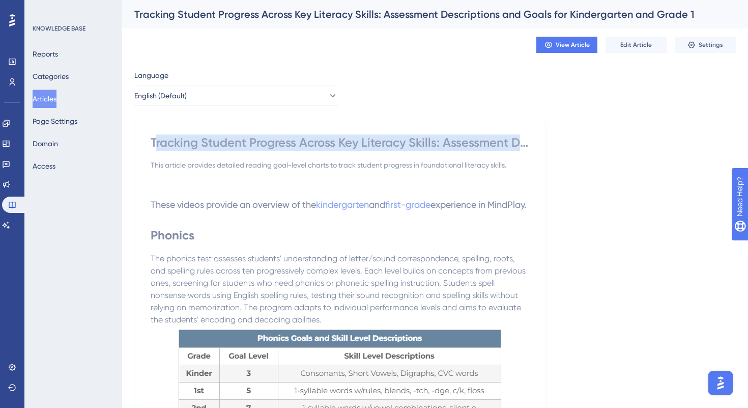
drag, startPoint x: 154, startPoint y: 141, endPoint x: 555, endPoint y: 137, distance: 400.6
copy div "racking Student Progress Across Key Literacy Skills: Assessment Descrip"
click at [56, 99] on button "Articles" at bounding box center [45, 99] width 24 height 18
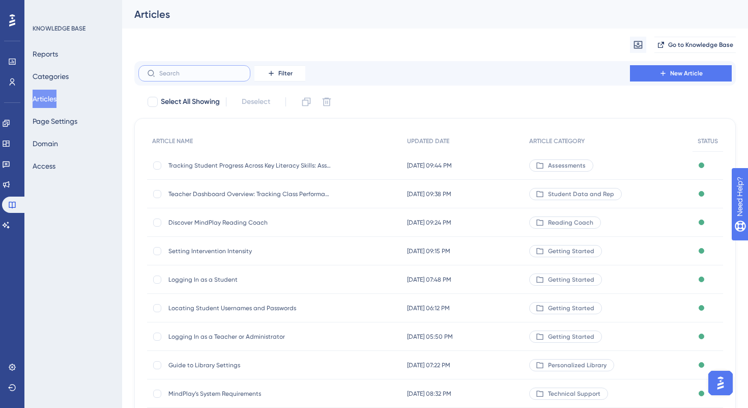
click at [208, 75] on input "text" at bounding box center [200, 73] width 82 height 7
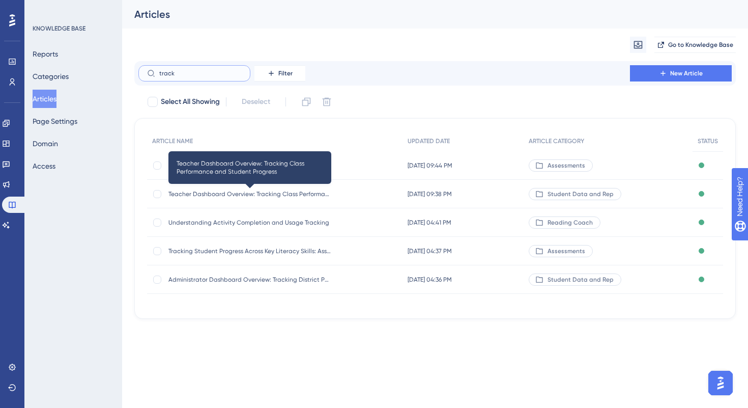
type input "track"
click at [229, 192] on span "Teacher Dashboard Overview: Tracking Class Performance and Student Progress" at bounding box center [249, 194] width 163 height 8
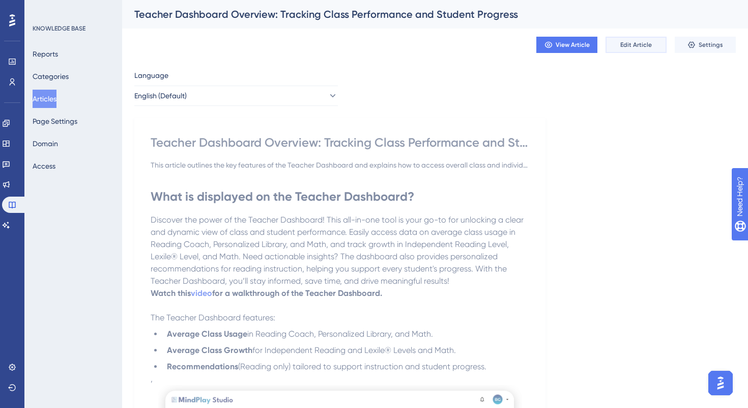
click at [627, 48] on span "Edit Article" at bounding box center [636, 45] width 32 height 8
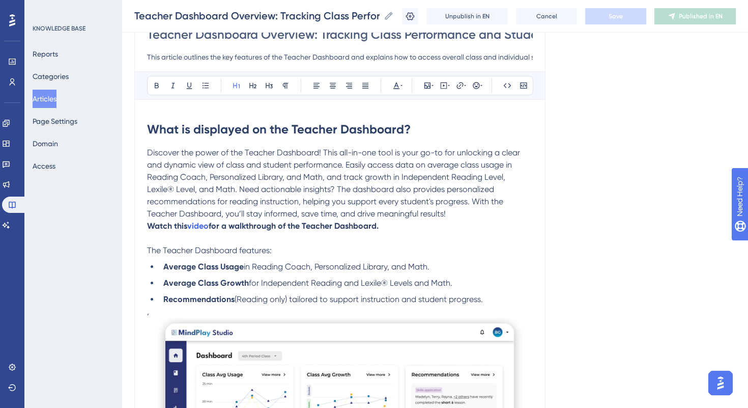
scroll to position [61, 0]
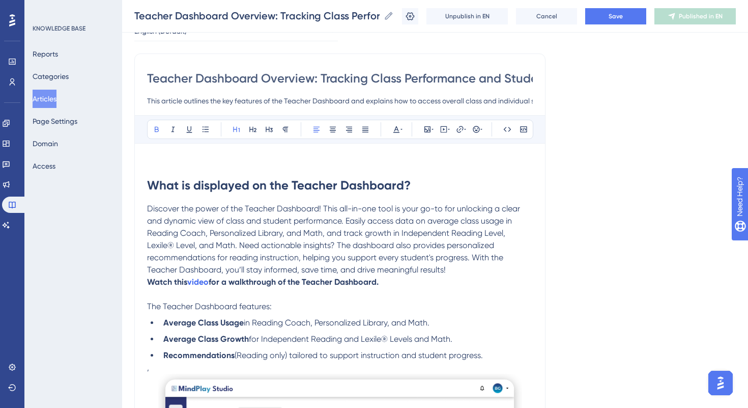
click at [153, 161] on p "To enrich screen reader interactions, please activate Accessibility in Grammarl…" at bounding box center [340, 162] width 386 height 12
click at [147, 187] on strong "What is displayed on the Teacher Dashboard?" at bounding box center [279, 185] width 264 height 15
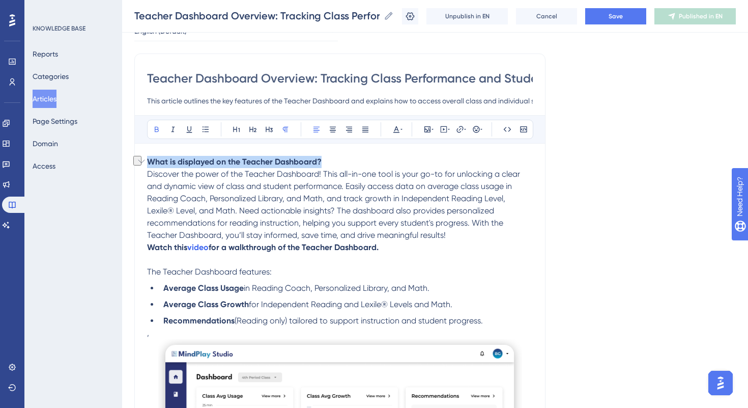
drag, startPoint x: 148, startPoint y: 163, endPoint x: 327, endPoint y: 159, distance: 178.7
click at [327, 159] on p "What is displayed on the Teacher Dashboard?" at bounding box center [340, 162] width 386 height 12
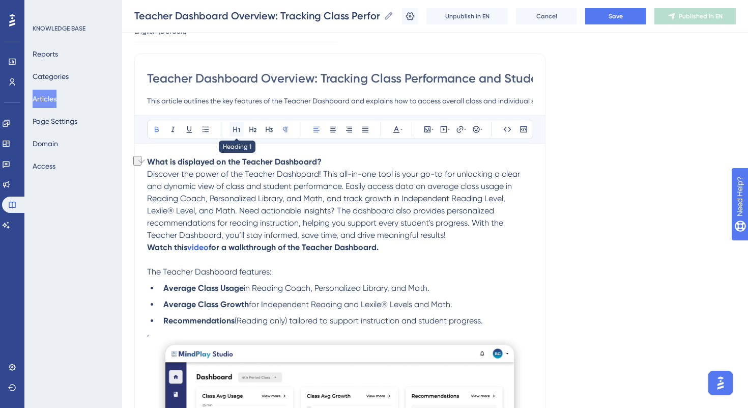
click at [236, 129] on icon at bounding box center [236, 130] width 7 height 6
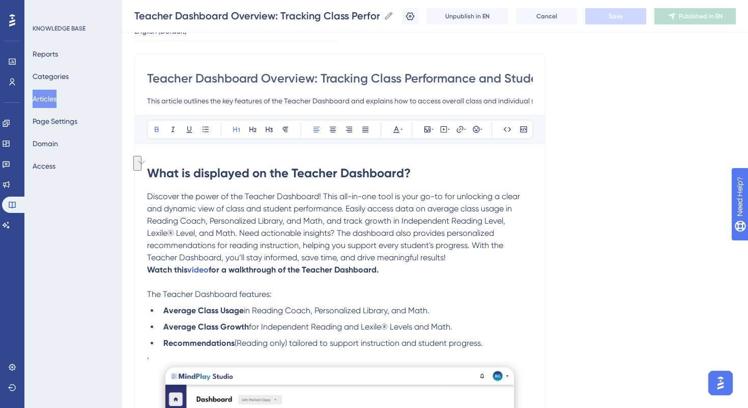
click at [247, 209] on span "Discover the power of the Teacher Dashboard! This all-in-one tool is your go-to…" at bounding box center [334, 226] width 375 height 71
click at [542, 23] on button "Cancel" at bounding box center [546, 16] width 61 height 16
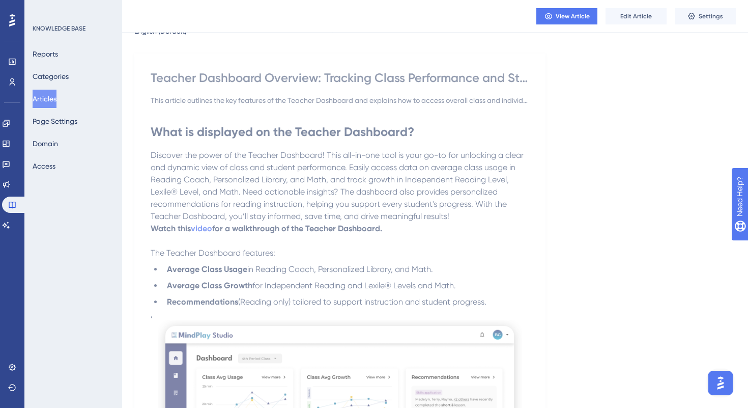
click at [48, 92] on button "Articles" at bounding box center [45, 99] width 24 height 18
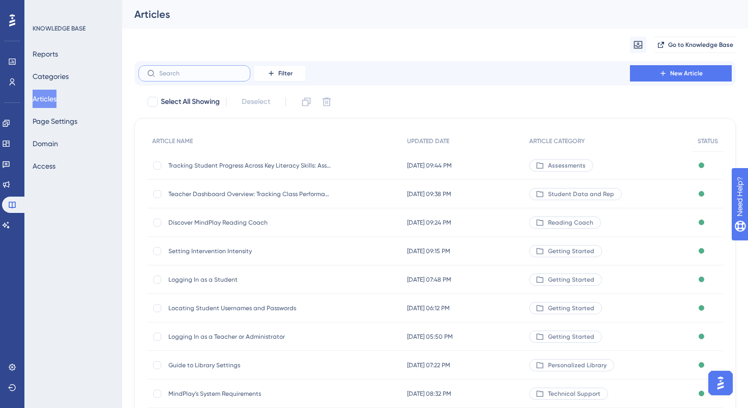
click at [190, 75] on input "text" at bounding box center [200, 73] width 82 height 7
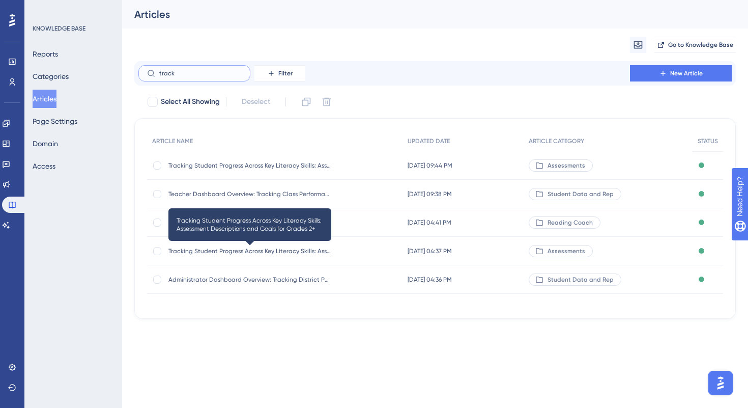
type input "track"
click at [246, 251] on span "Tracking Student Progress Across Key Literacy Skills: Assessment Descriptions a…" at bounding box center [249, 251] width 163 height 8
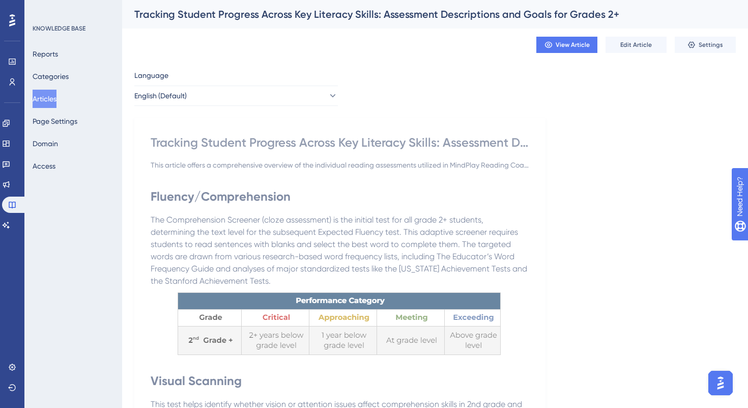
click at [257, 206] on h1 "Fluency/Comprehension" at bounding box center [340, 196] width 379 height 35
click at [628, 48] on span "Edit Article" at bounding box center [636, 45] width 32 height 8
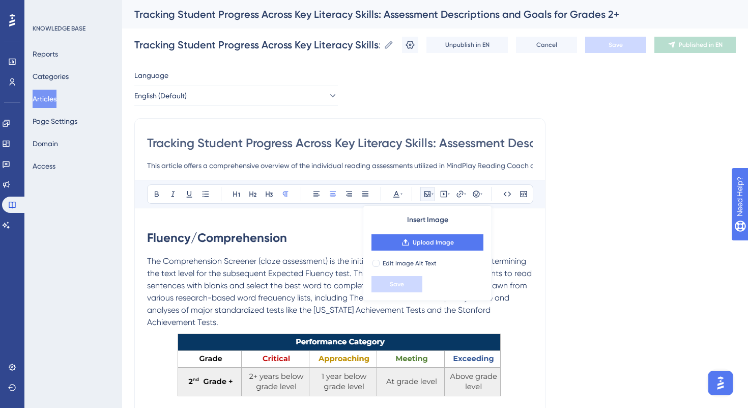
click at [147, 232] on strong "Fluency/Comprehension" at bounding box center [217, 237] width 140 height 15
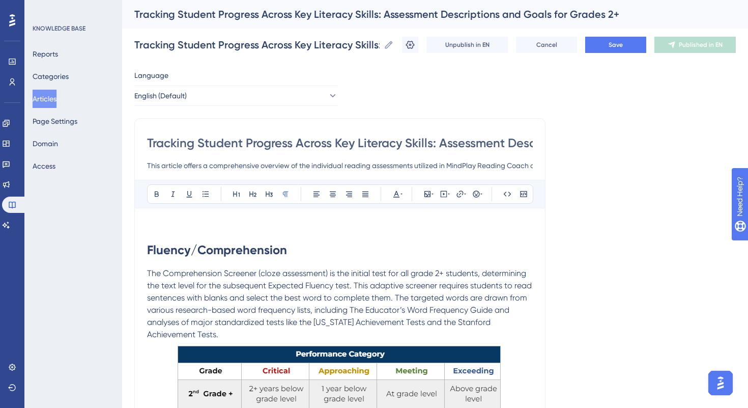
click at [154, 223] on p "To enrich screen reader interactions, please activate Accessibility in Grammarl…" at bounding box center [340, 226] width 386 height 12
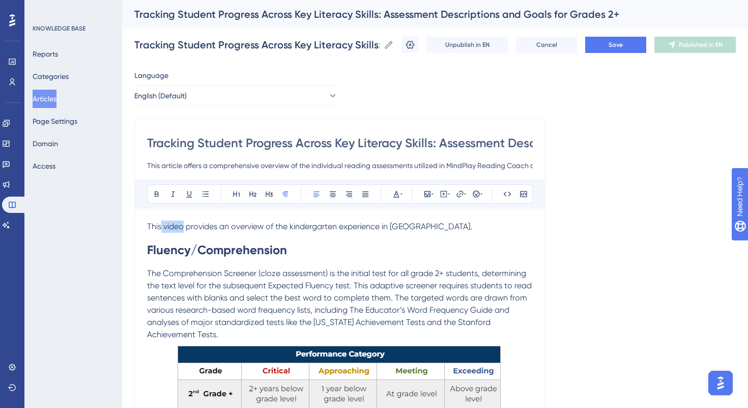
drag, startPoint x: 162, startPoint y: 227, endPoint x: 183, endPoint y: 229, distance: 20.5
click at [183, 229] on span "This video provides an overview of the kindergarten experience in MindPlay." at bounding box center [309, 226] width 325 height 10
click at [459, 193] on icon at bounding box center [460, 194] width 8 height 8
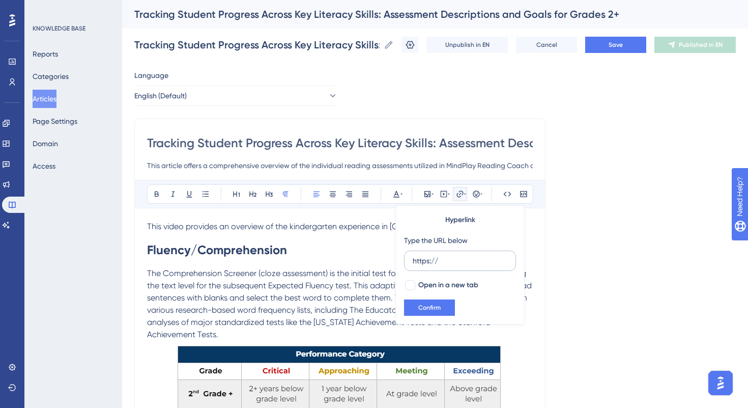
drag, startPoint x: 456, startPoint y: 259, endPoint x: 407, endPoint y: 259, distance: 49.4
click at [407, 259] on label "https://" at bounding box center [460, 260] width 112 height 20
click at [413, 259] on input "https://" at bounding box center [460, 260] width 95 height 11
type input "https://drive.google.com/file/d/1RgH1QvpjVYiF5a7ACZR_rWCYWezN97gE/view?usp=shar…"
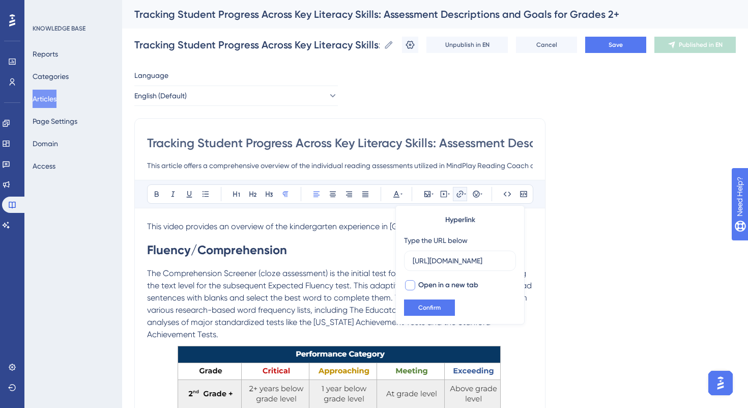
click at [412, 285] on div at bounding box center [410, 285] width 10 height 10
checkbox input "true"
click at [427, 307] on span "Confirm" at bounding box center [429, 307] width 22 height 8
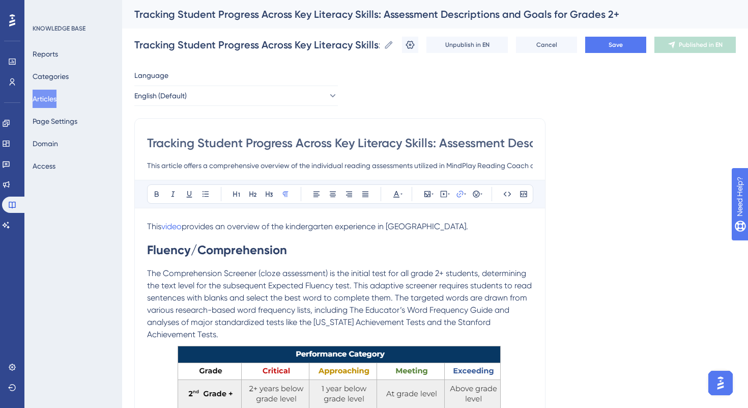
click at [207, 232] on p "This video provides an overview of the kindergarten experience in MindPlay." at bounding box center [340, 226] width 386 height 12
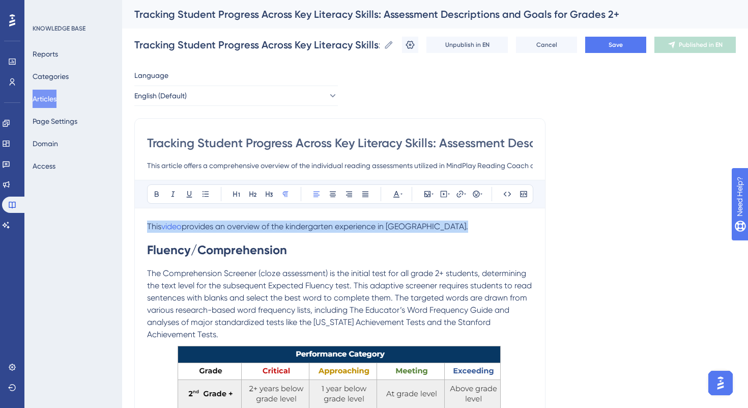
drag, startPoint x: 148, startPoint y: 225, endPoint x: 468, endPoint y: 237, distance: 320.9
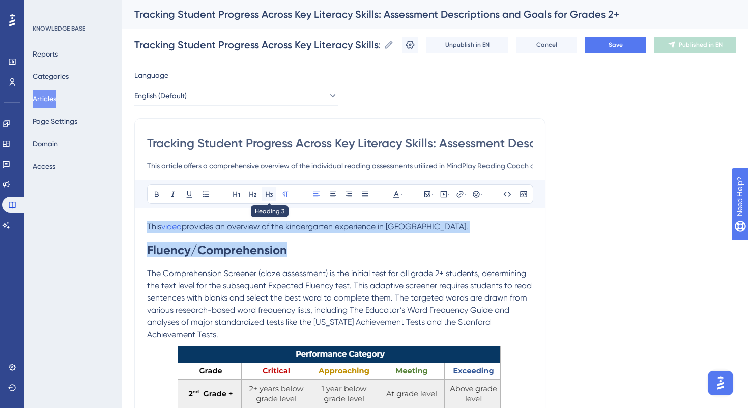
click at [267, 198] on button at bounding box center [269, 194] width 14 height 14
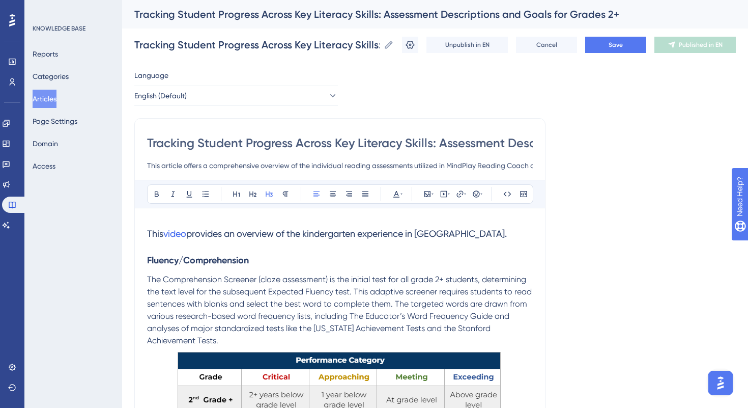
click at [259, 266] on h3 "Fluency/Comprehension" at bounding box center [340, 260] width 386 height 26
drag, startPoint x: 166, startPoint y: 238, endPoint x: 189, endPoint y: 240, distance: 23.0
click at [189, 240] on h3 "This video provides an overview of the kindergarten experience in MindPlay." at bounding box center [340, 233] width 386 height 26
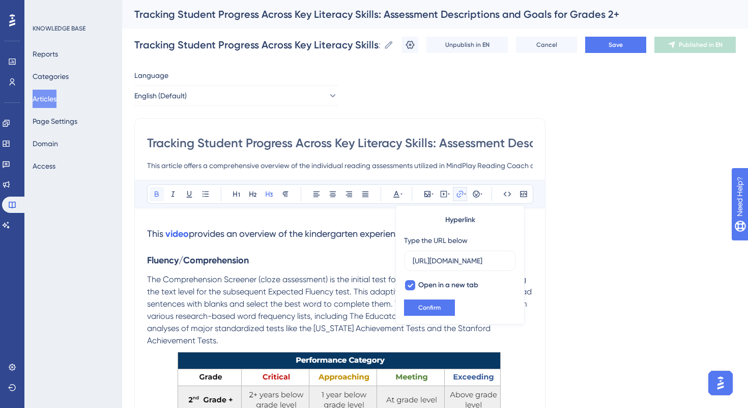
click at [153, 190] on icon at bounding box center [157, 194] width 8 height 8
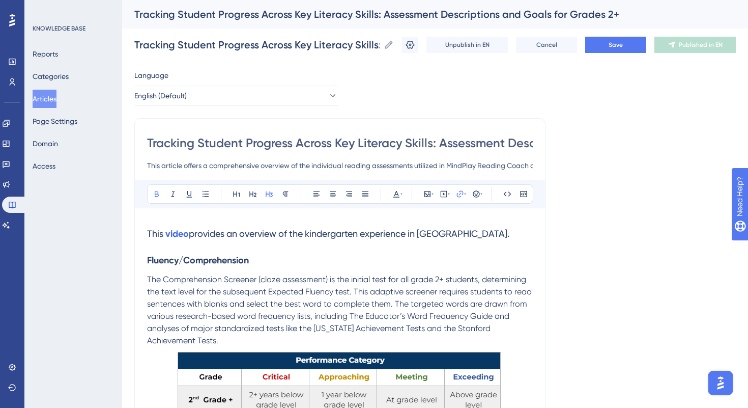
click at [297, 284] on p "The Comprehension Screener (cloze assessment) is the initial test for all grade…" at bounding box center [340, 309] width 386 height 73
drag, startPoint x: 364, startPoint y: 235, endPoint x: 309, endPoint y: 237, distance: 55.5
click at [309, 237] on span "provides an overview of the kindergarten experience in MindPlay." at bounding box center [349, 233] width 321 height 11
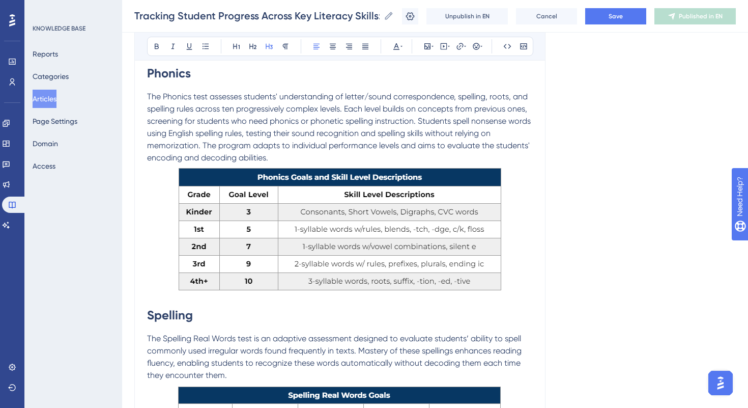
scroll to position [888, 0]
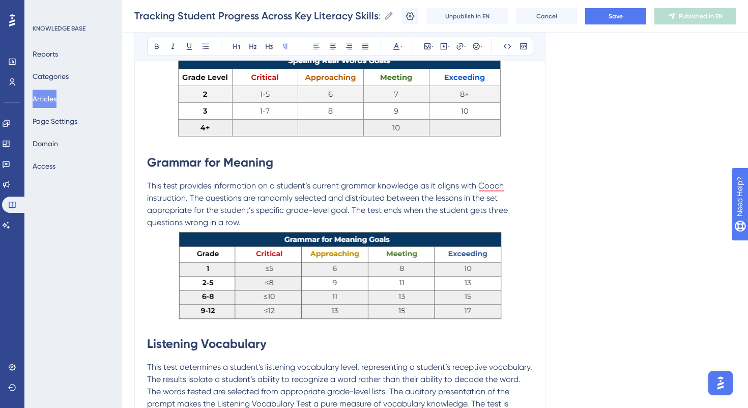
click at [248, 223] on p "This test provides information on a student’s current grammar knowledge as it a…" at bounding box center [340, 204] width 386 height 49
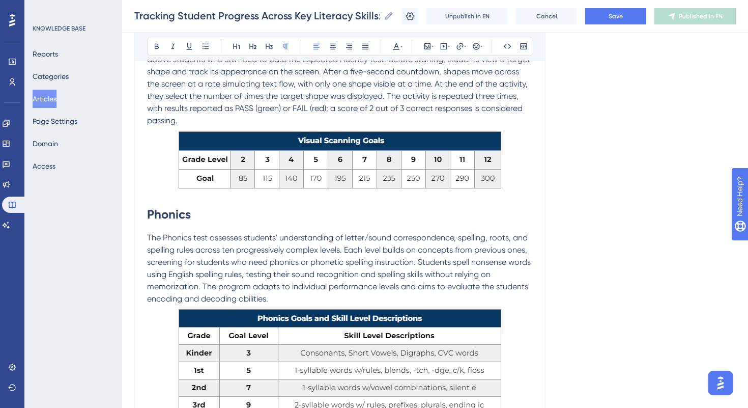
scroll to position [401, 0]
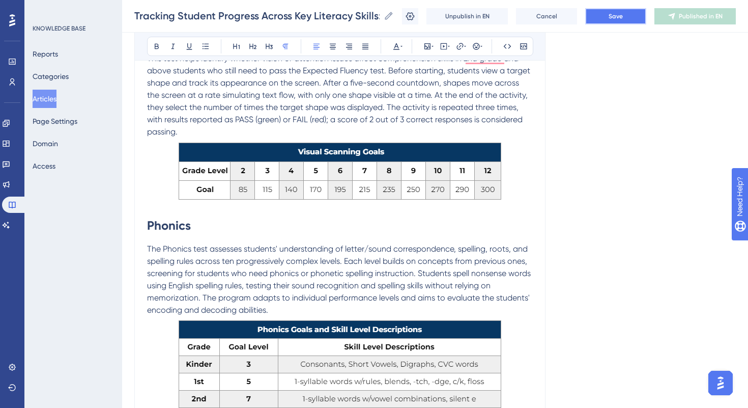
click at [609, 19] on span "Save" at bounding box center [616, 16] width 14 height 8
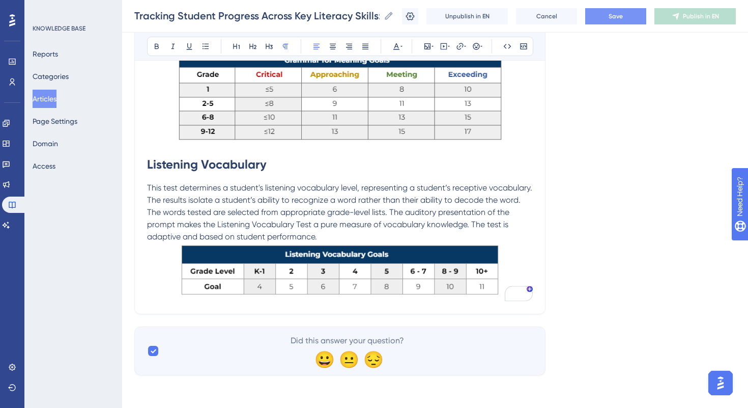
scroll to position [1059, 0]
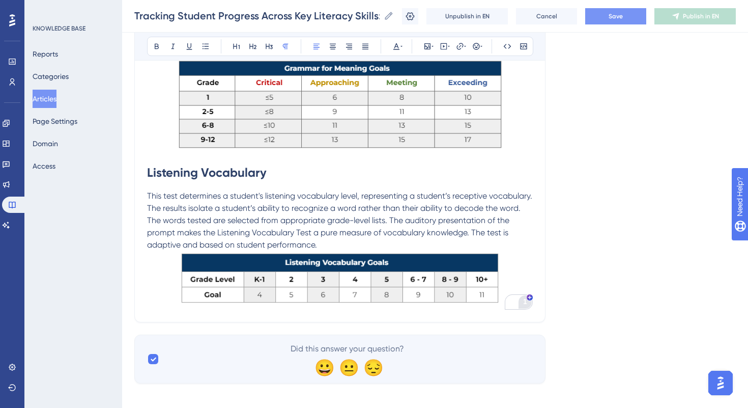
click at [521, 306] on div "1" at bounding box center [525, 301] width 11 height 11
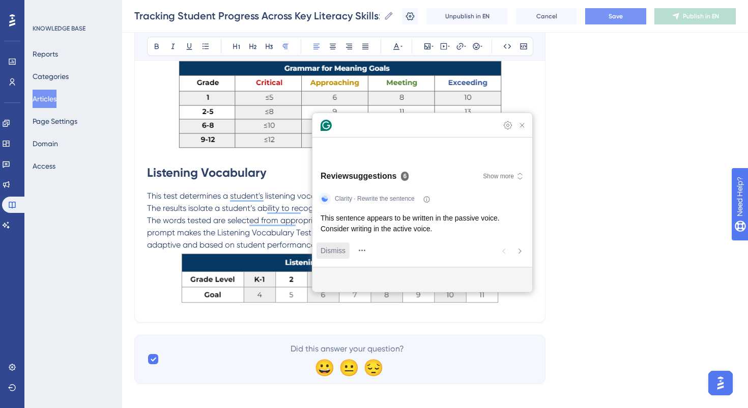
click at [338, 244] on div "Dismiss" at bounding box center [333, 250] width 25 height 16
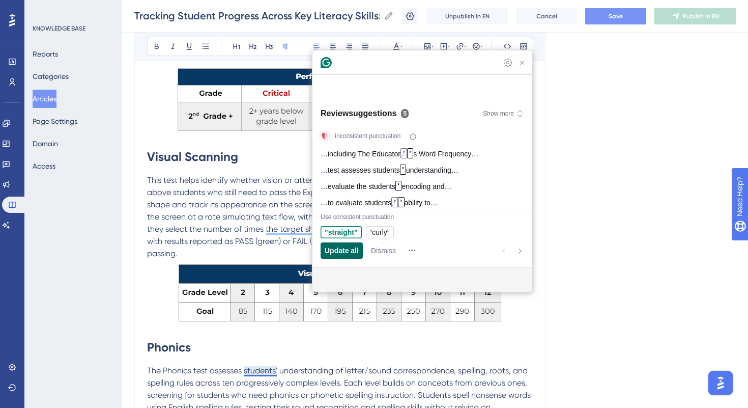
click at [350, 251] on span "Update all" at bounding box center [342, 250] width 34 height 11
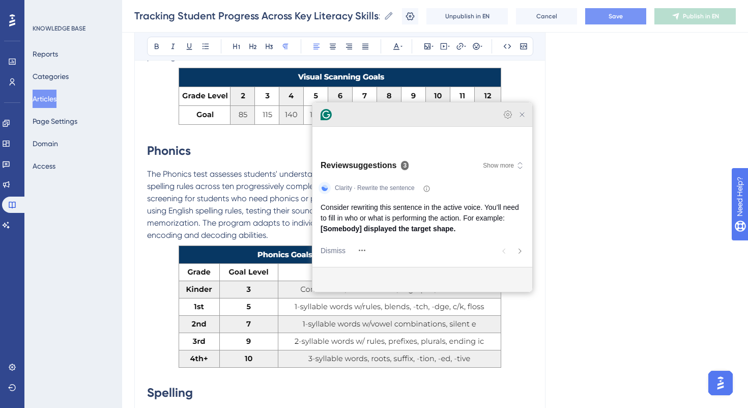
click at [520, 119] on icon "Close Grammarly Assistant" at bounding box center [522, 114] width 8 height 8
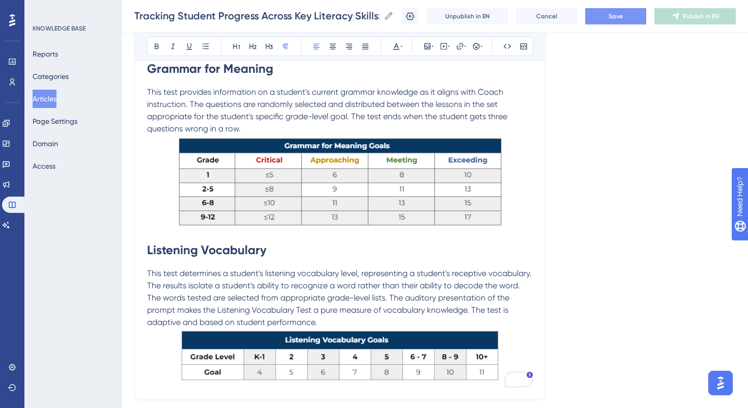
scroll to position [986, 0]
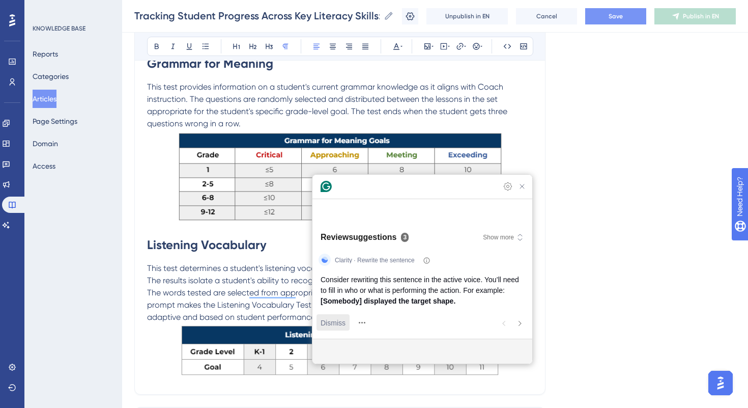
click at [336, 317] on span "Dismiss" at bounding box center [333, 322] width 25 height 11
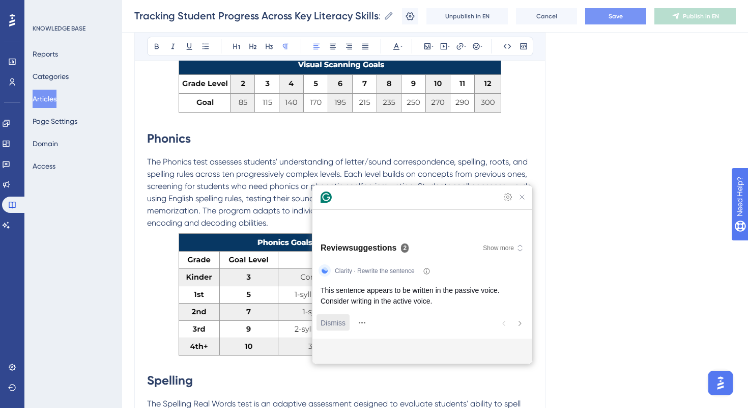
click at [332, 322] on span "Dismiss" at bounding box center [333, 322] width 25 height 11
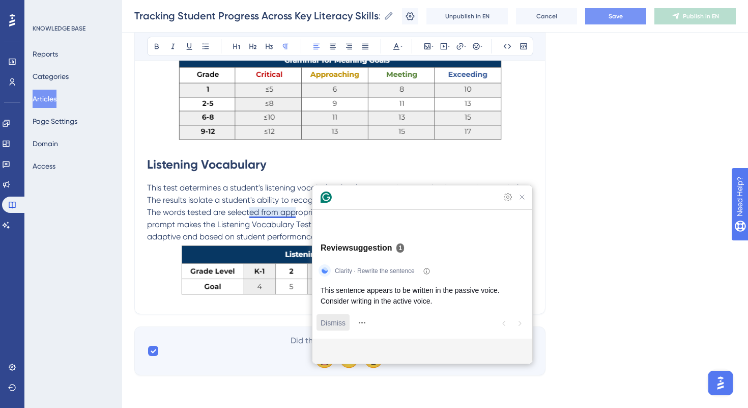
click at [337, 324] on span "Dismiss" at bounding box center [333, 322] width 25 height 11
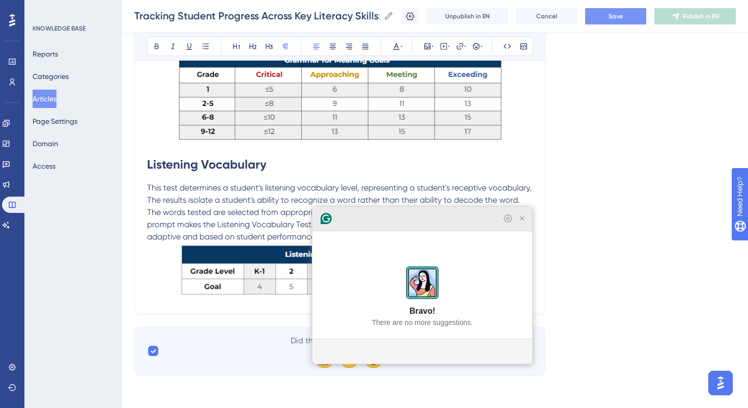
click at [523, 220] on icon "Close Grammarly Assistant" at bounding box center [522, 218] width 4 height 4
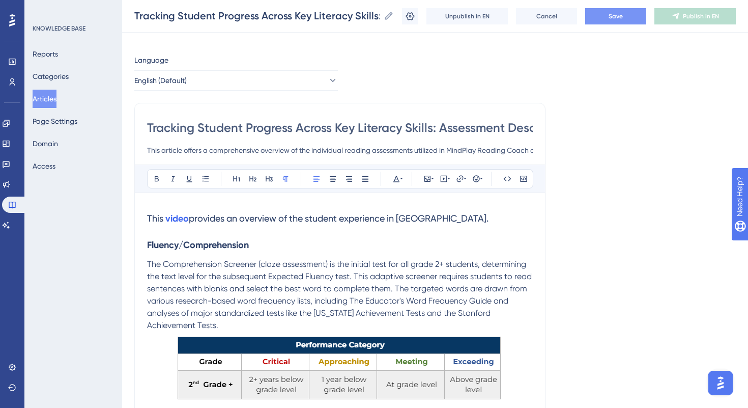
scroll to position [0, 0]
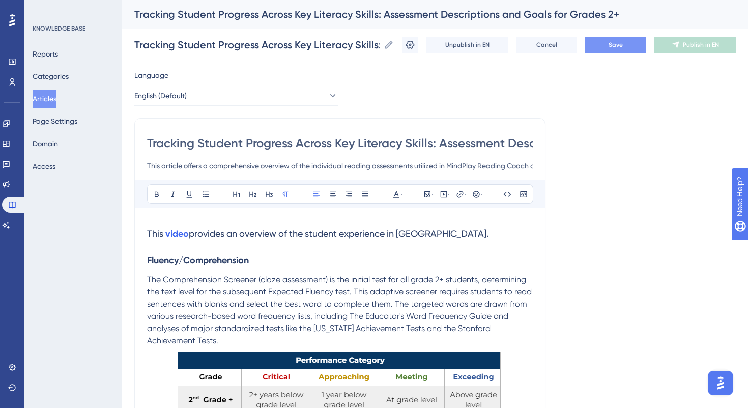
click at [626, 47] on button "Save" at bounding box center [615, 45] width 61 height 16
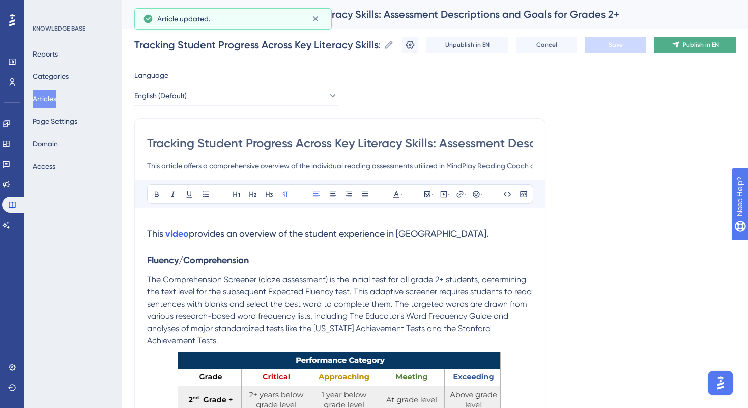
click at [685, 44] on span "Publish in EN" at bounding box center [701, 45] width 36 height 8
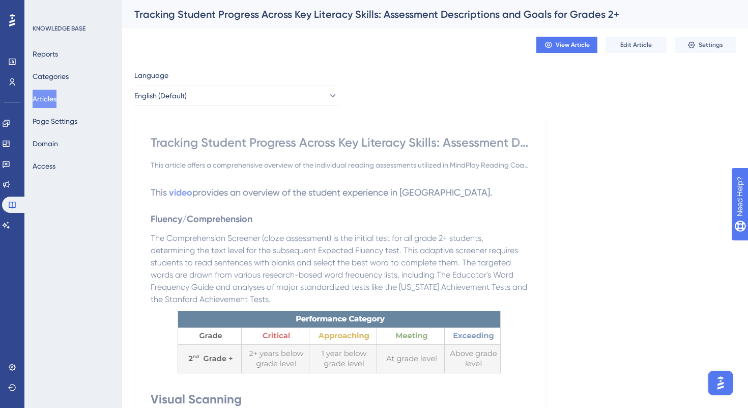
click at [55, 102] on button "Articles" at bounding box center [45, 99] width 24 height 18
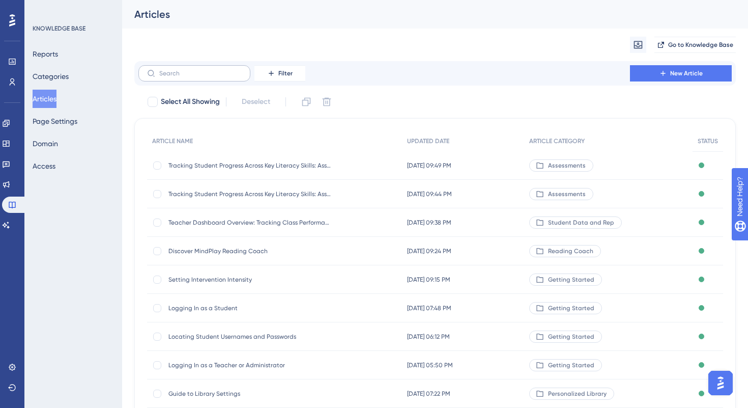
click at [178, 79] on label at bounding box center [194, 73] width 112 height 16
click at [178, 77] on input "text" at bounding box center [200, 73] width 82 height 7
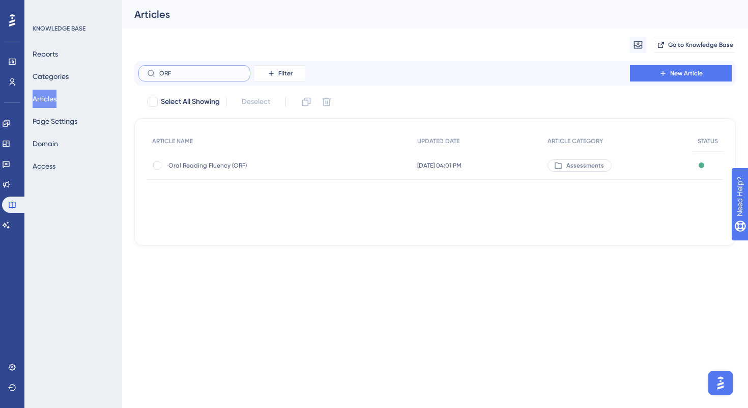
type input "ORF"
click at [193, 162] on span "Oral Reading Fluency (ORF)" at bounding box center [249, 165] width 163 height 8
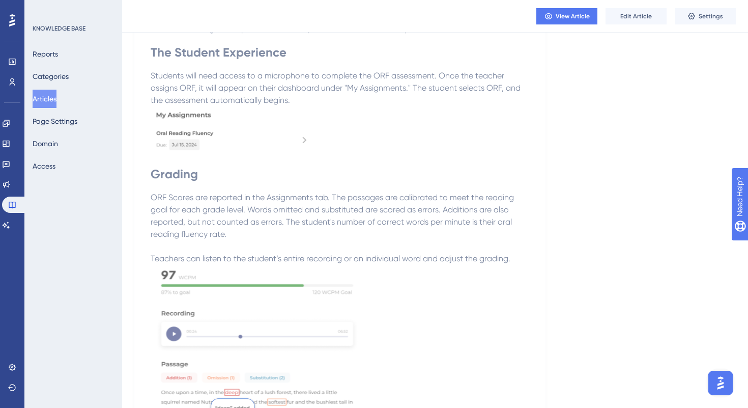
scroll to position [270, 0]
